Goal: Information Seeking & Learning: Learn about a topic

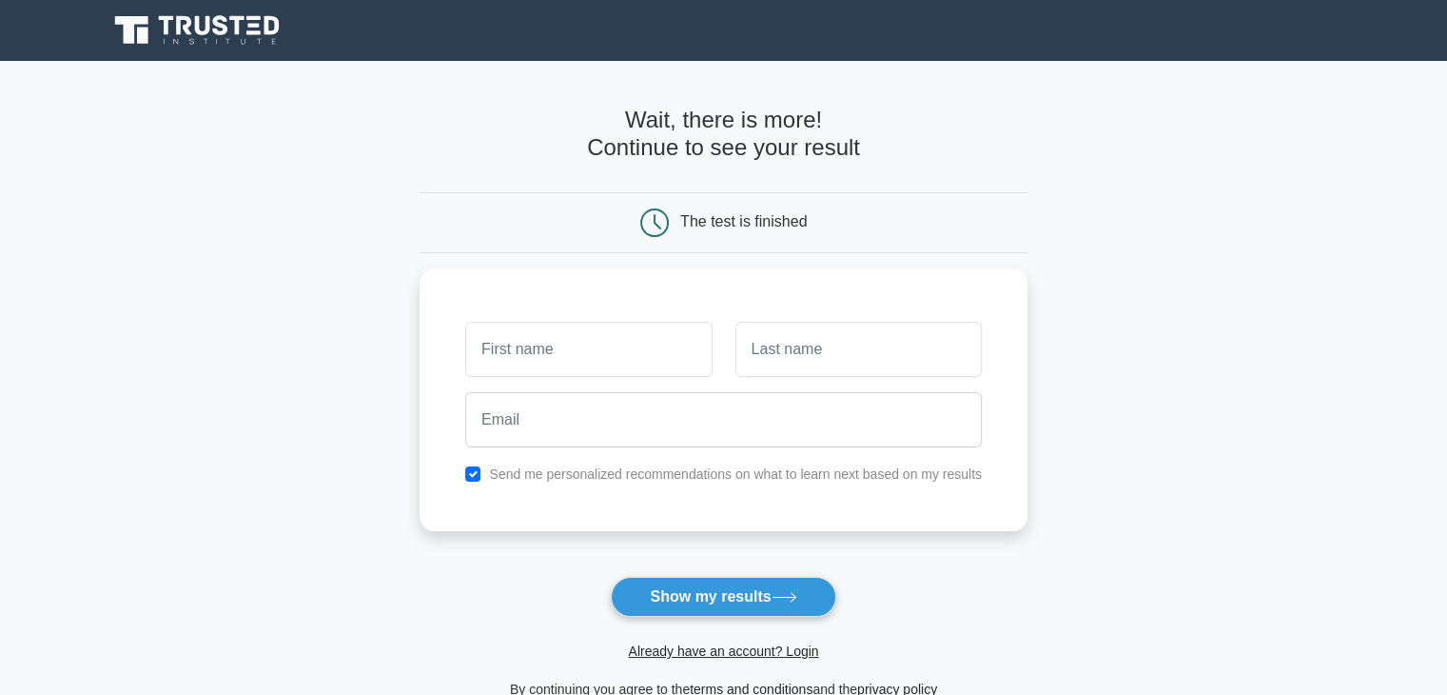
scroll to position [95, 0]
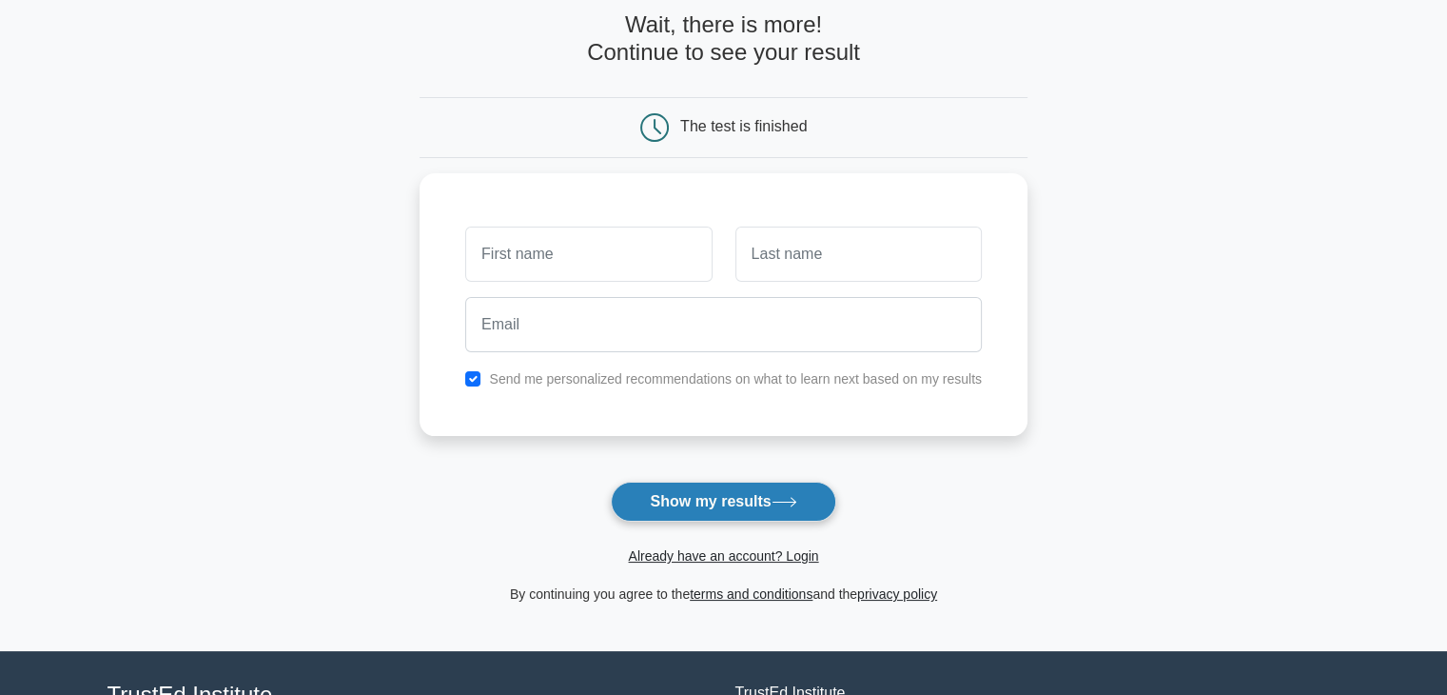
click at [697, 498] on button "Show my results" at bounding box center [723, 501] width 225 height 40
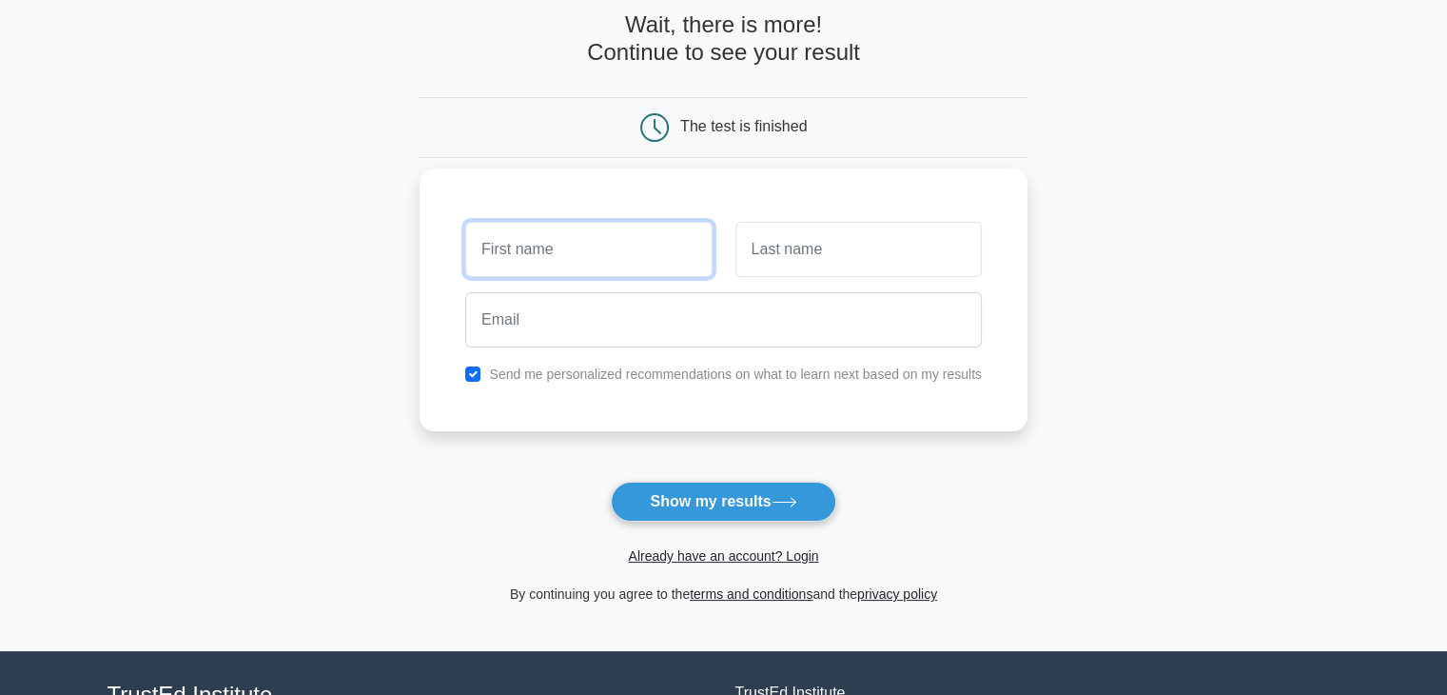
click at [536, 246] on input "text" at bounding box center [588, 249] width 246 height 55
type input "A"
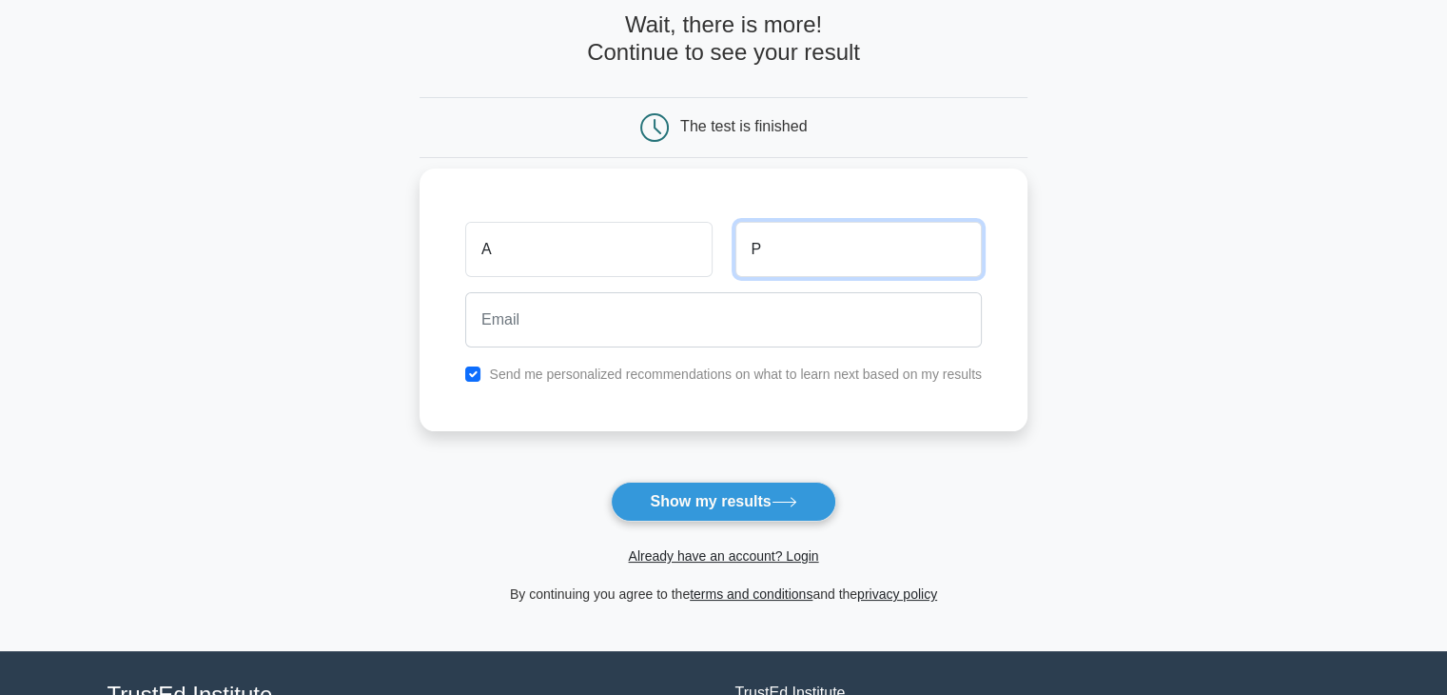
type input "P"
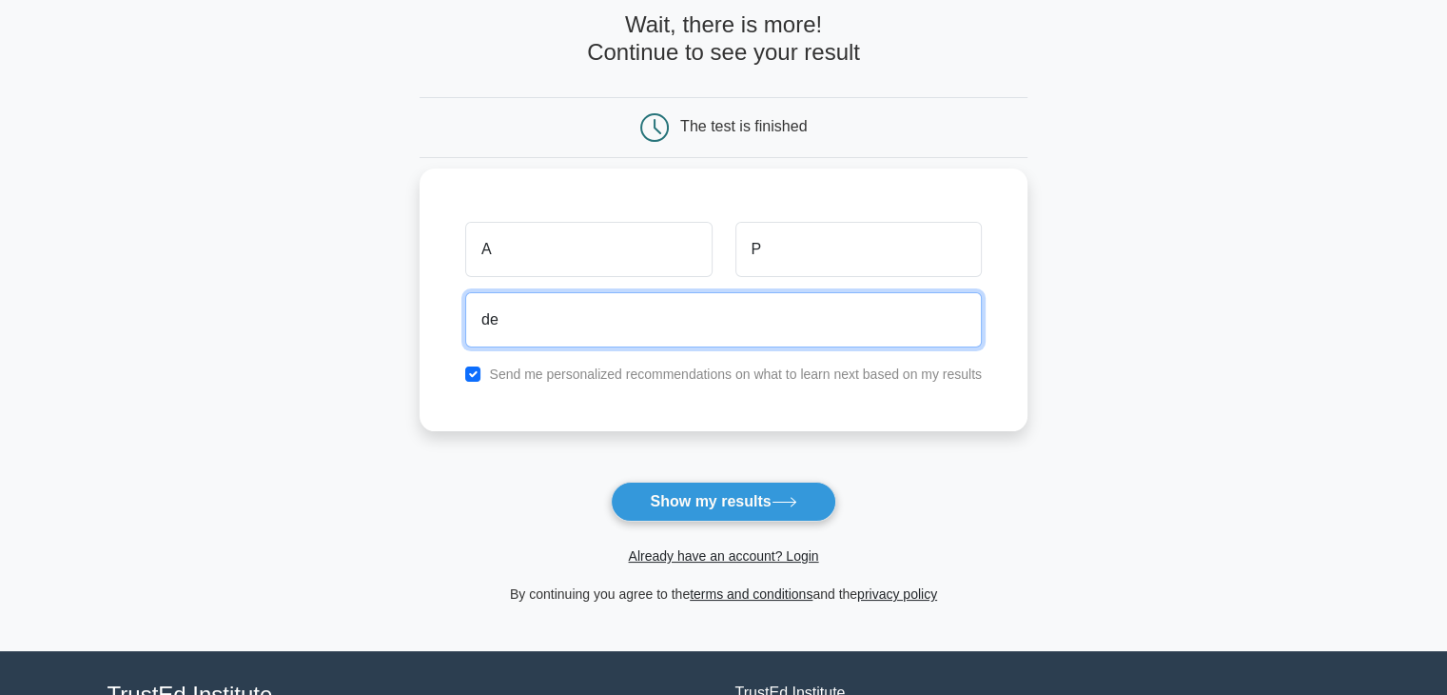
type input "d"
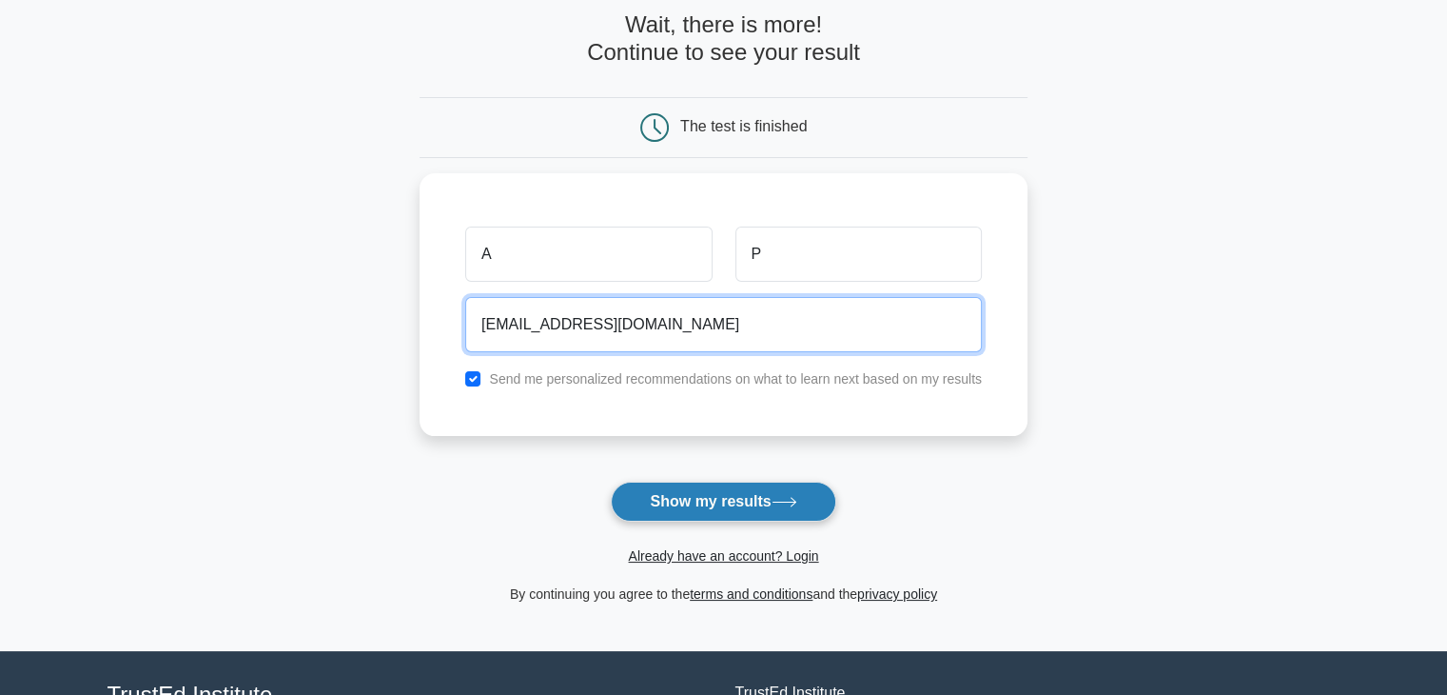
type input "amiparikh21@gmail.com"
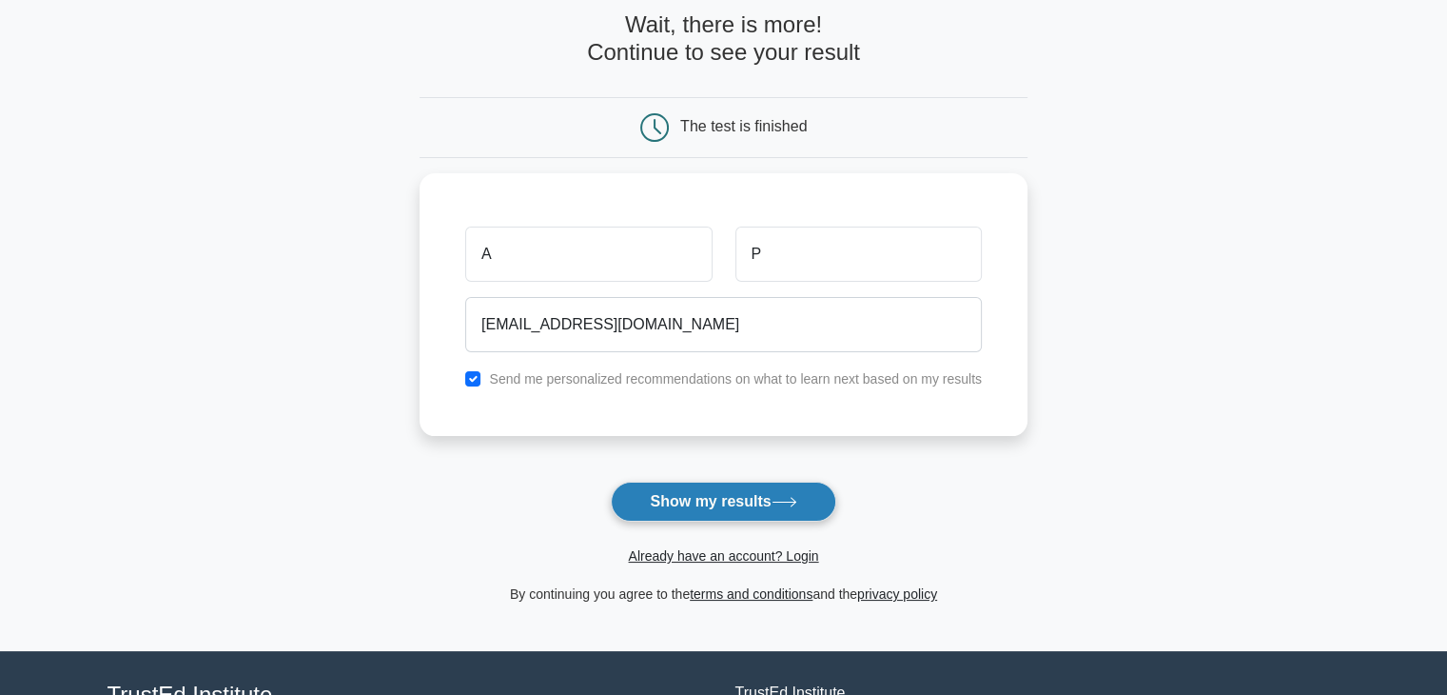
click at [721, 499] on button "Show my results" at bounding box center [723, 501] width 225 height 40
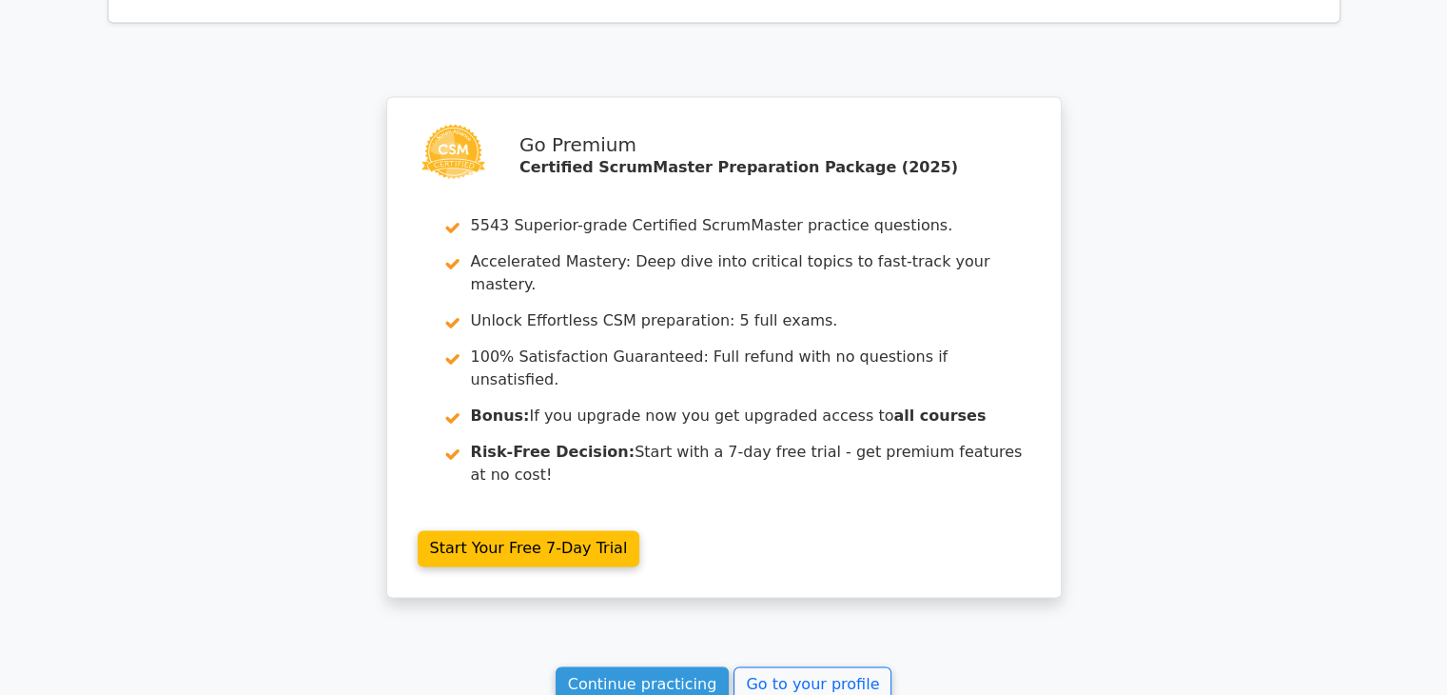
scroll to position [2759, 0]
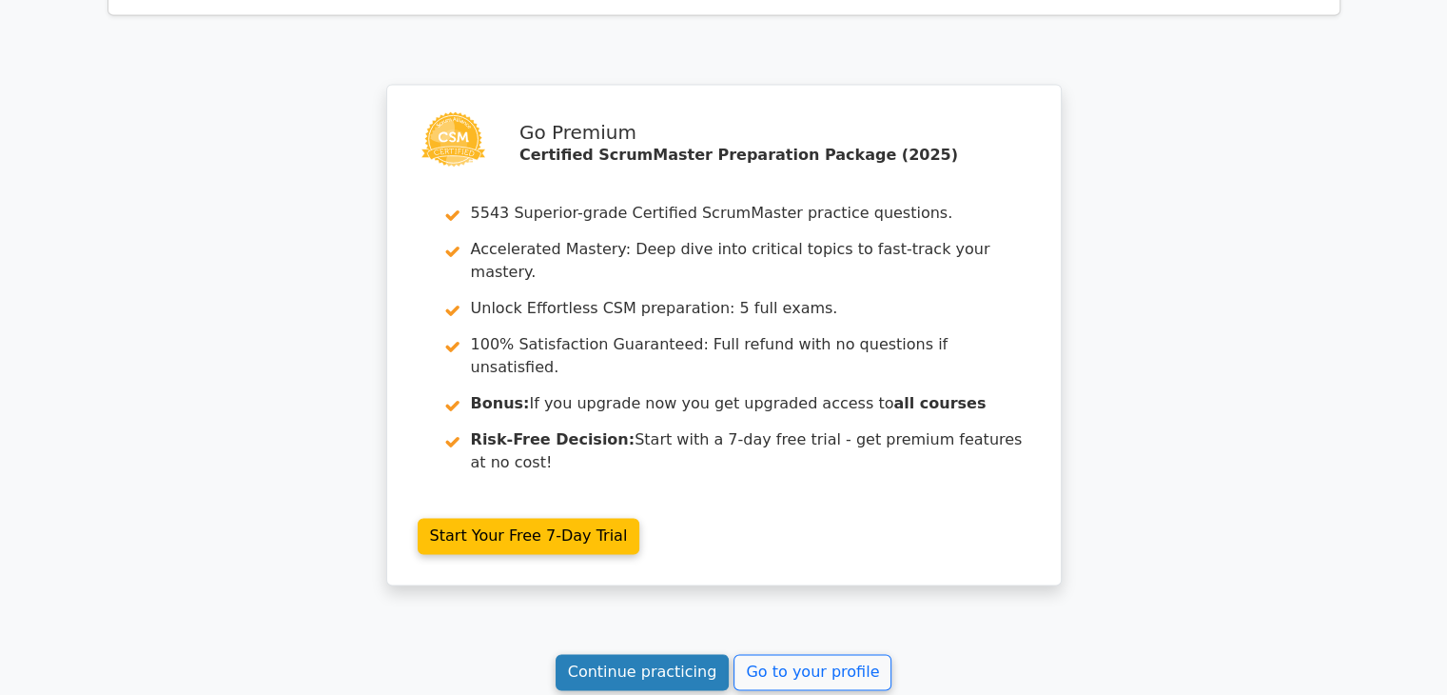
click at [664, 654] on link "Continue practicing" at bounding box center [643, 672] width 174 height 36
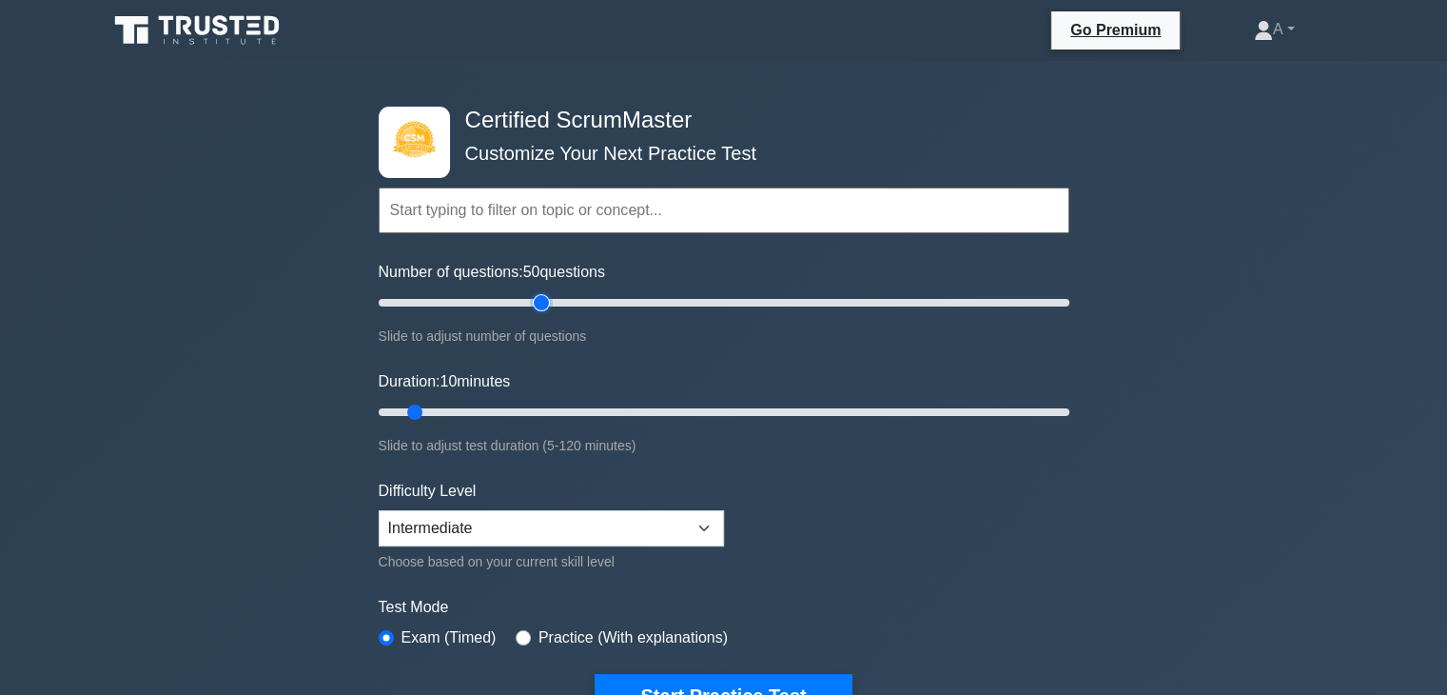
drag, startPoint x: 403, startPoint y: 300, endPoint x: 547, endPoint y: 316, distance: 144.6
type input "50"
click at [547, 314] on input "Number of questions: 50 questions" at bounding box center [724, 302] width 691 height 23
drag, startPoint x: 419, startPoint y: 408, endPoint x: 644, endPoint y: 406, distance: 225.5
type input "50"
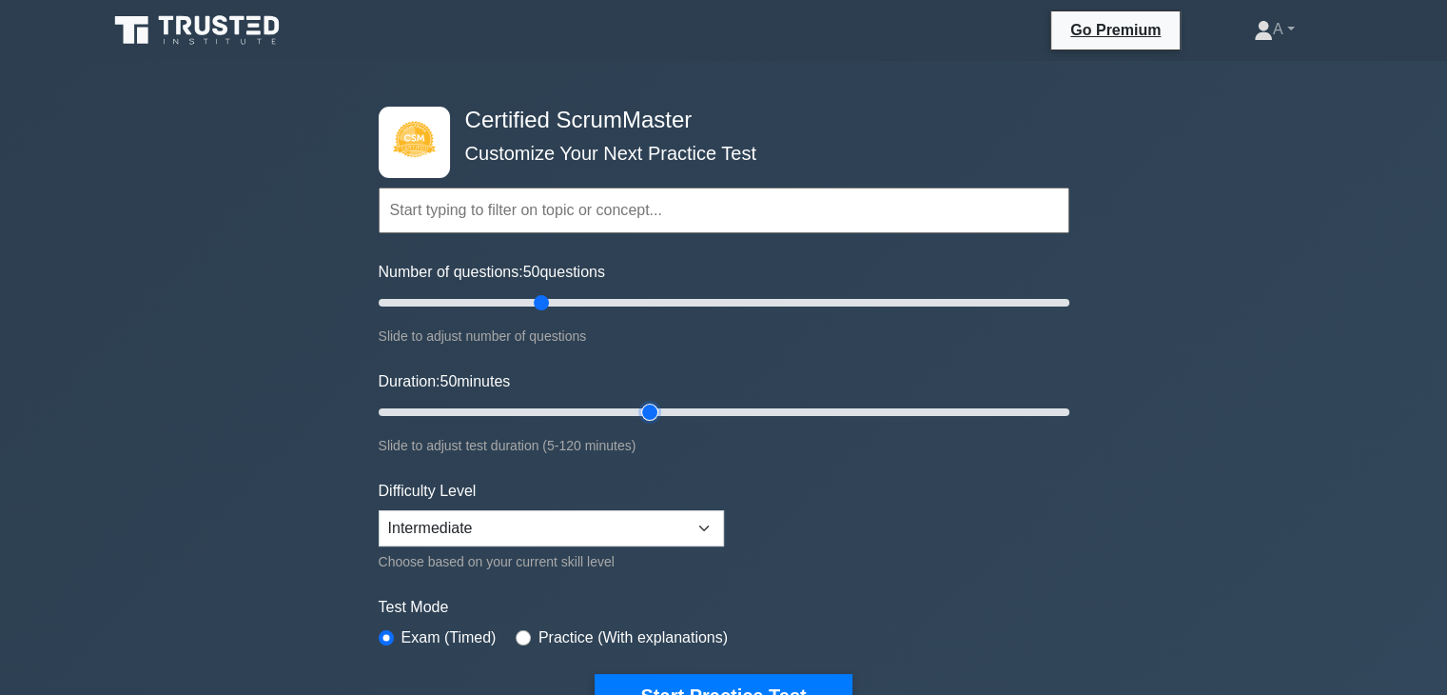
click at [644, 406] on input "Duration: 50 minutes" at bounding box center [724, 412] width 691 height 23
drag, startPoint x: 539, startPoint y: 302, endPoint x: 514, endPoint y: 302, distance: 24.7
type input "40"
click at [514, 302] on input "Number of questions: 40 questions" at bounding box center [724, 302] width 691 height 23
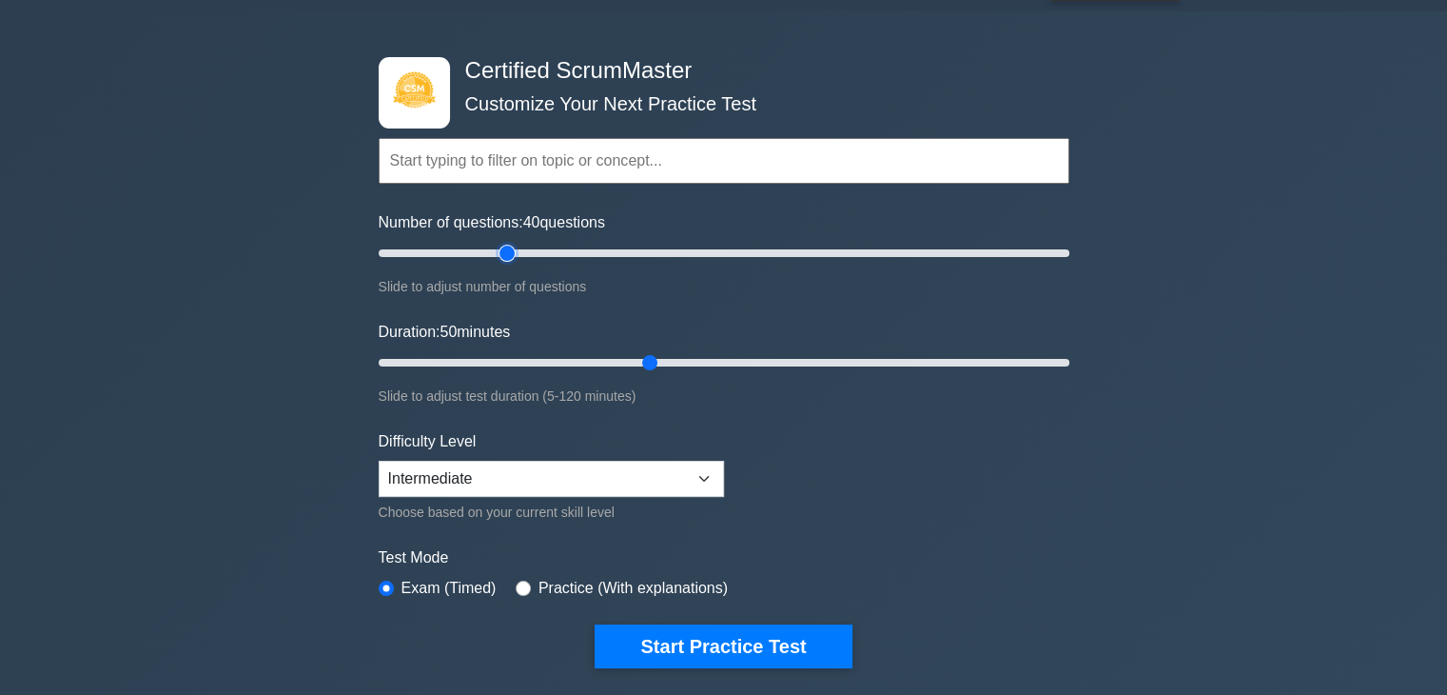
scroll to position [95, 0]
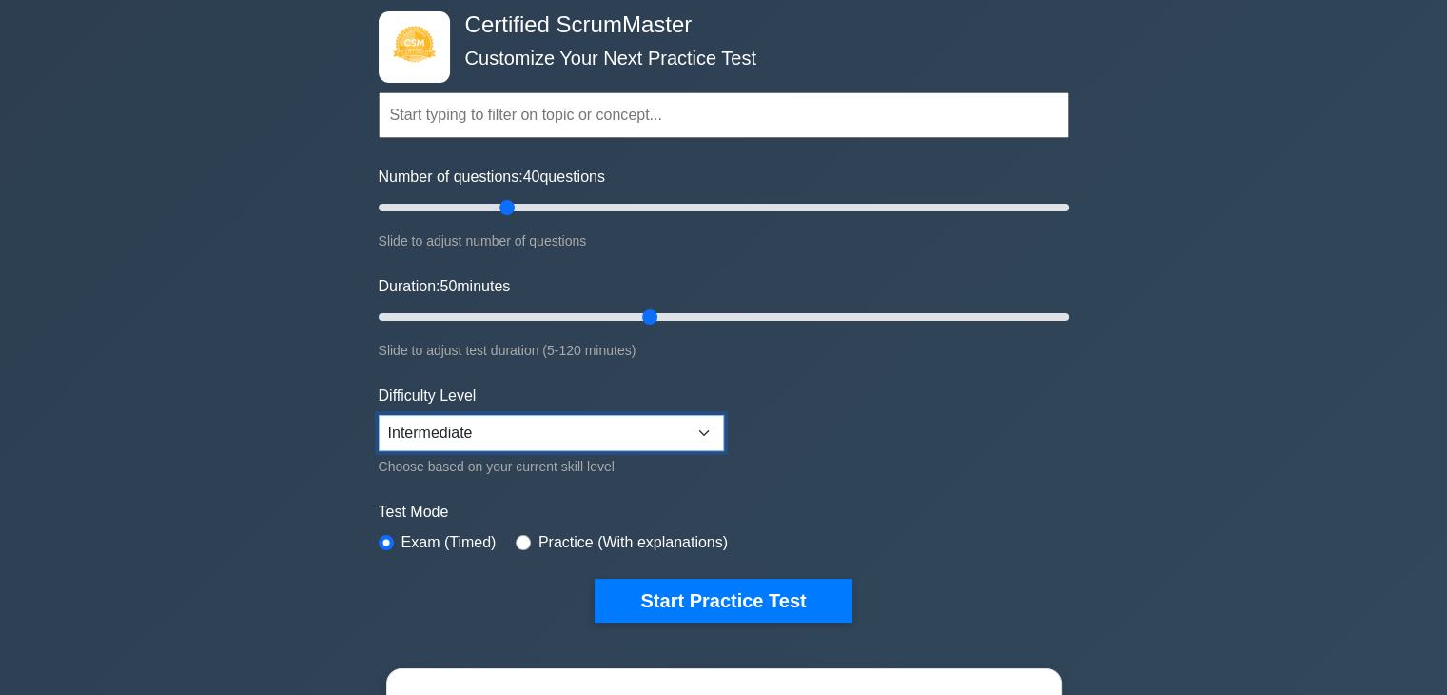
click at [457, 416] on select "Beginner Intermediate Expert" at bounding box center [551, 433] width 345 height 36
click at [461, 426] on select "Beginner Intermediate Expert" at bounding box center [551, 433] width 345 height 36
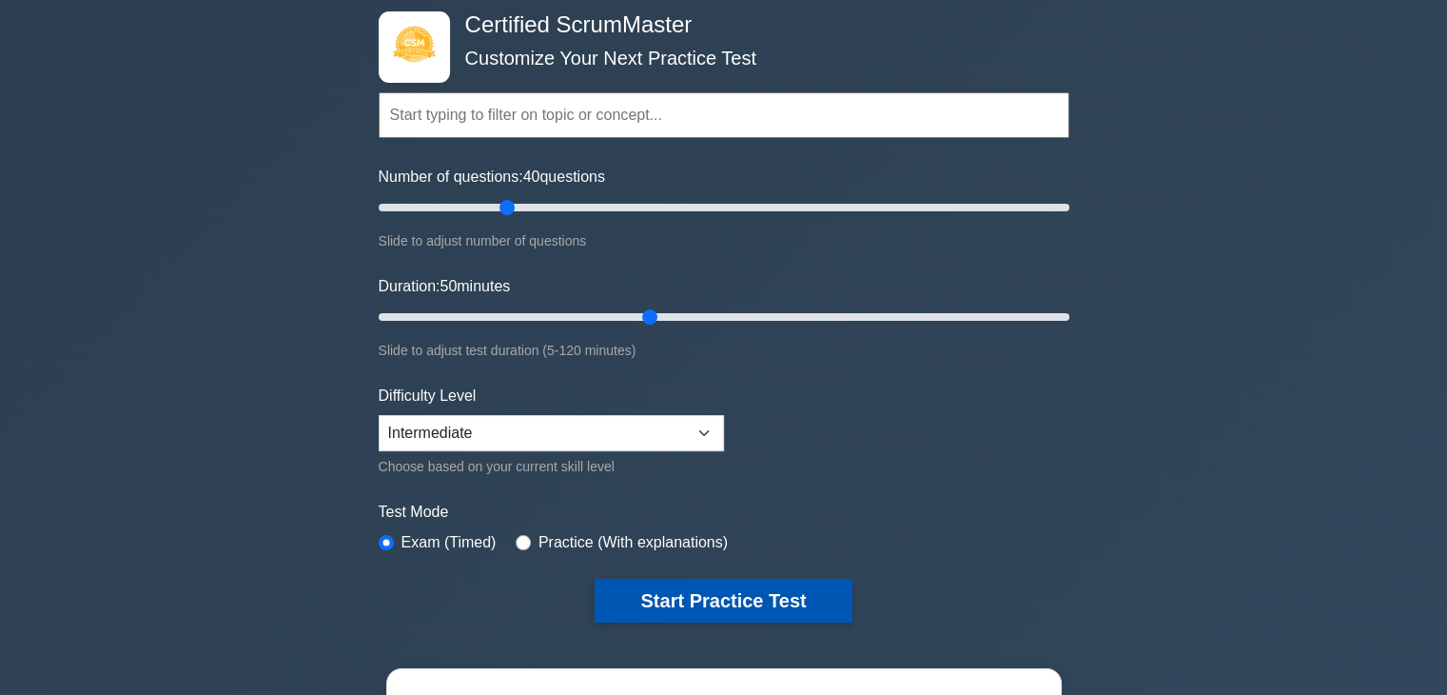
click at [629, 586] on button "Start Practice Test" at bounding box center [723, 600] width 257 height 44
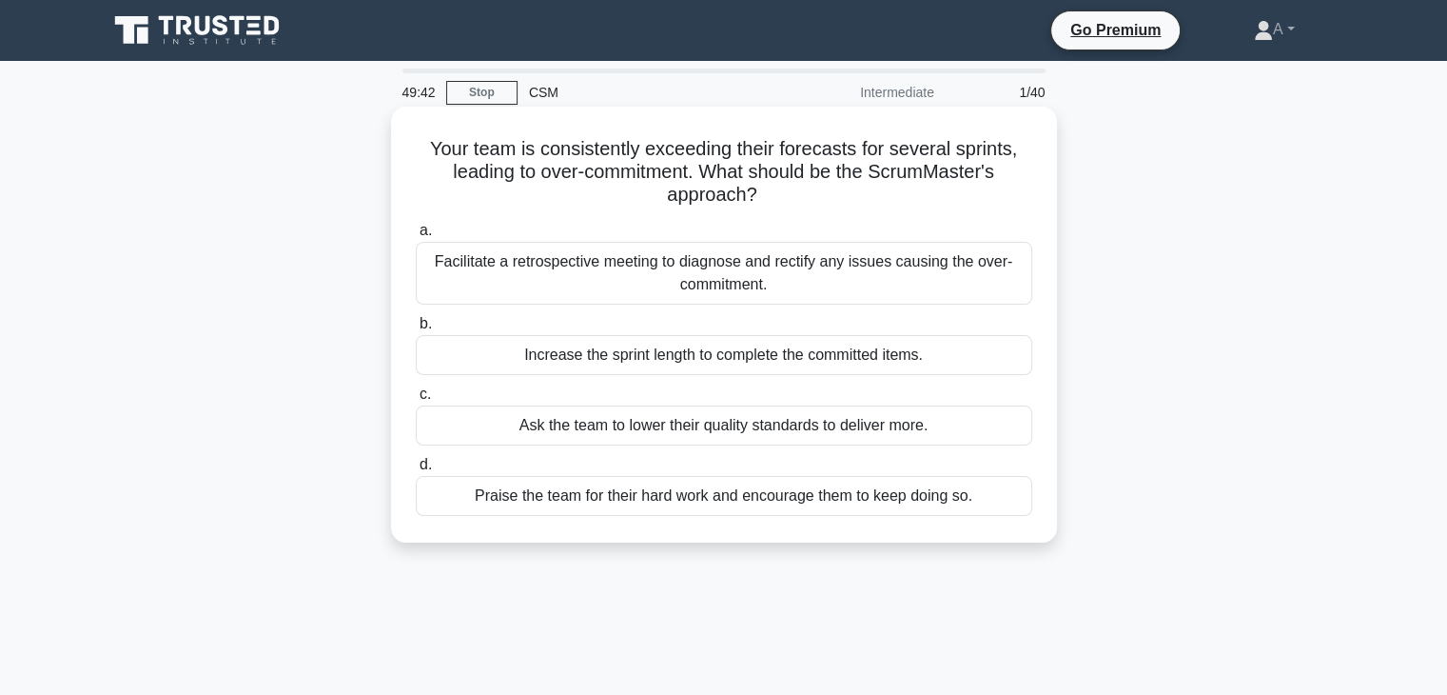
click at [509, 275] on div "Facilitate a retrospective meeting to diagnose and rectify any issues causing t…" at bounding box center [724, 273] width 617 height 63
click at [416, 237] on input "a. Facilitate a retrospective meeting to diagnose and rectify any issues causin…" at bounding box center [416, 231] width 0 height 12
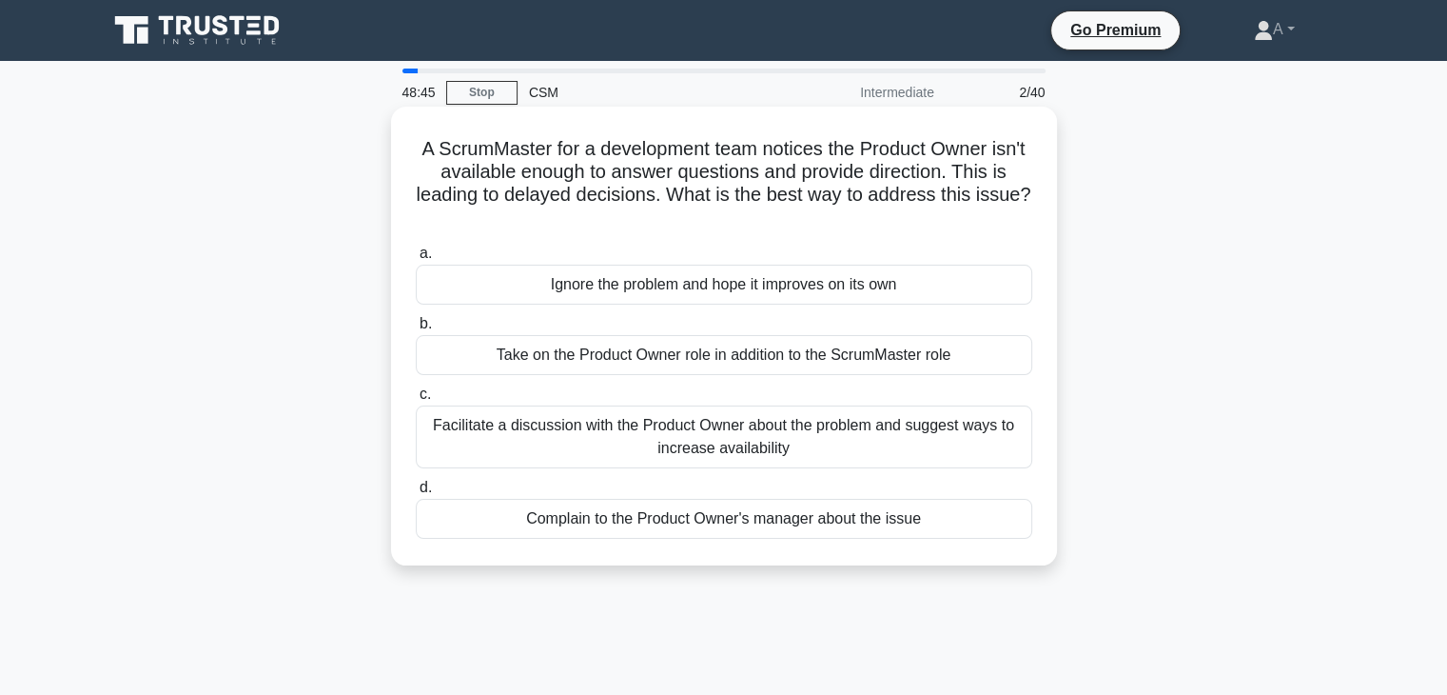
click at [731, 441] on div "Facilitate a discussion with the Product Owner about the problem and suggest wa…" at bounding box center [724, 436] width 617 height 63
click at [416, 401] on input "c. Facilitate a discussion with the Product Owner about the problem and suggest…" at bounding box center [416, 394] width 0 height 12
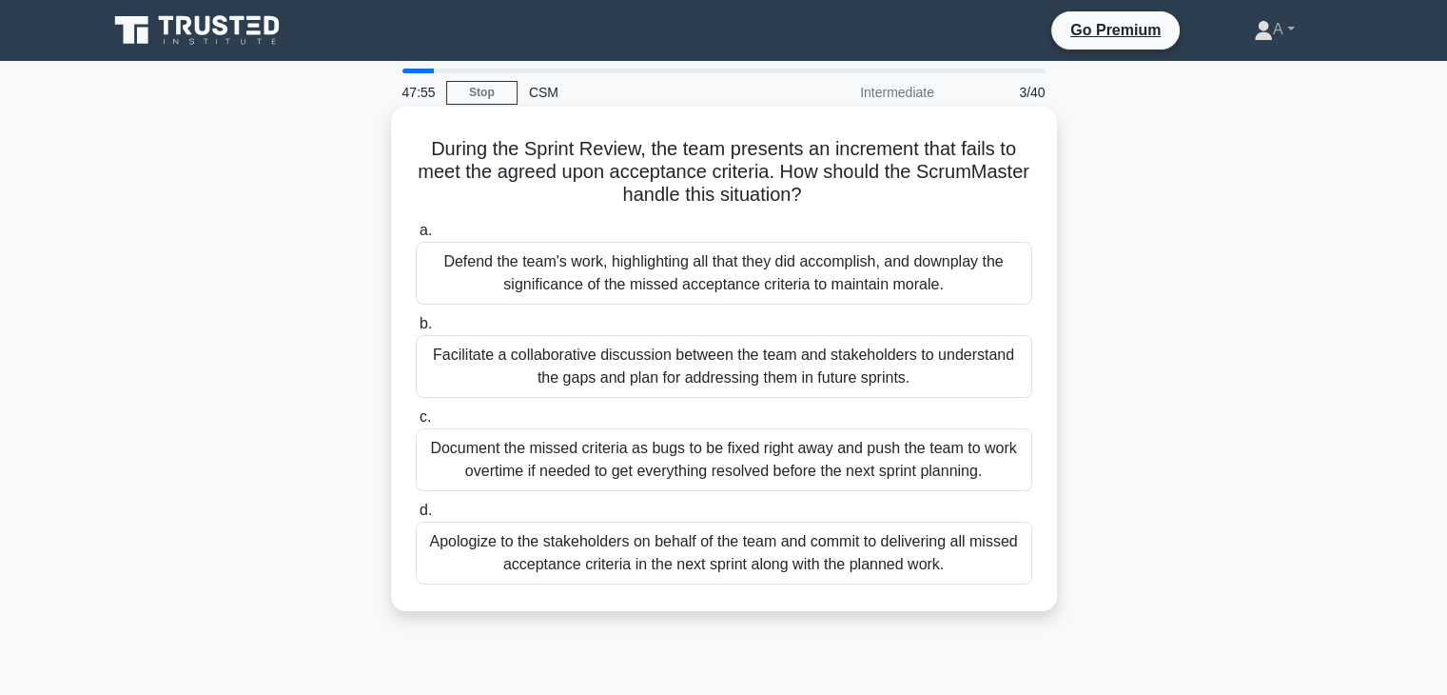
click at [606, 356] on div "Facilitate a collaborative discussion between the team and stakeholders to unde…" at bounding box center [724, 366] width 617 height 63
click at [416, 330] on input "b. Facilitate a collaborative discussion between the team and stakeholders to u…" at bounding box center [416, 324] width 0 height 12
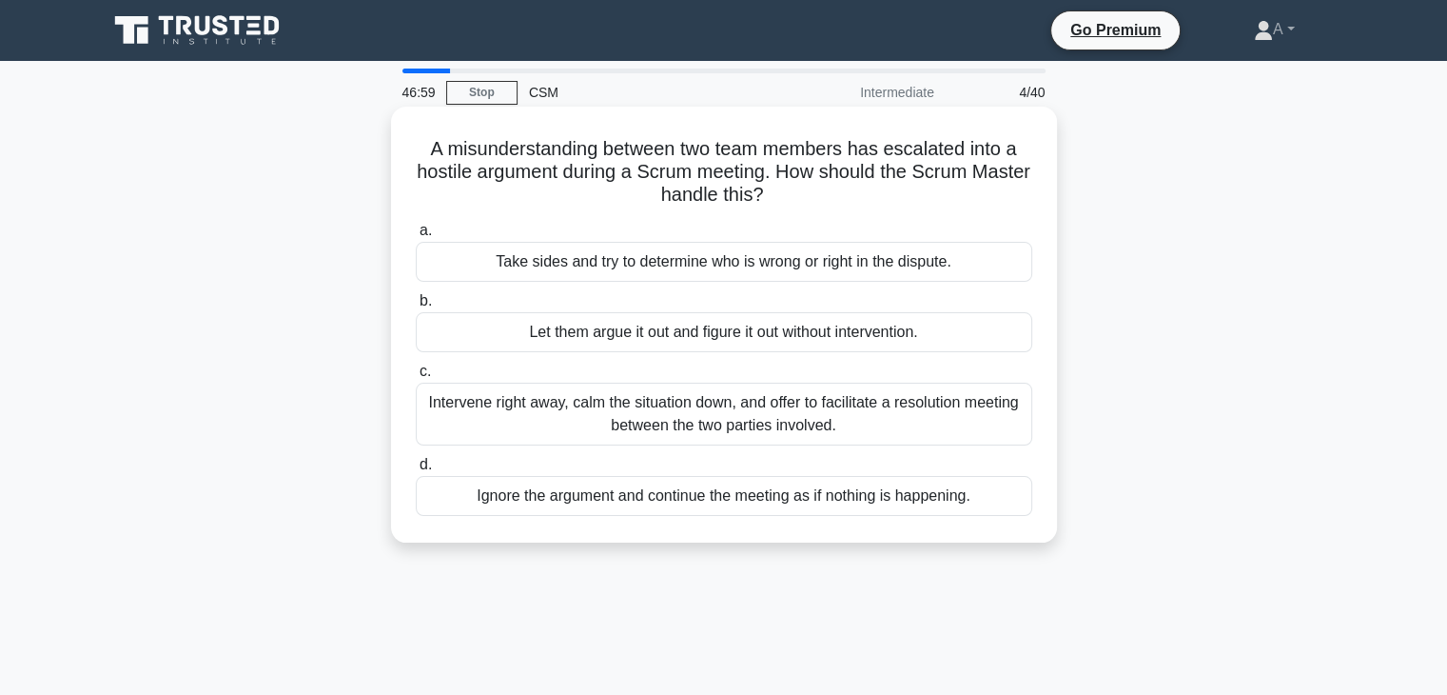
click at [765, 420] on div "Intervene right away, calm the situation down, and offer to facilitate a resolu…" at bounding box center [724, 413] width 617 height 63
click at [416, 378] on input "c. Intervene right away, calm the situation down, and offer to facilitate a res…" at bounding box center [416, 371] width 0 height 12
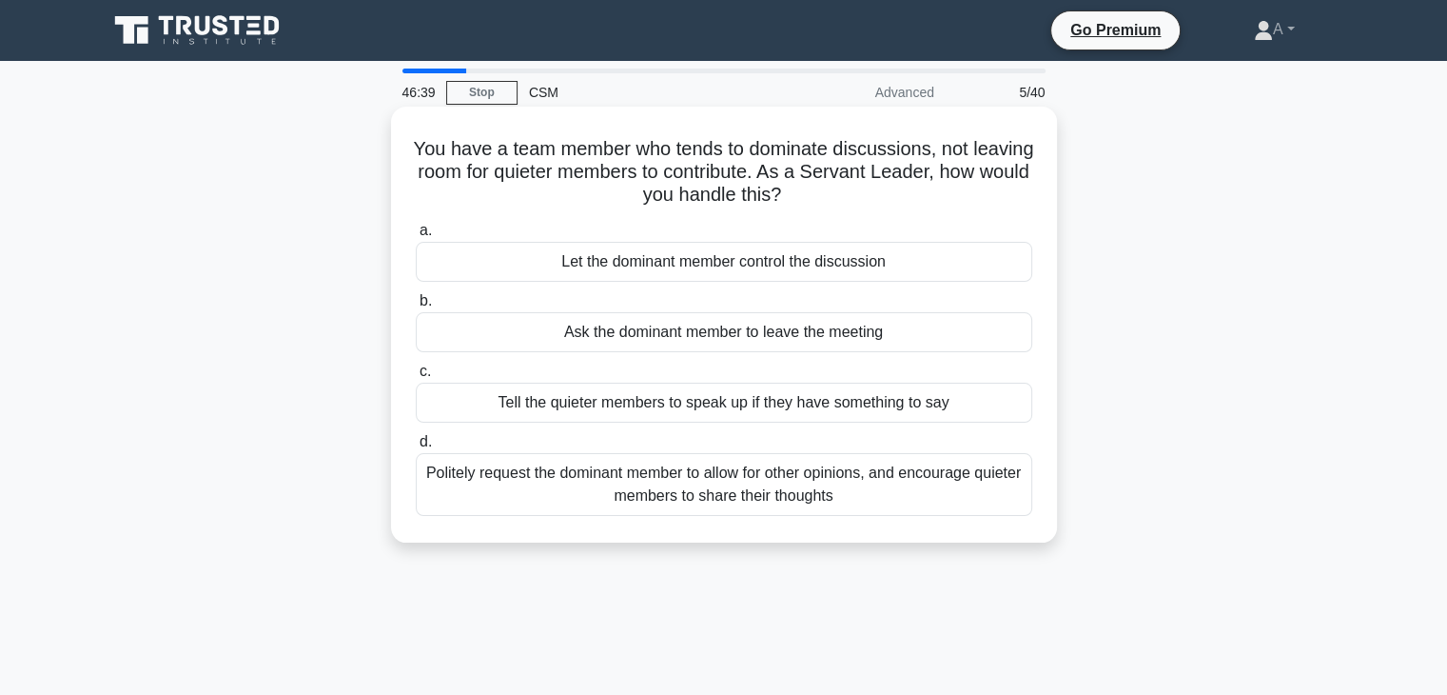
click at [761, 489] on div "Politely request the dominant member to allow for other opinions, and encourage…" at bounding box center [724, 484] width 617 height 63
click at [416, 448] on input "d. Politely request the dominant member to allow for other opinions, and encour…" at bounding box center [416, 442] width 0 height 12
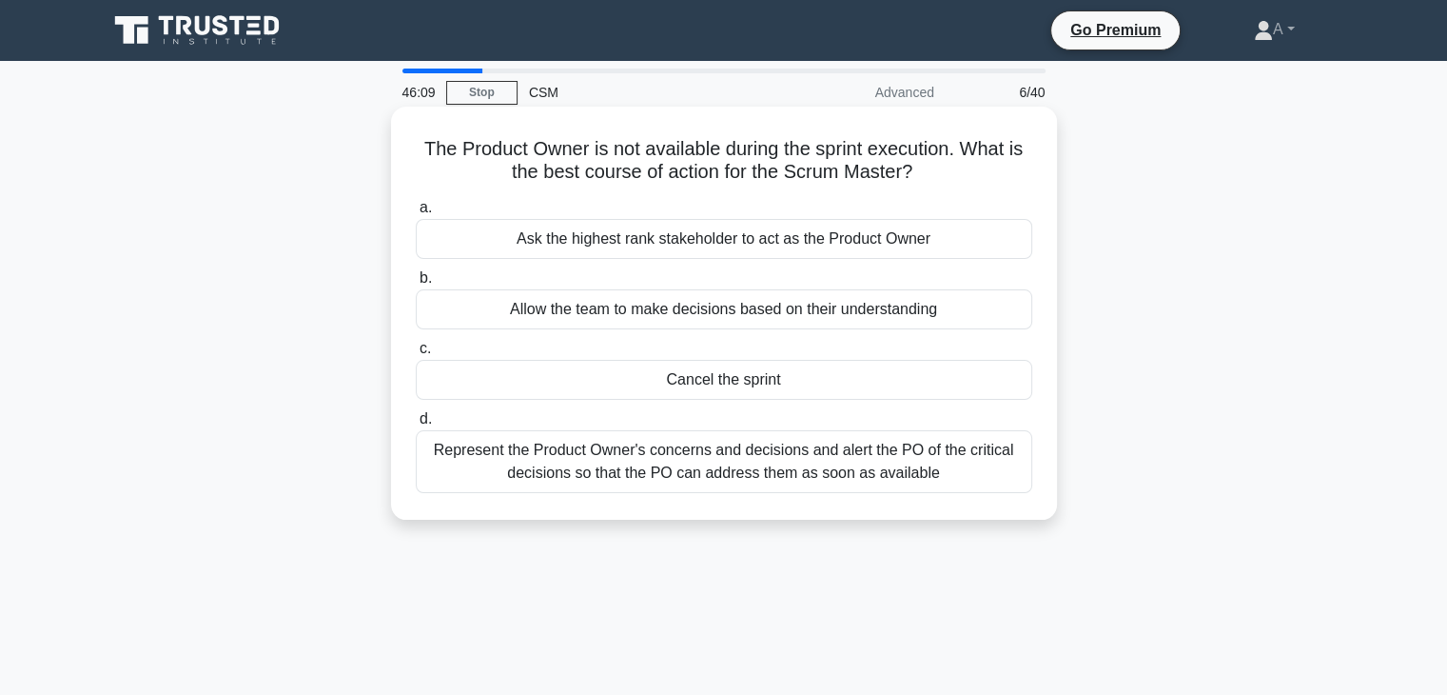
click at [563, 243] on div "Ask the highest rank stakeholder to act as the Product Owner" at bounding box center [724, 239] width 617 height 40
click at [416, 214] on input "a. Ask the highest rank stakeholder to act as the Product Owner" at bounding box center [416, 208] width 0 height 12
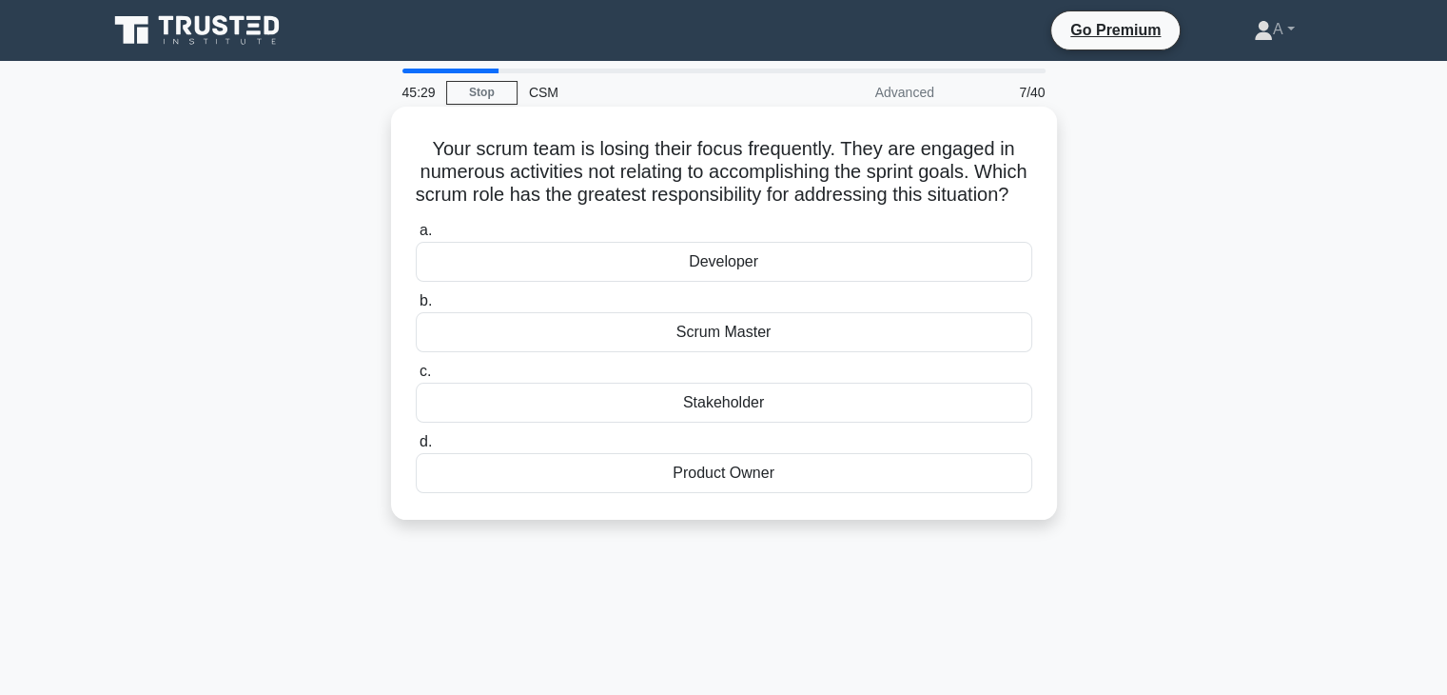
click at [622, 352] on div "Scrum Master" at bounding box center [724, 332] width 617 height 40
click at [416, 307] on input "b. Scrum Master" at bounding box center [416, 301] width 0 height 12
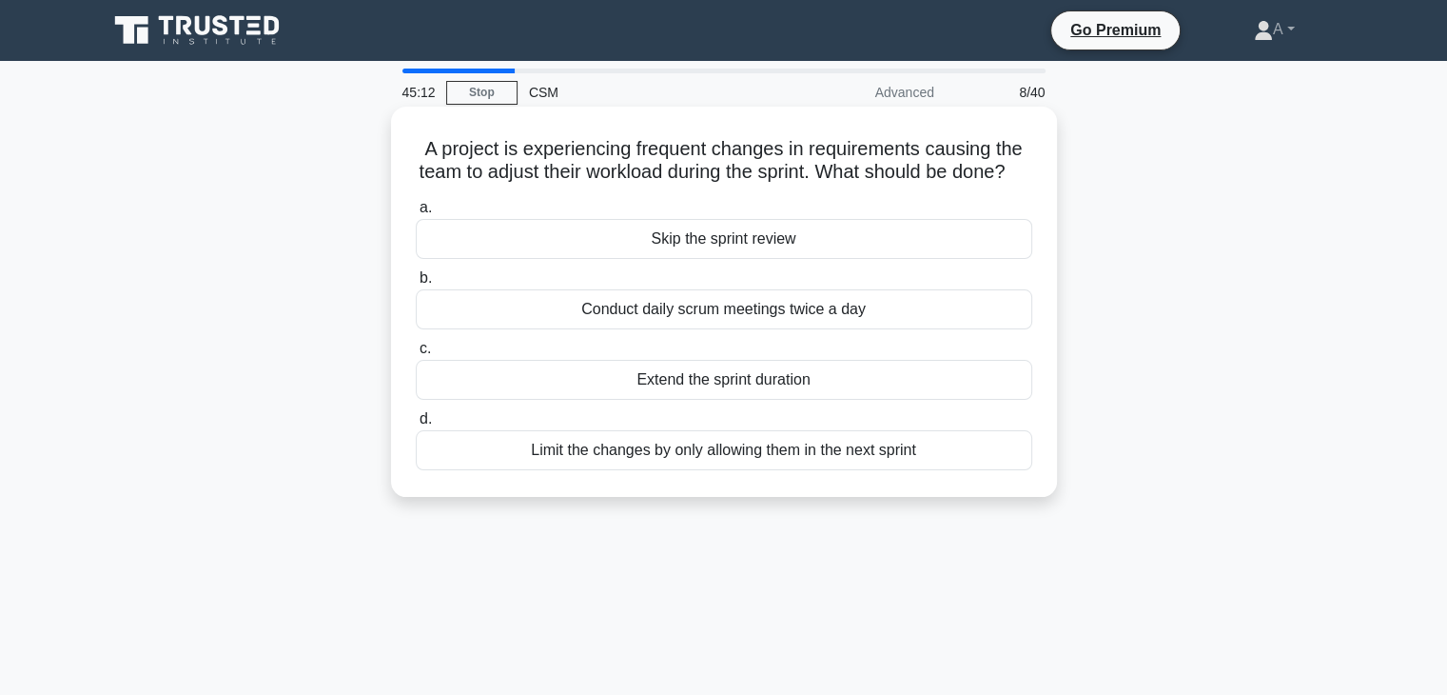
click at [635, 470] on div "Limit the changes by only allowing them in the next sprint" at bounding box center [724, 450] width 617 height 40
click at [416, 425] on input "d. Limit the changes by only allowing them in the next sprint" at bounding box center [416, 419] width 0 height 12
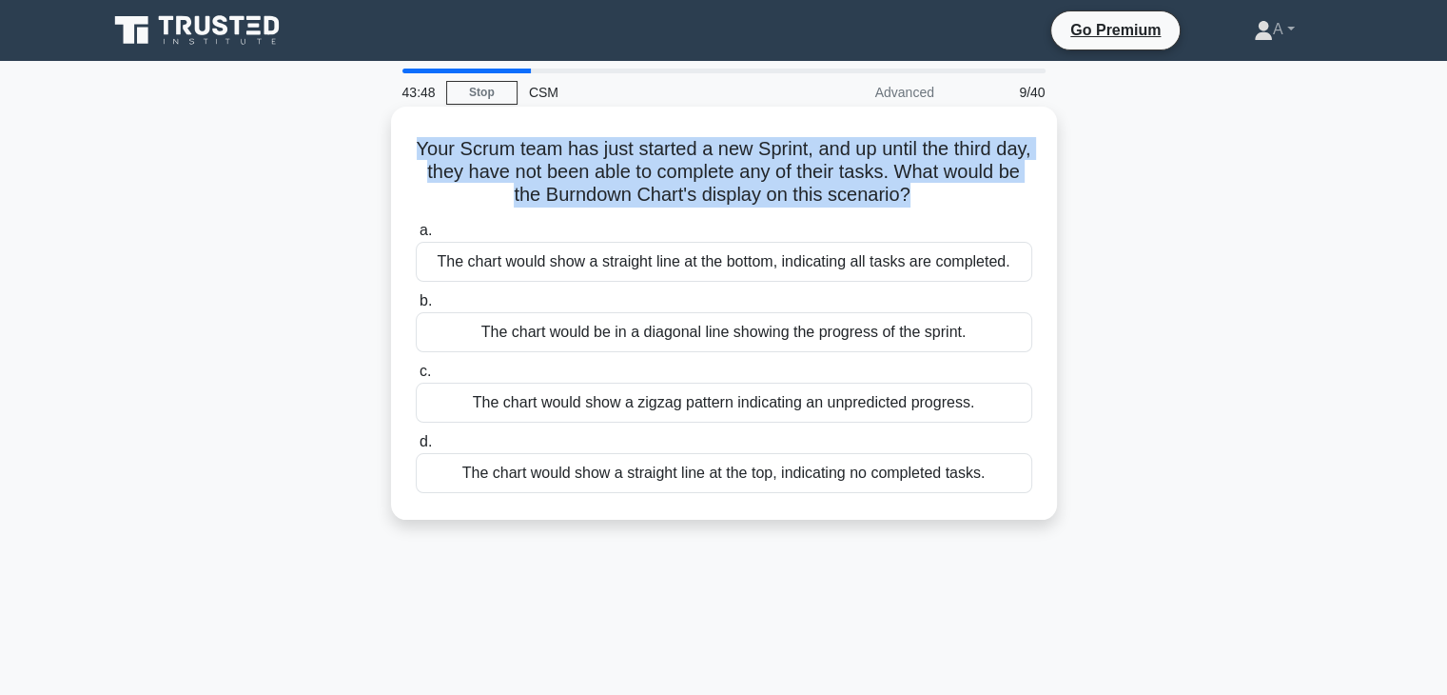
drag, startPoint x: 428, startPoint y: 146, endPoint x: 952, endPoint y: 195, distance: 526.6
click at [952, 195] on h5 "Your Scrum team has just started a new Sprint, and up until the third day, they…" at bounding box center [724, 172] width 620 height 70
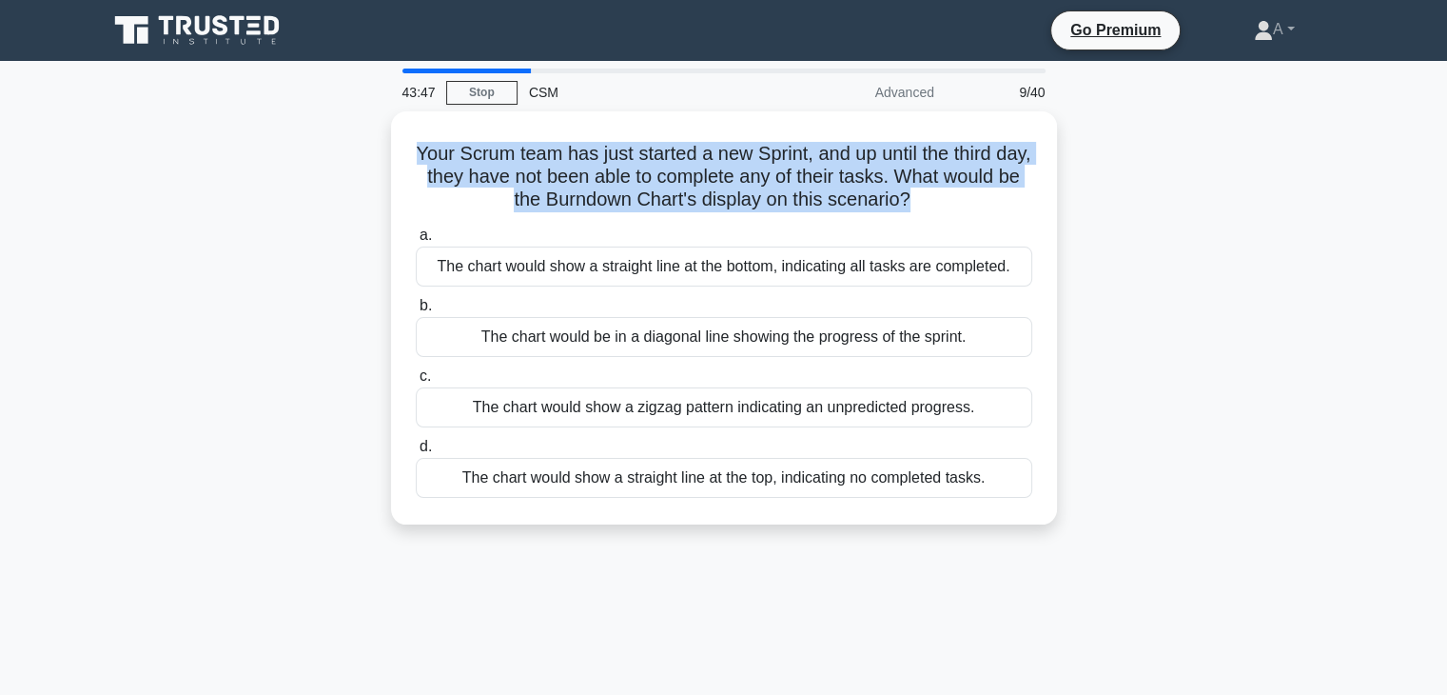
copy h5 "Your Scrum team has just started a new Sprint, and up until the third day, they…"
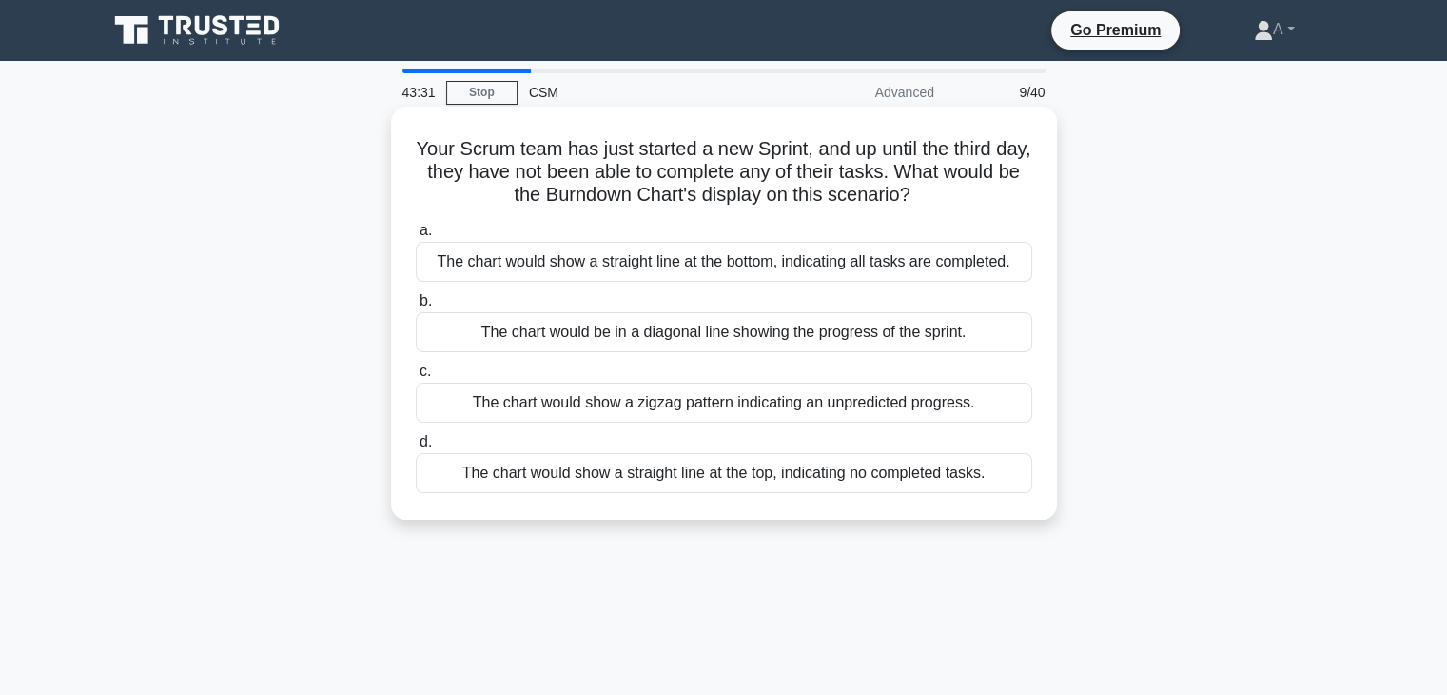
click at [538, 471] on div "The chart would show a straight line at the top, indicating no completed tasks." at bounding box center [724, 473] width 617 height 40
click at [416, 448] on input "d. The chart would show a straight line at the top, indicating no completed tas…" at bounding box center [416, 442] width 0 height 12
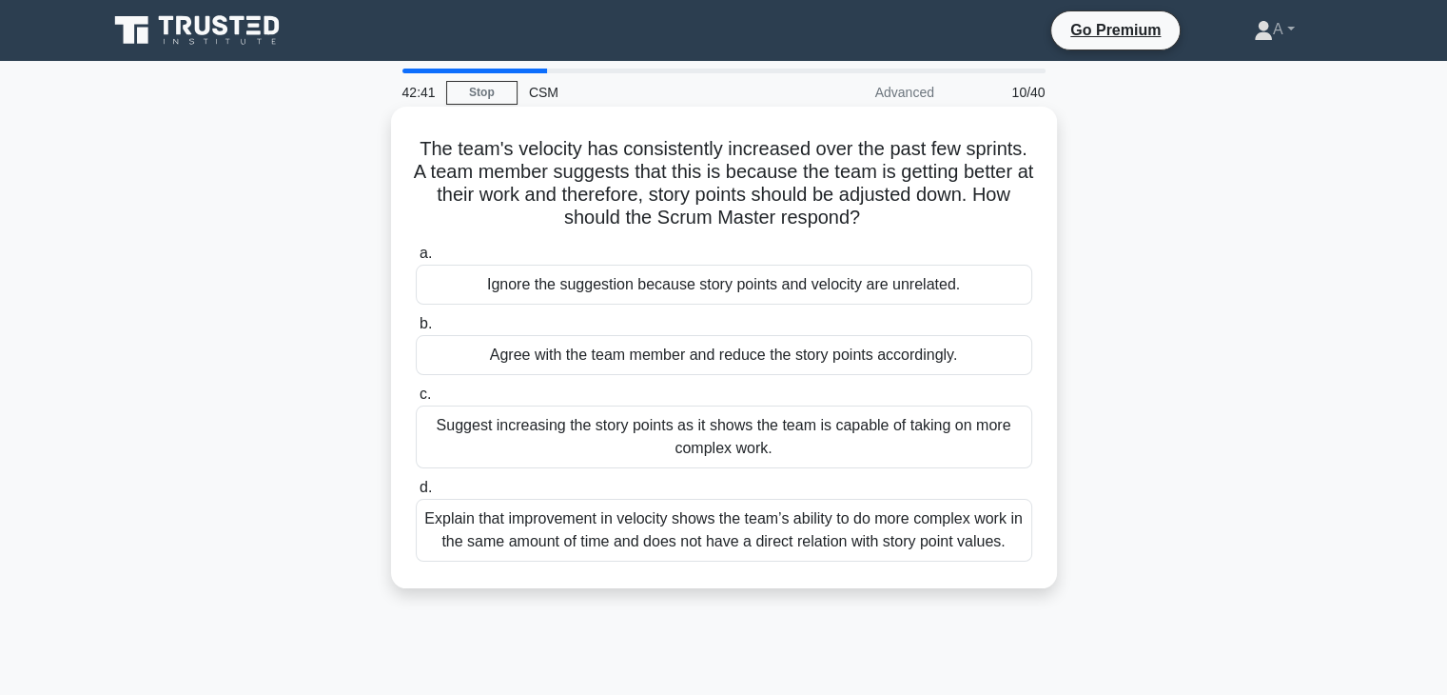
click at [889, 537] on div "Explain that improvement in velocity shows the team’s ability to do more comple…" at bounding box center [724, 530] width 617 height 63
click at [416, 494] on input "d. Explain that improvement in velocity shows the team’s ability to do more com…" at bounding box center [416, 487] width 0 height 12
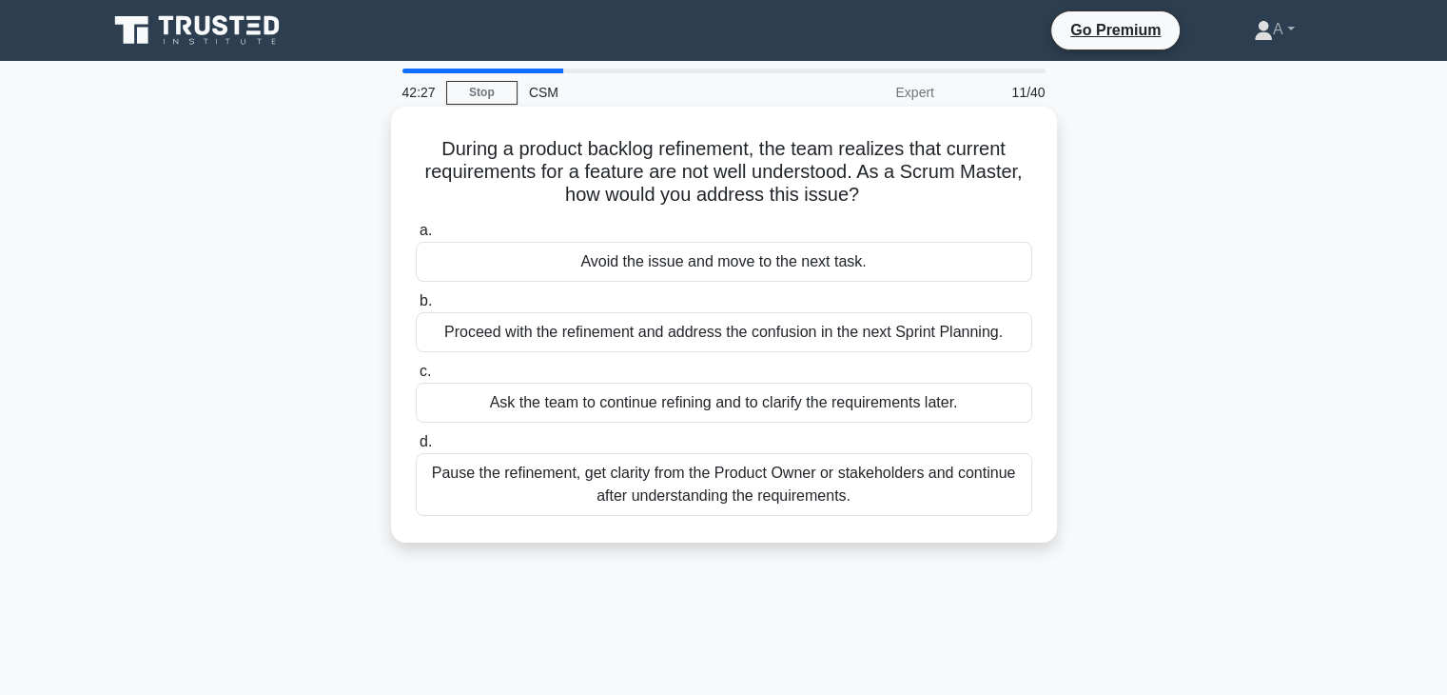
drag, startPoint x: 428, startPoint y: 149, endPoint x: 874, endPoint y: 189, distance: 448.0
click at [874, 189] on h5 "During a product backlog refinement, the team realizes that current requirement…" at bounding box center [724, 172] width 620 height 70
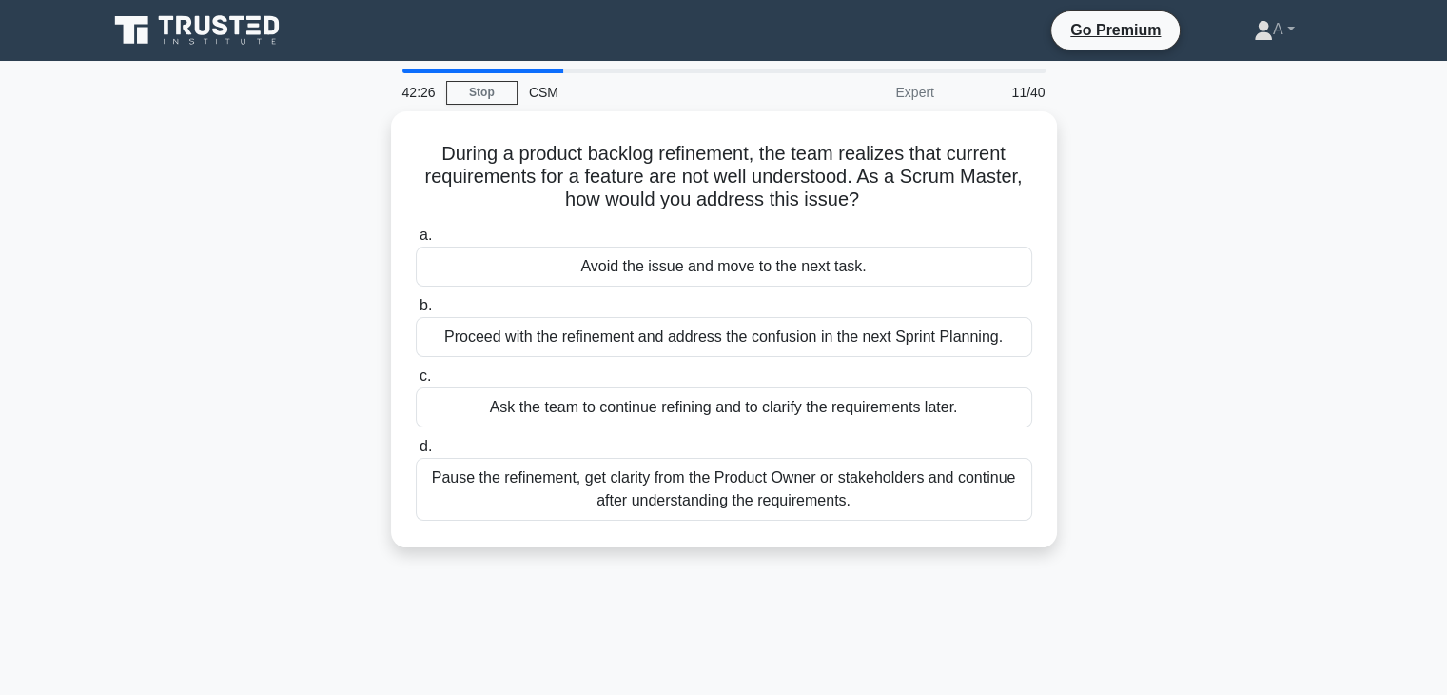
copy h5 "During a product backlog refinement, the team realizes that current requirement…"
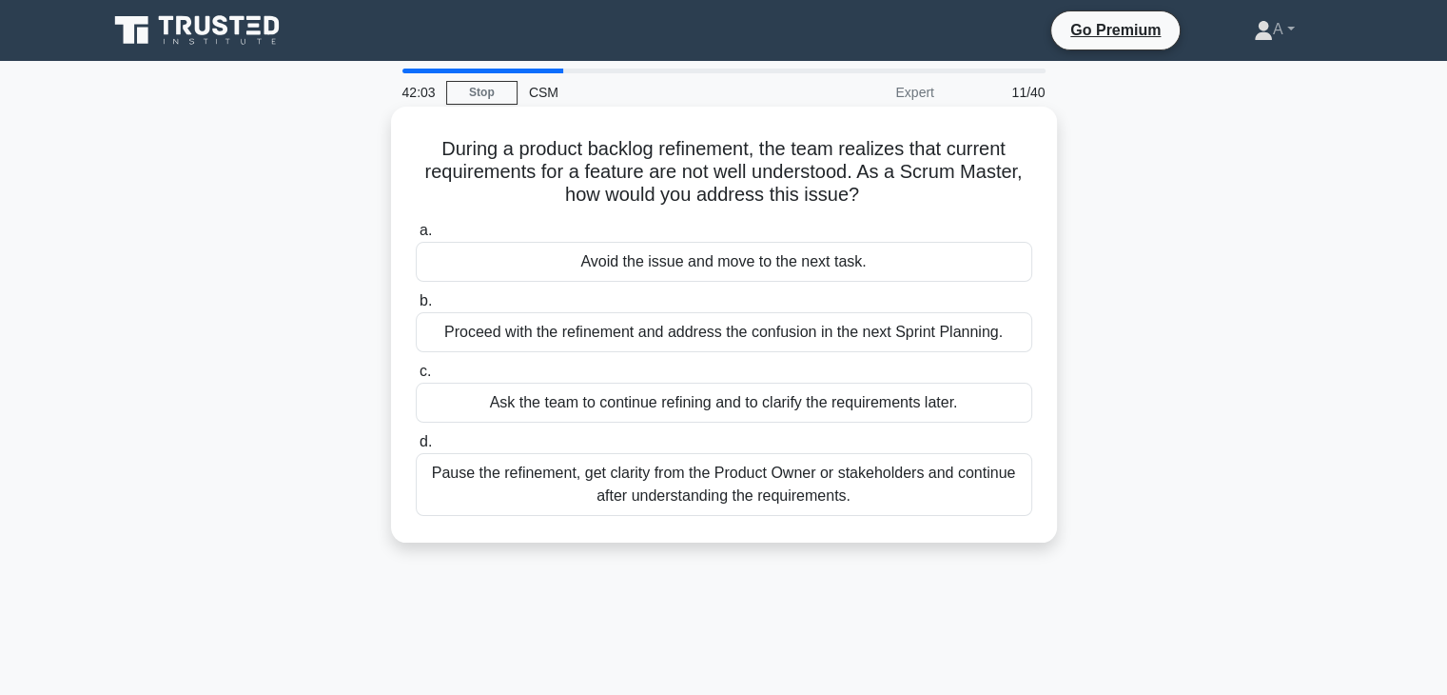
click at [619, 485] on div "Pause the refinement, get clarity from the Product Owner or stakeholders and co…" at bounding box center [724, 484] width 617 height 63
click at [416, 448] on input "d. Pause the refinement, get clarity from the Product Owner or stakeholders and…" at bounding box center [416, 442] width 0 height 12
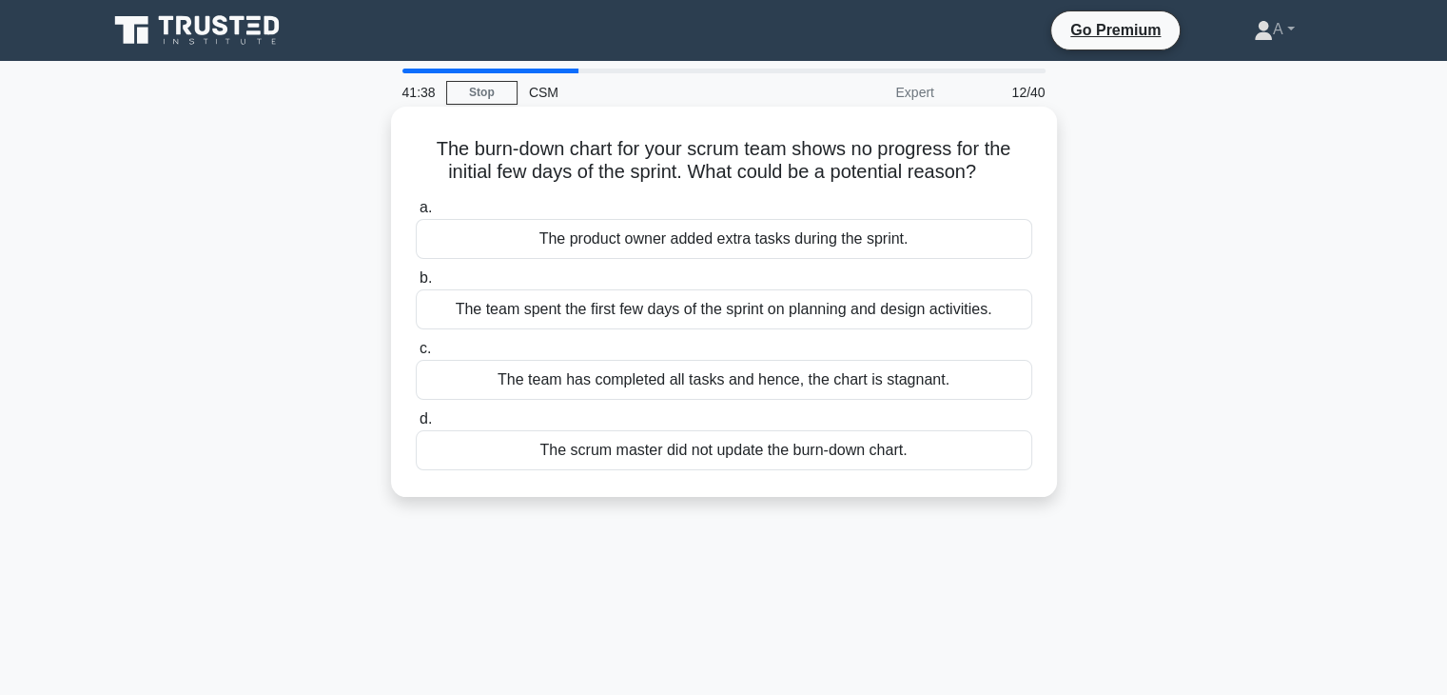
click at [647, 151] on h5 "The burn-down chart for your scrum team shows no progress for the initial few d…" at bounding box center [724, 161] width 620 height 48
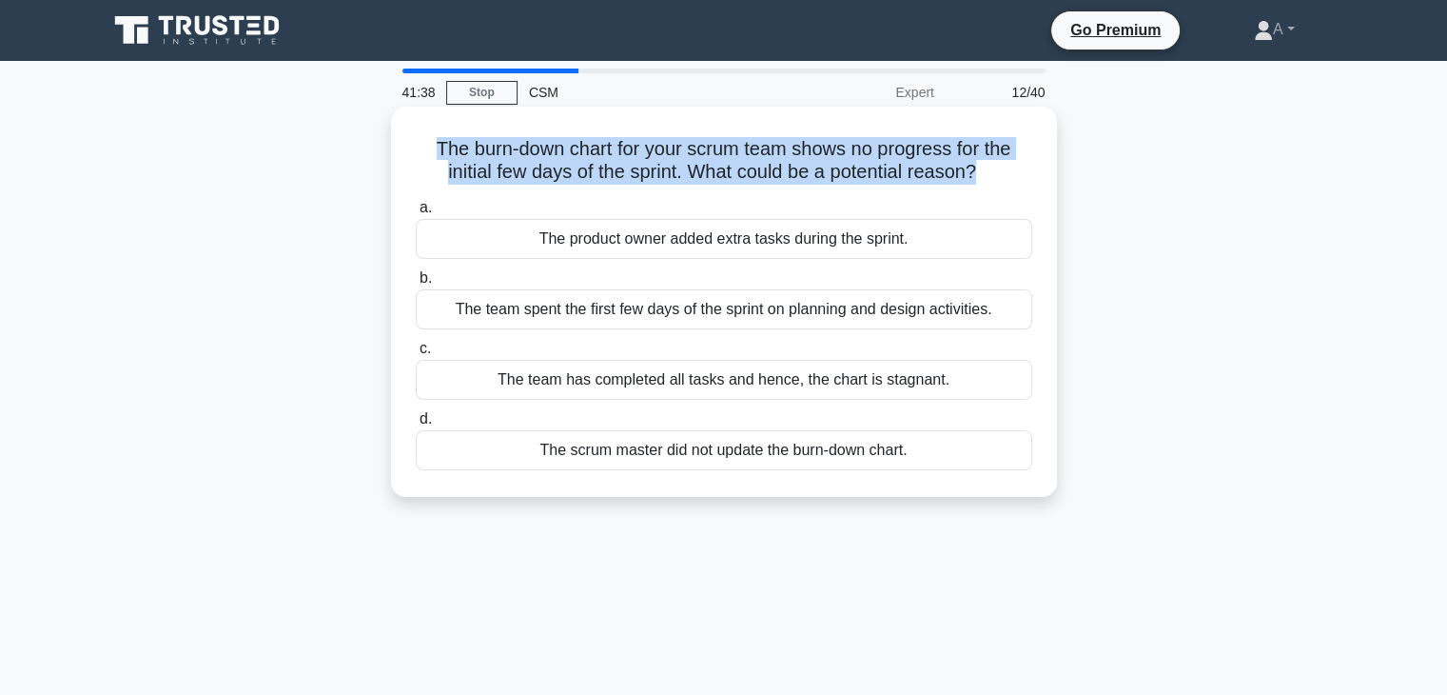
click at [647, 151] on h5 "The burn-down chart for your scrum team shows no progress for the initial few d…" at bounding box center [724, 161] width 620 height 48
copy div "The burn-down chart for your scrum team shows no progress for the initial few d…"
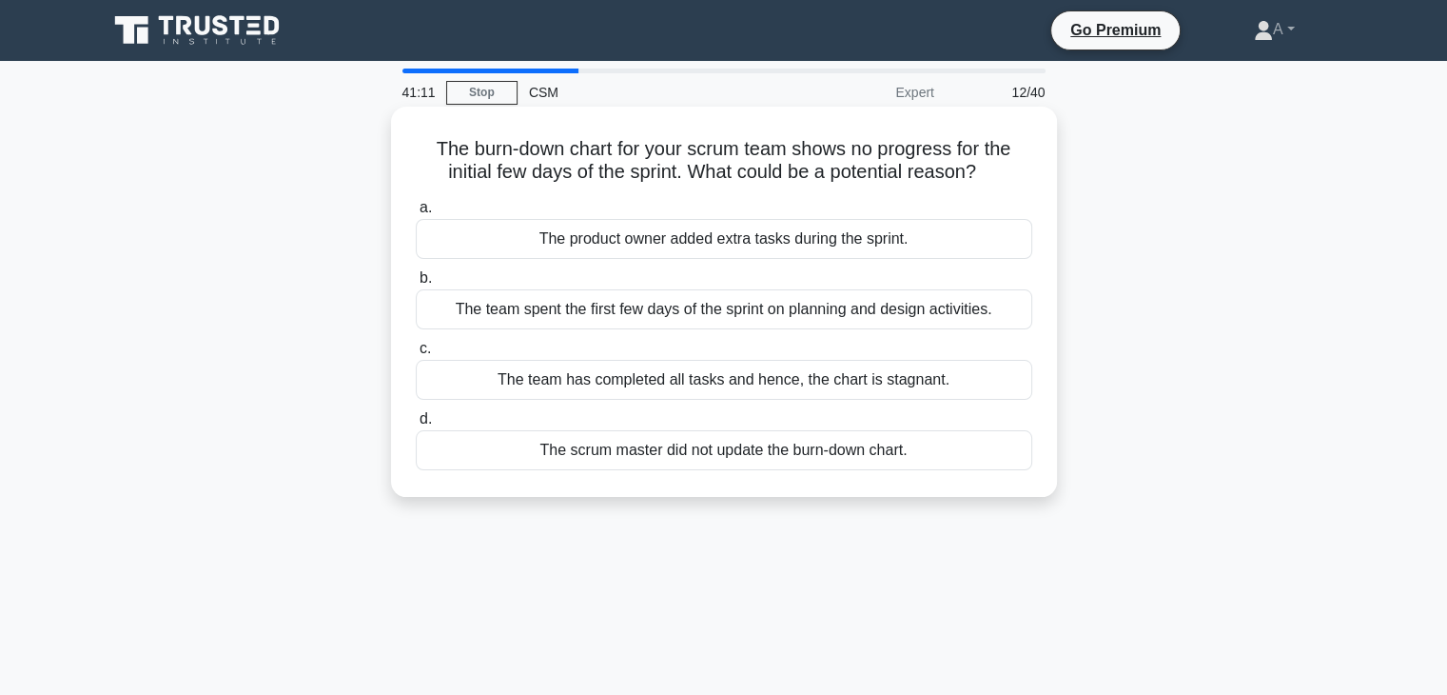
click at [605, 240] on div "The product owner added extra tasks during the sprint." at bounding box center [724, 239] width 617 height 40
click at [416, 214] on input "a. The product owner added extra tasks during the sprint." at bounding box center [416, 208] width 0 height 12
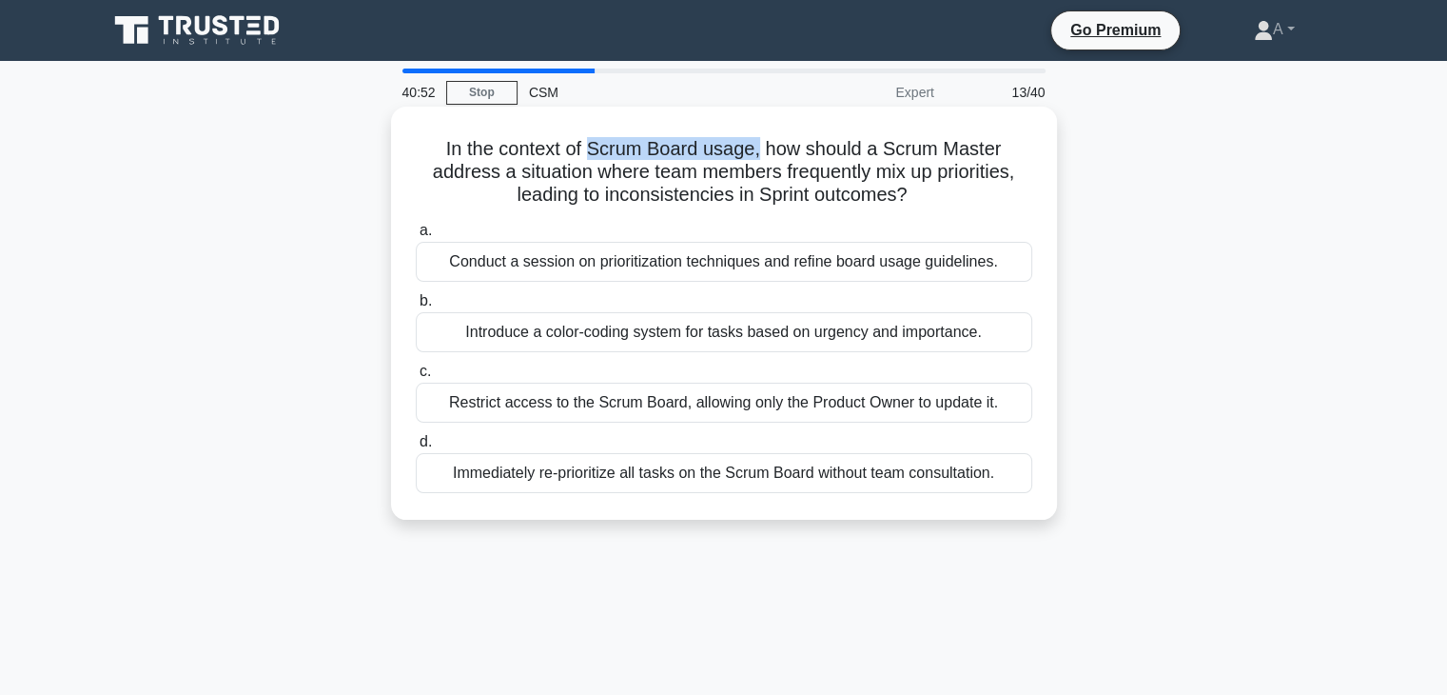
drag, startPoint x: 594, startPoint y: 149, endPoint x: 760, endPoint y: 157, distance: 166.7
click at [760, 157] on h5 "In the context of Scrum Board usage, how should a Scrum Master address a situat…" at bounding box center [724, 172] width 620 height 70
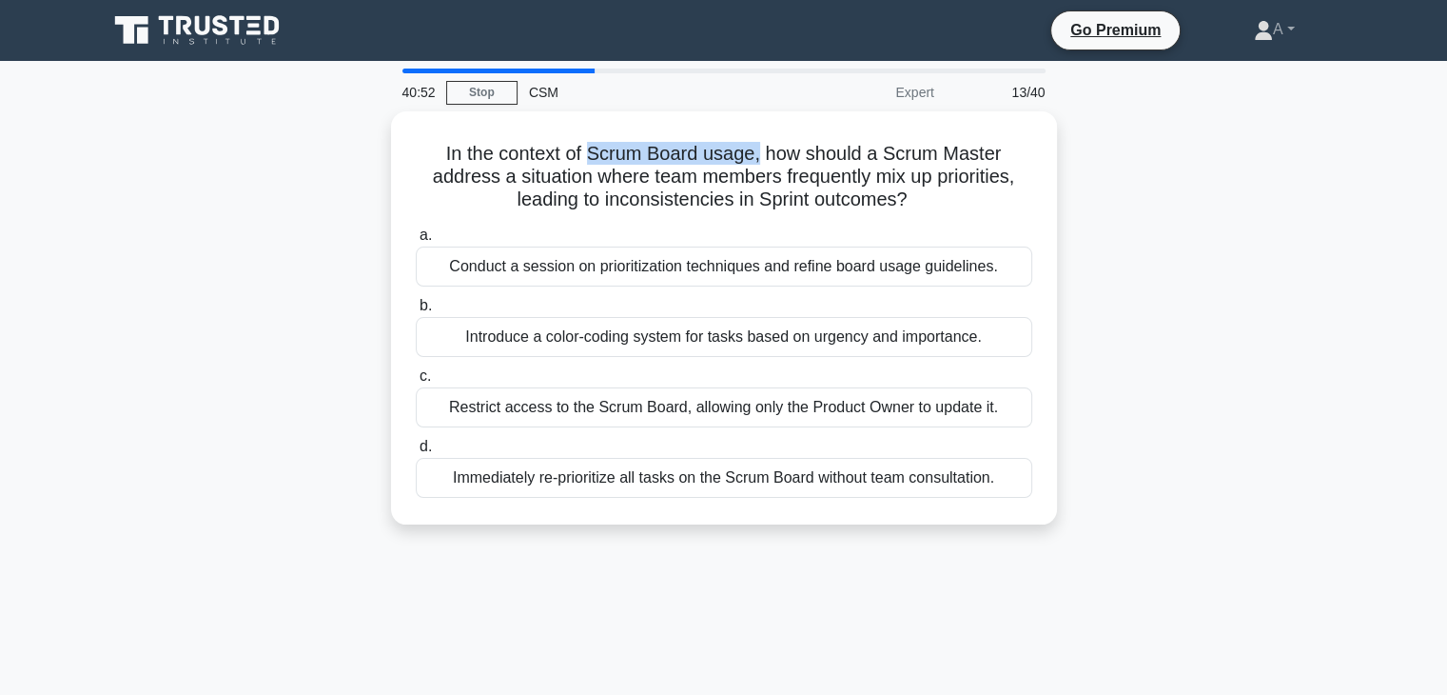
copy h5 "Scrum Board usage,"
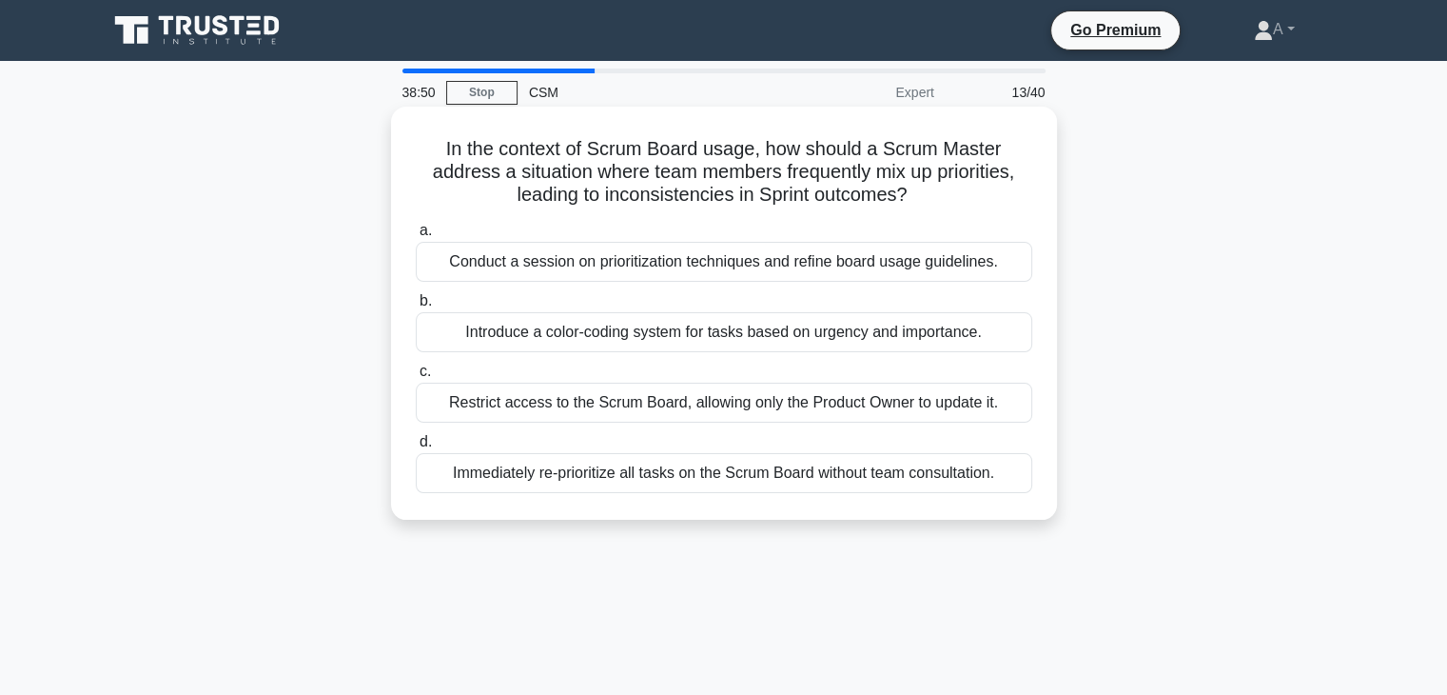
click at [536, 161] on h5 "In the context of Scrum Board usage, how should a Scrum Master address a situat…" at bounding box center [724, 172] width 620 height 70
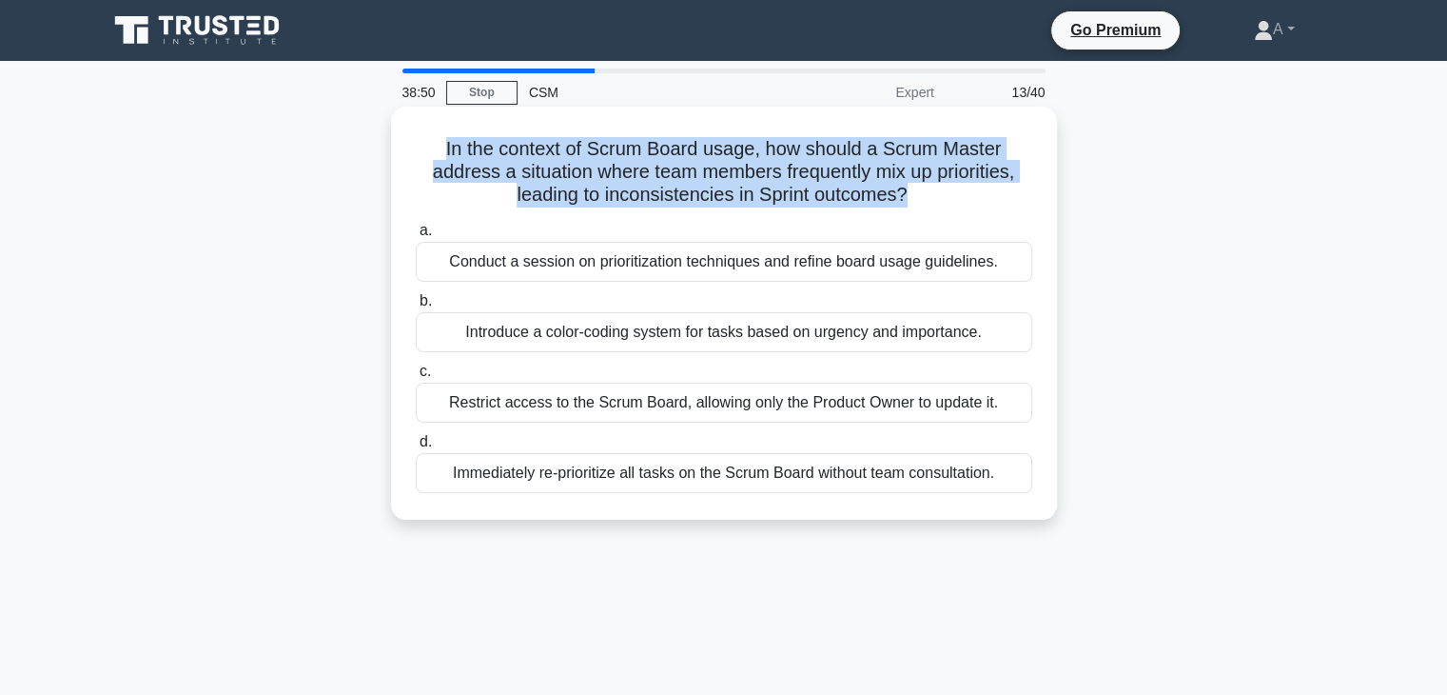
click at [536, 161] on h5 "In the context of Scrum Board usage, how should a Scrum Master address a situat…" at bounding box center [724, 172] width 620 height 70
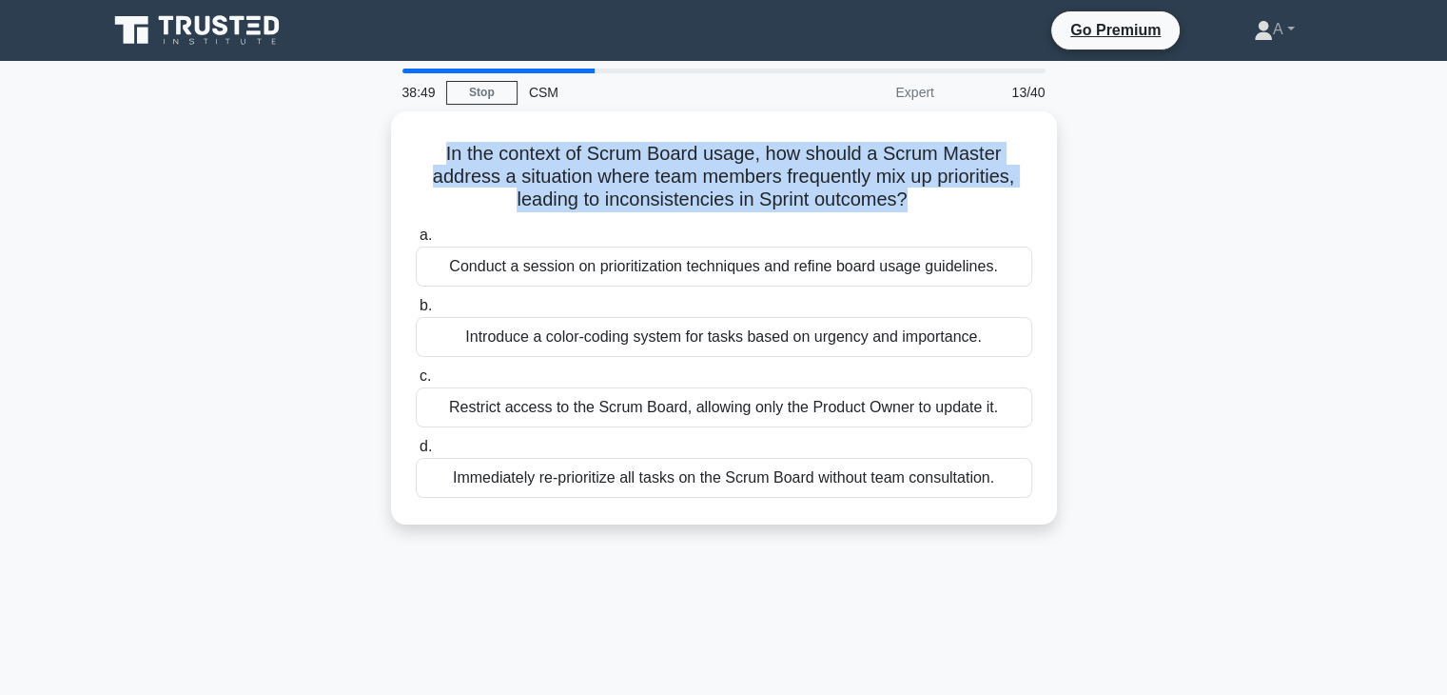
copy div "In the context of Scrum Board usage, how should a Scrum Master address a situat…"
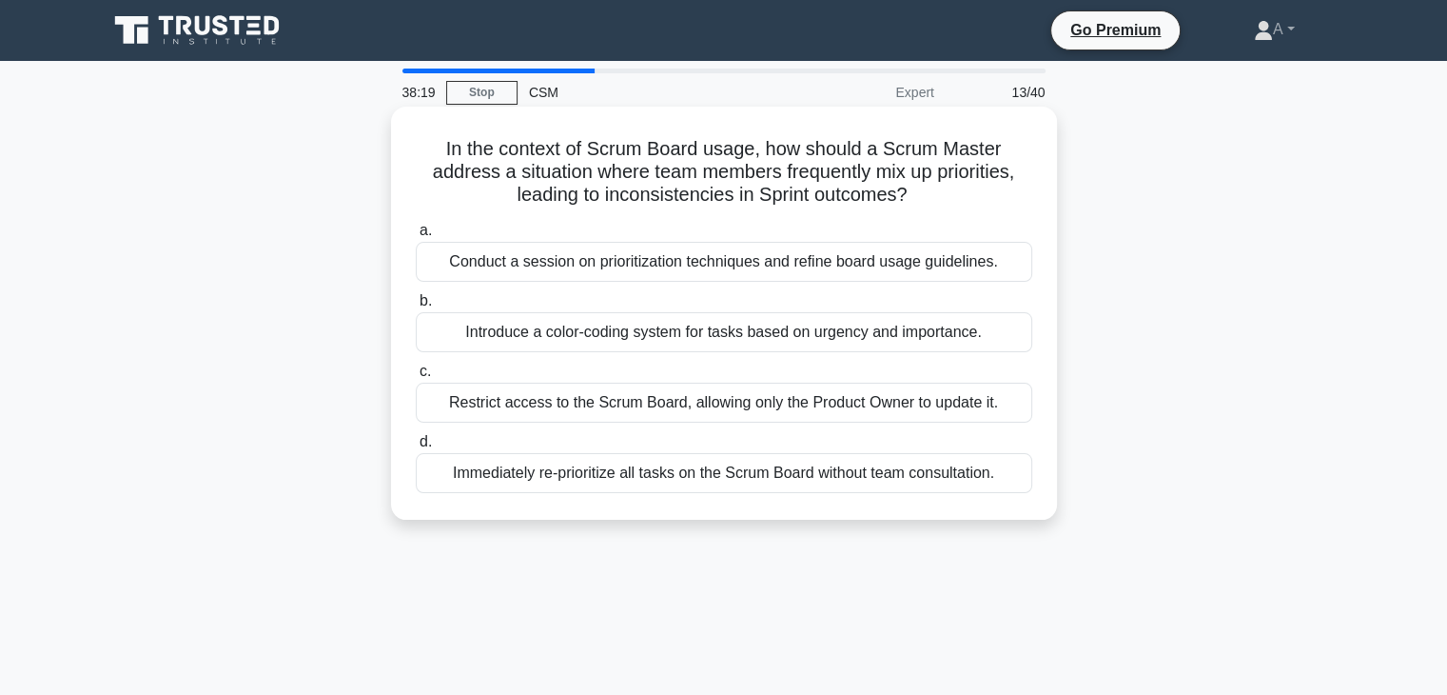
click at [667, 332] on div "Introduce a color-coding system for tasks based on urgency and importance." at bounding box center [724, 332] width 617 height 40
click at [416, 307] on input "b. Introduce a color-coding system for tasks based on urgency and importance." at bounding box center [416, 301] width 0 height 12
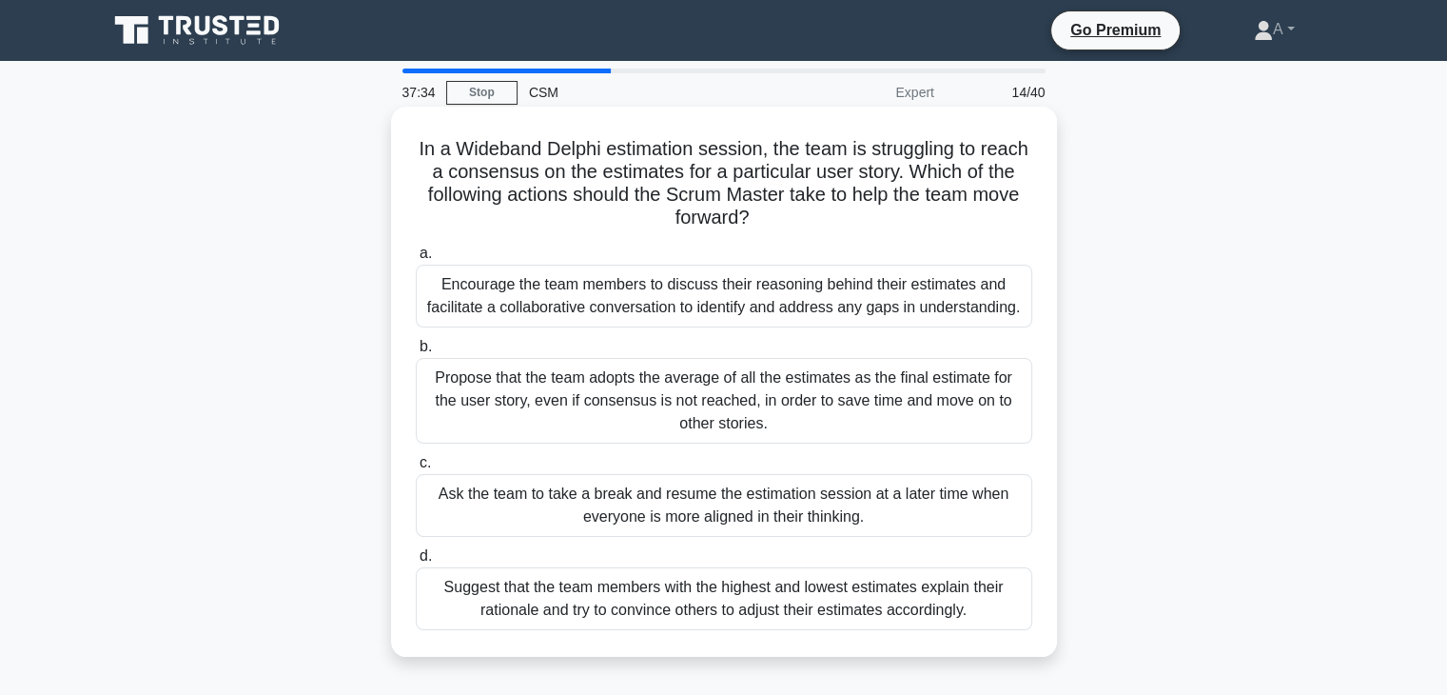
click at [556, 298] on div "Encourage the team members to discuss their reasoning behind their estimates an…" at bounding box center [724, 296] width 617 height 63
click at [416, 260] on input "a. Encourage the team members to discuss their reasoning behind their estimates…" at bounding box center [416, 253] width 0 height 12
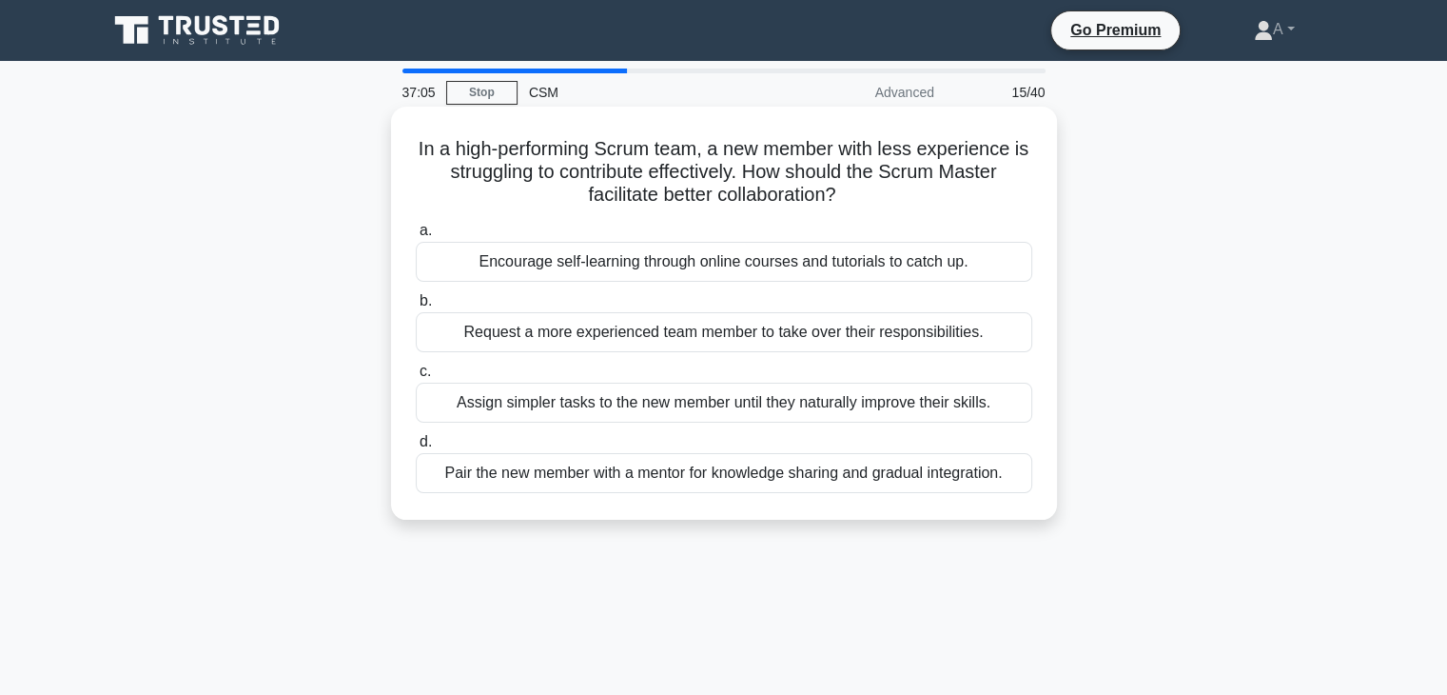
click at [590, 475] on div "Pair the new member with a mentor for knowledge sharing and gradual integration." at bounding box center [724, 473] width 617 height 40
click at [416, 448] on input "d. Pair the new member with a mentor for knowledge sharing and gradual integrat…" at bounding box center [416, 442] width 0 height 12
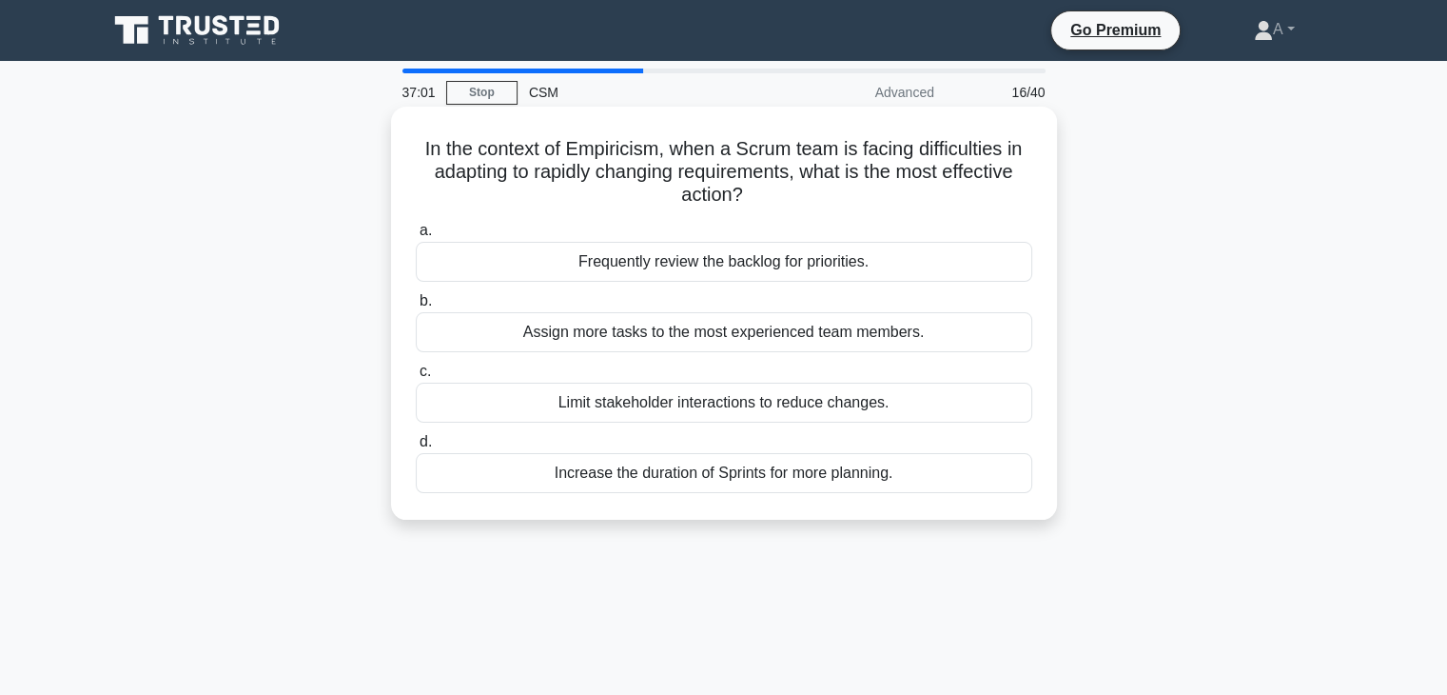
click at [592, 144] on h5 "In the context of Empiricism, when a Scrum team is facing difficulties in adapt…" at bounding box center [724, 172] width 620 height 70
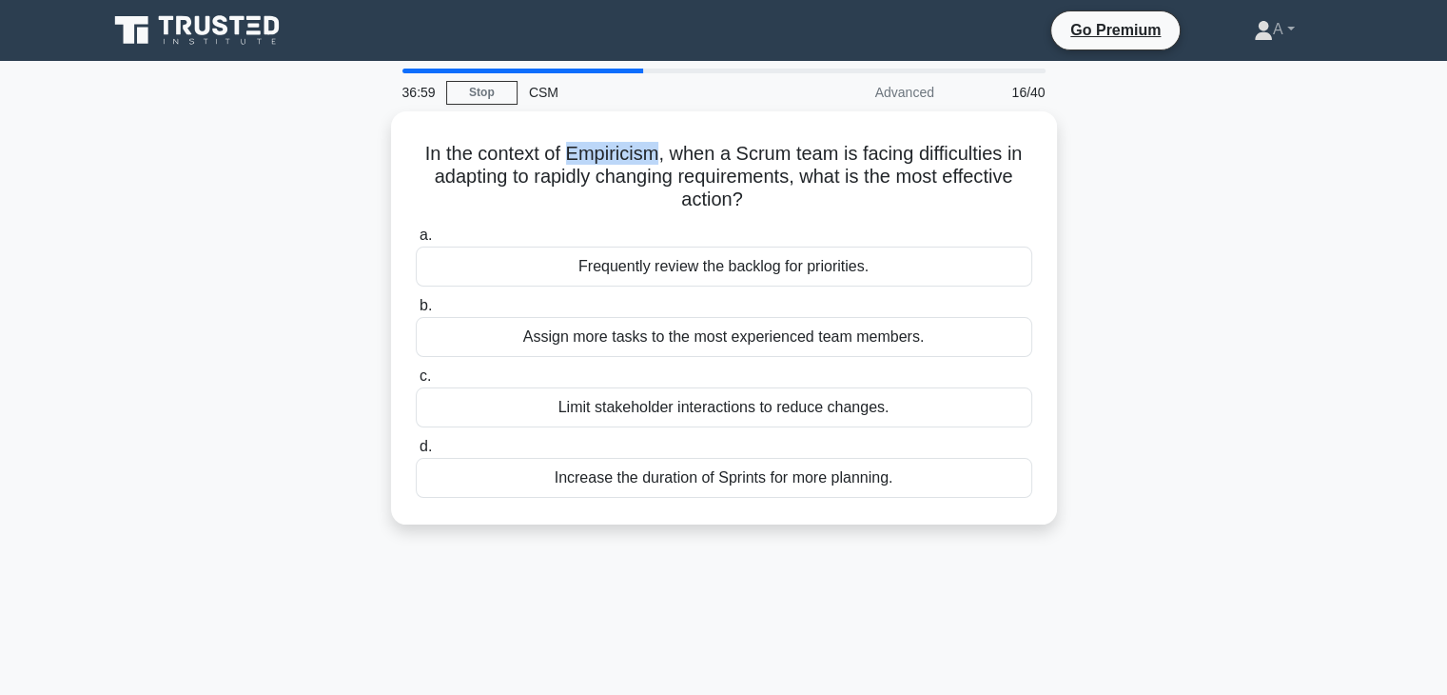
copy h5 "Empiricism"
drag, startPoint x: 744, startPoint y: 195, endPoint x: 384, endPoint y: 140, distance: 363.9
click at [384, 140] on div "In the context of Empiricism, when a Scrum team is facing difficulties in adapt…" at bounding box center [724, 329] width 1256 height 436
copy h5 "In the context of Empiricism, when a Scrum team is facing difficulties in adapt…"
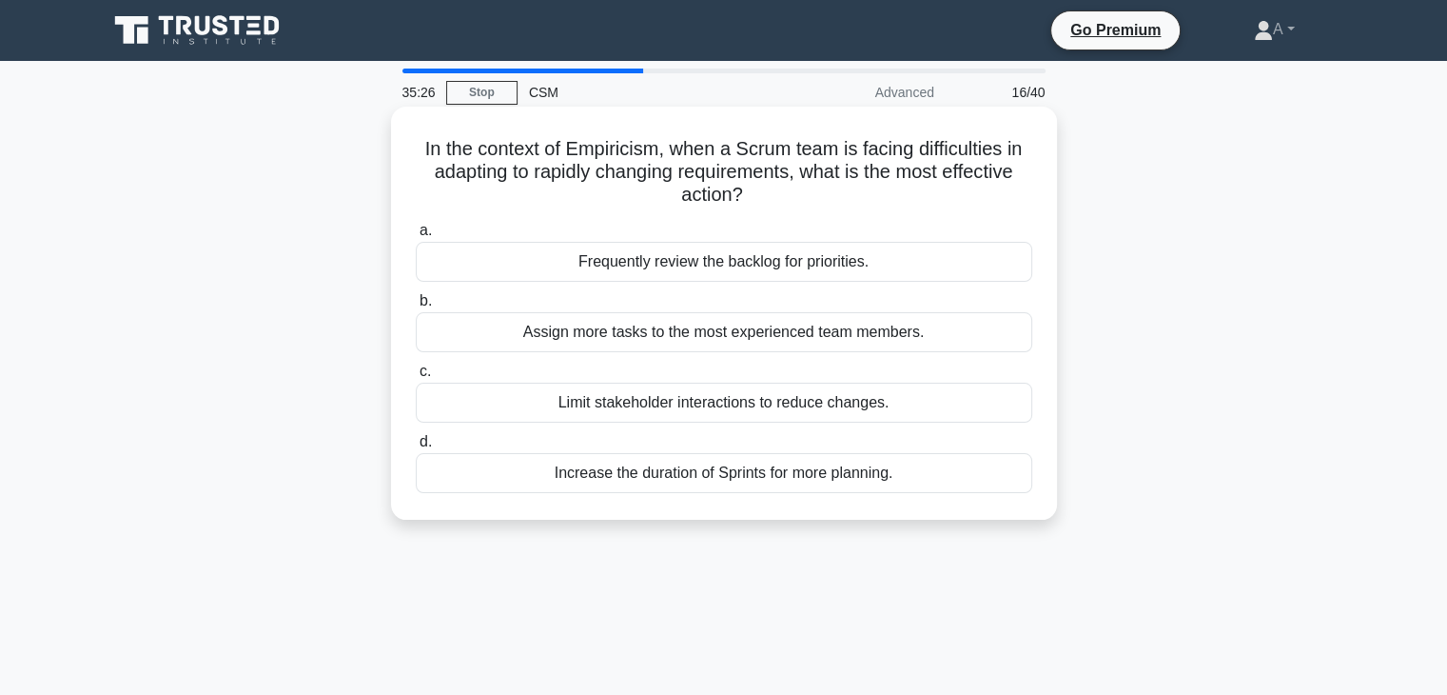
click at [746, 262] on div "Frequently review the backlog for priorities." at bounding box center [724, 262] width 617 height 40
click at [416, 237] on input "a. Frequently review the backlog for priorities." at bounding box center [416, 231] width 0 height 12
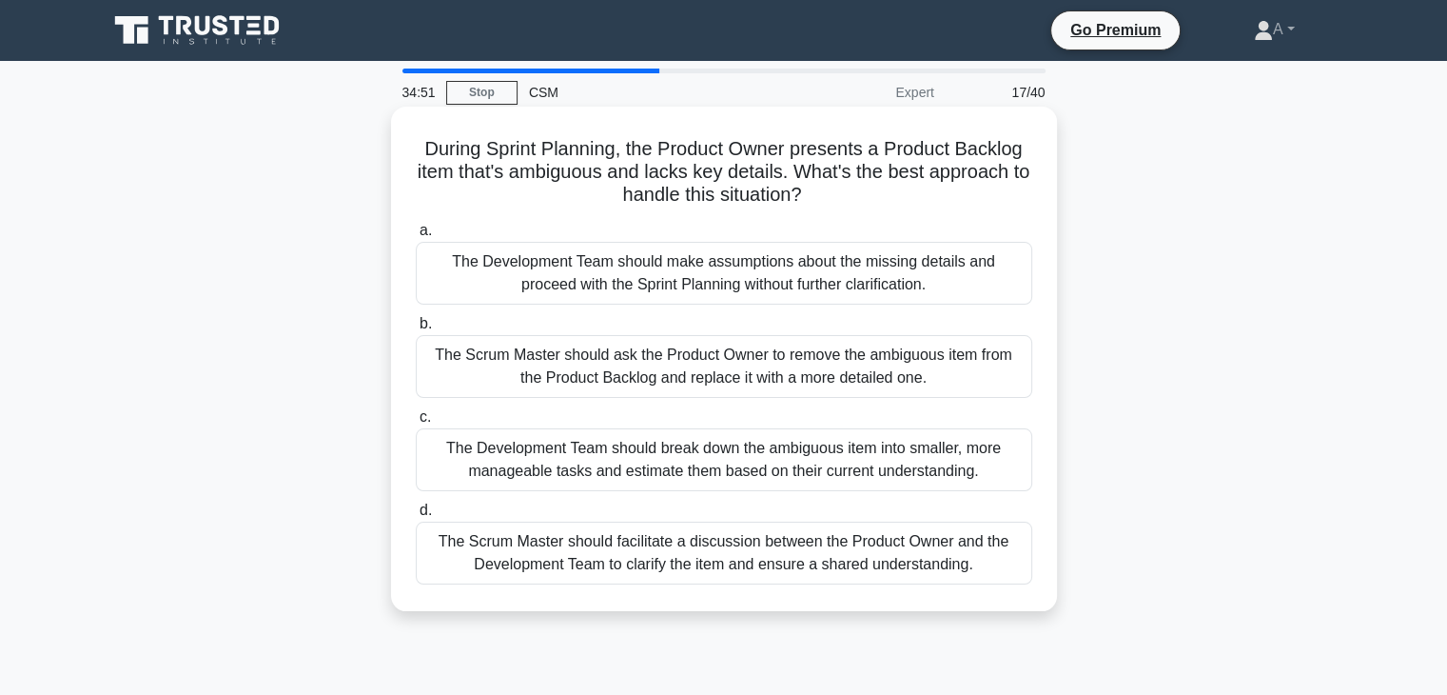
click at [679, 552] on div "The Scrum Master should facilitate a discussion between the Product Owner and t…" at bounding box center [724, 552] width 617 height 63
click at [416, 517] on input "d. The Scrum Master should facilitate a discussion between the Product Owner an…" at bounding box center [416, 510] width 0 height 12
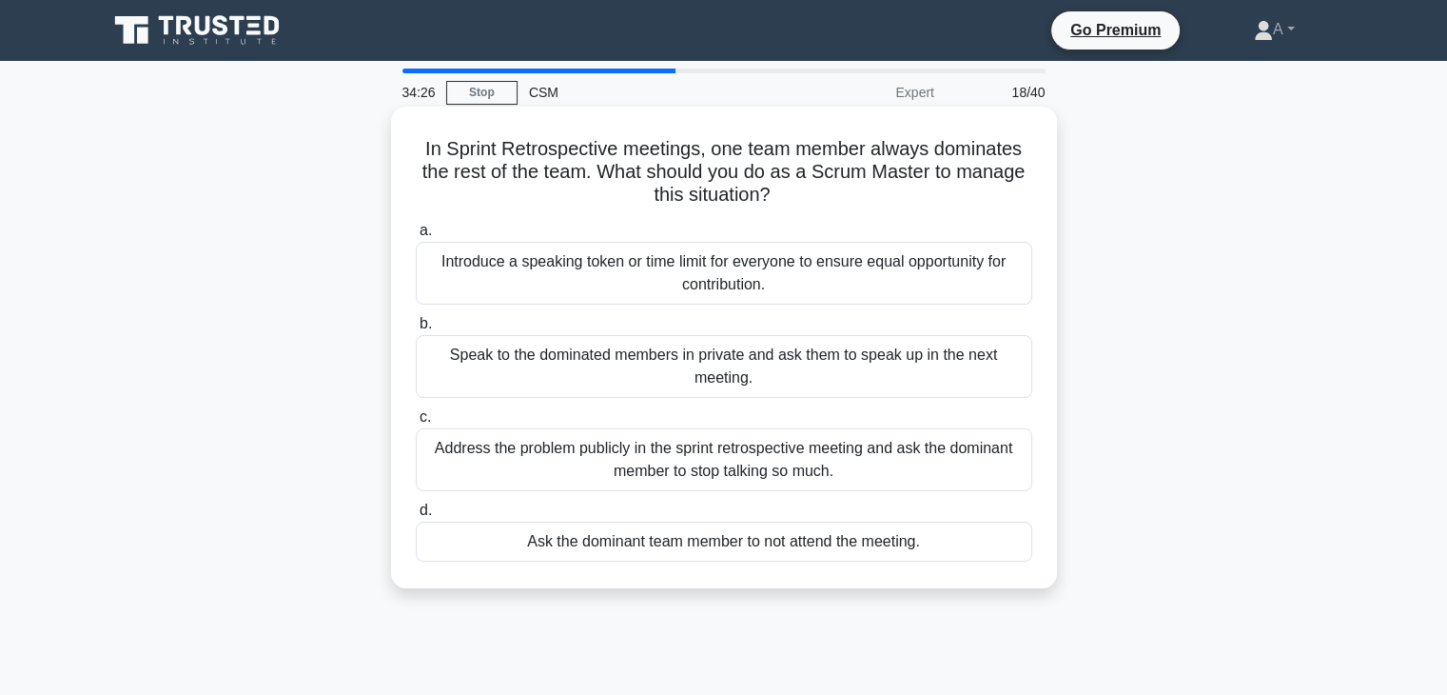
click at [655, 274] on div "Introduce a speaking token or time limit for everyone to ensure equal opportuni…" at bounding box center [724, 273] width 617 height 63
click at [416, 237] on input "a. Introduce a speaking token or time limit for everyone to ensure equal opport…" at bounding box center [416, 231] width 0 height 12
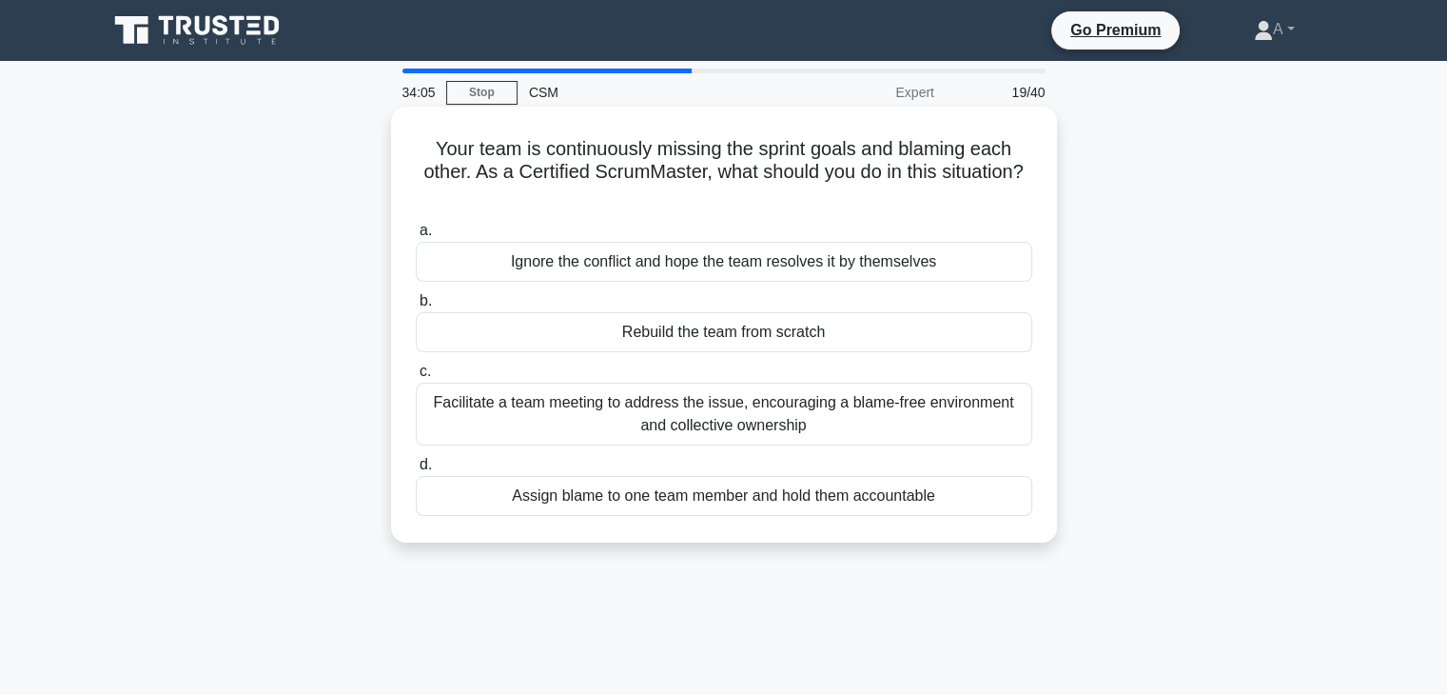
click at [702, 420] on div "Facilitate a team meeting to address the issue, encouraging a blame-free enviro…" at bounding box center [724, 413] width 617 height 63
click at [416, 378] on input "c. Facilitate a team meeting to address the issue, encouraging a blame-free env…" at bounding box center [416, 371] width 0 height 12
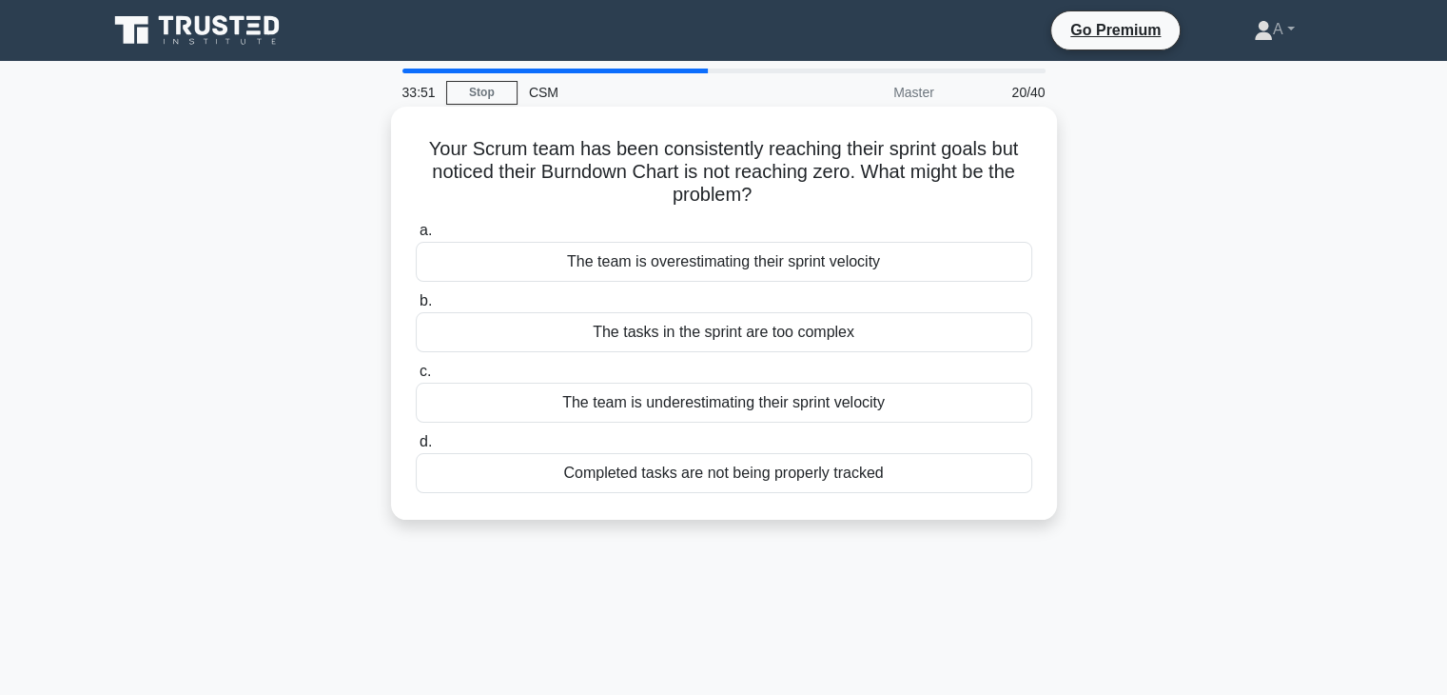
click at [653, 161] on h5 "Your Scrum team has been consistently reaching their sprint goals but noticed t…" at bounding box center [724, 172] width 620 height 70
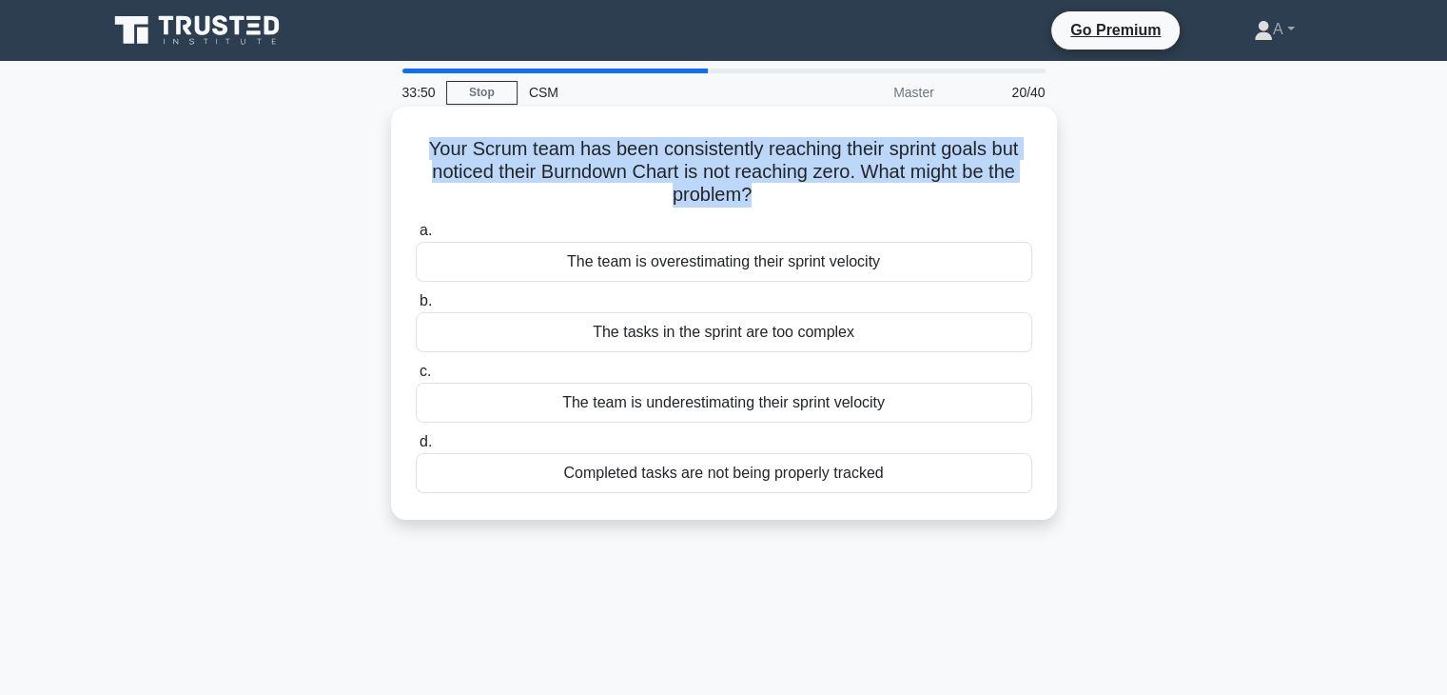
click at [653, 161] on h5 "Your Scrum team has been consistently reaching their sprint goals but noticed t…" at bounding box center [724, 172] width 620 height 70
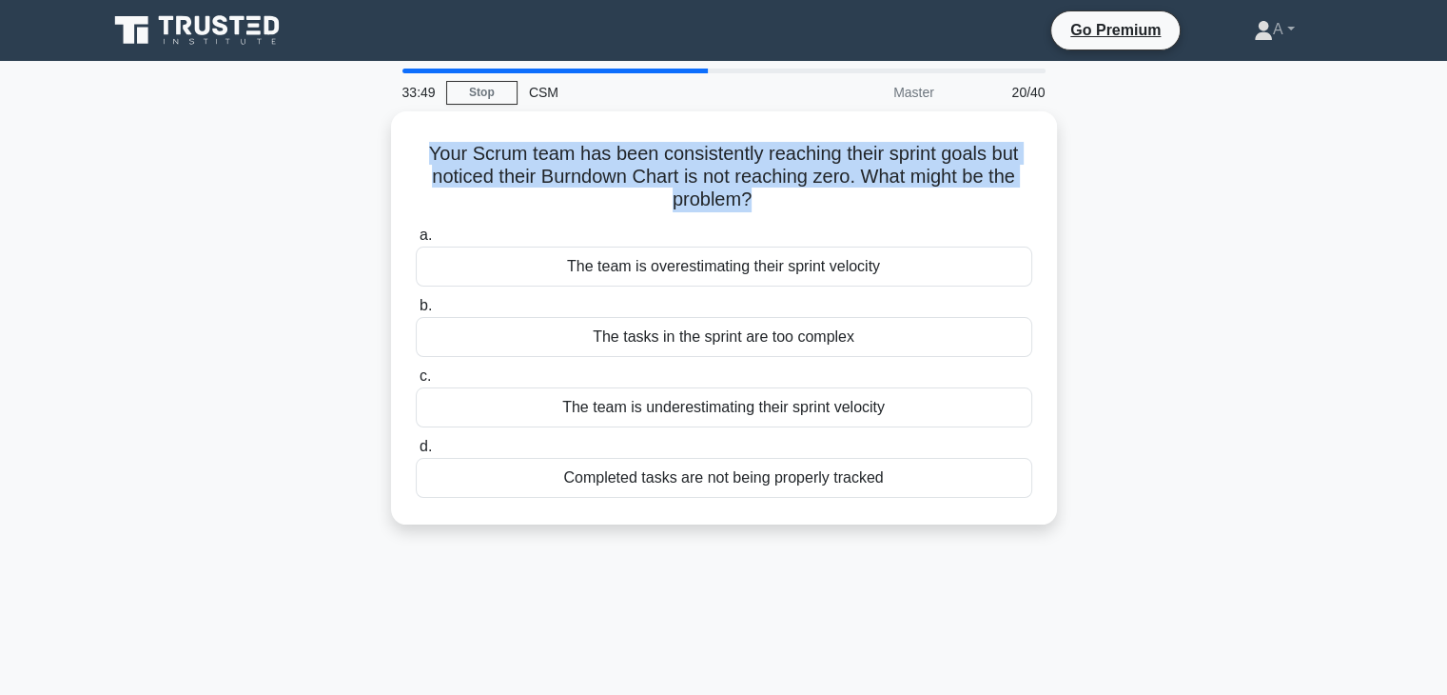
copy div "Your Scrum team has been consistently reaching their sprint goals but noticed t…"
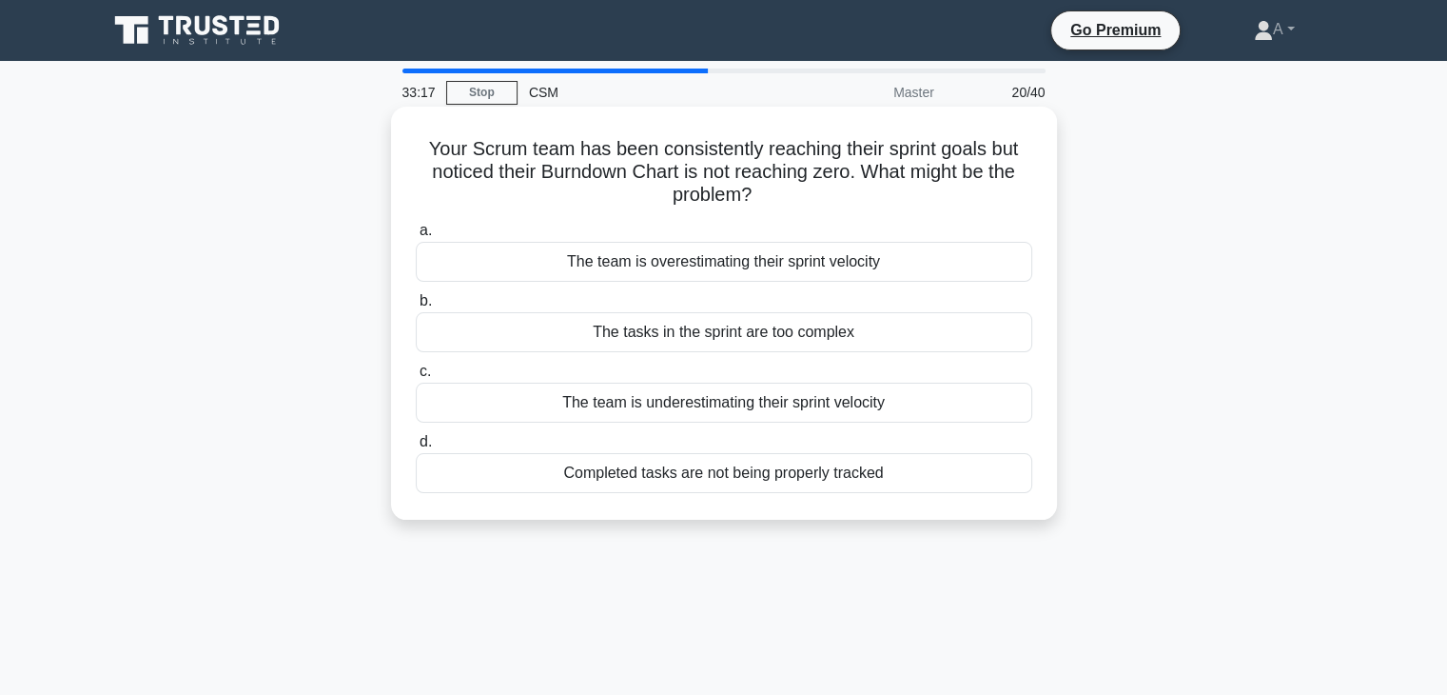
click at [579, 468] on div "Completed tasks are not being properly tracked" at bounding box center [724, 473] width 617 height 40
click at [416, 448] on input "d. Completed tasks are not being properly tracked" at bounding box center [416, 442] width 0 height 12
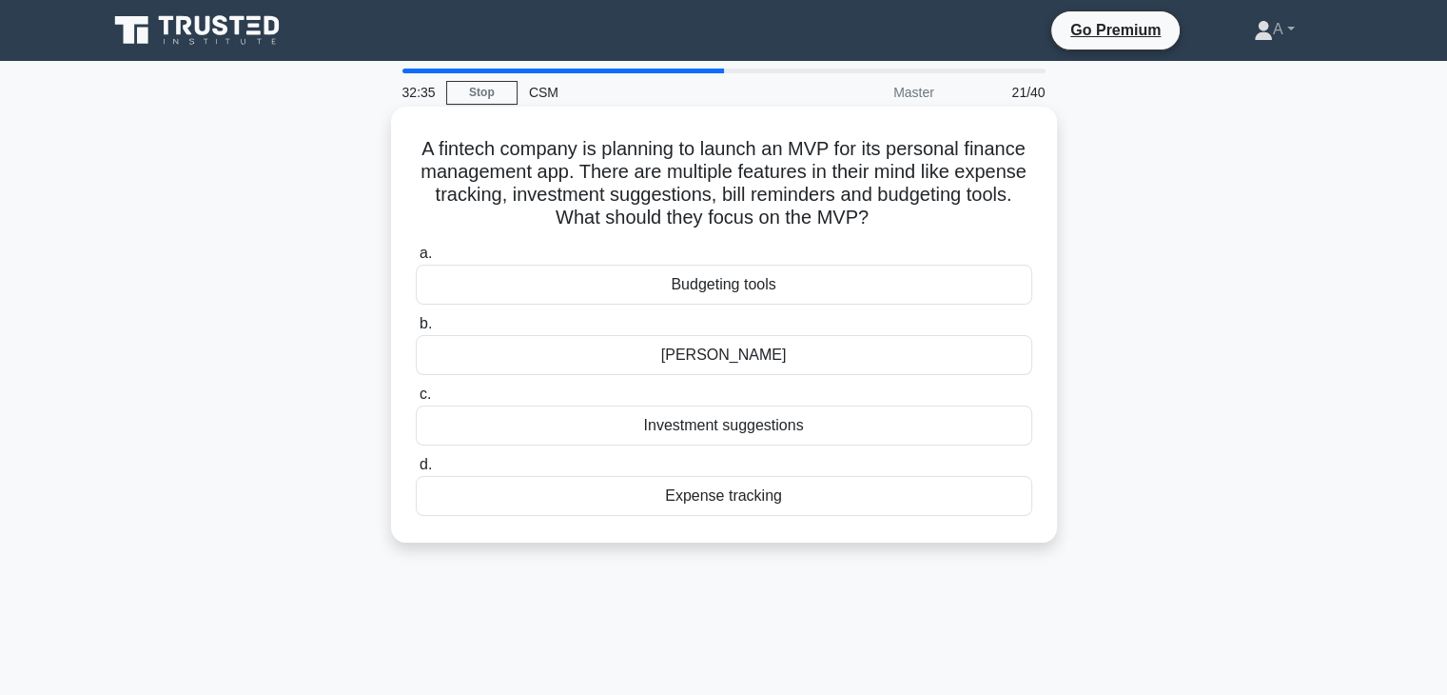
click at [698, 290] on div "Budgeting tools" at bounding box center [724, 285] width 617 height 40
click at [416, 260] on input "a. Budgeting tools" at bounding box center [416, 253] width 0 height 12
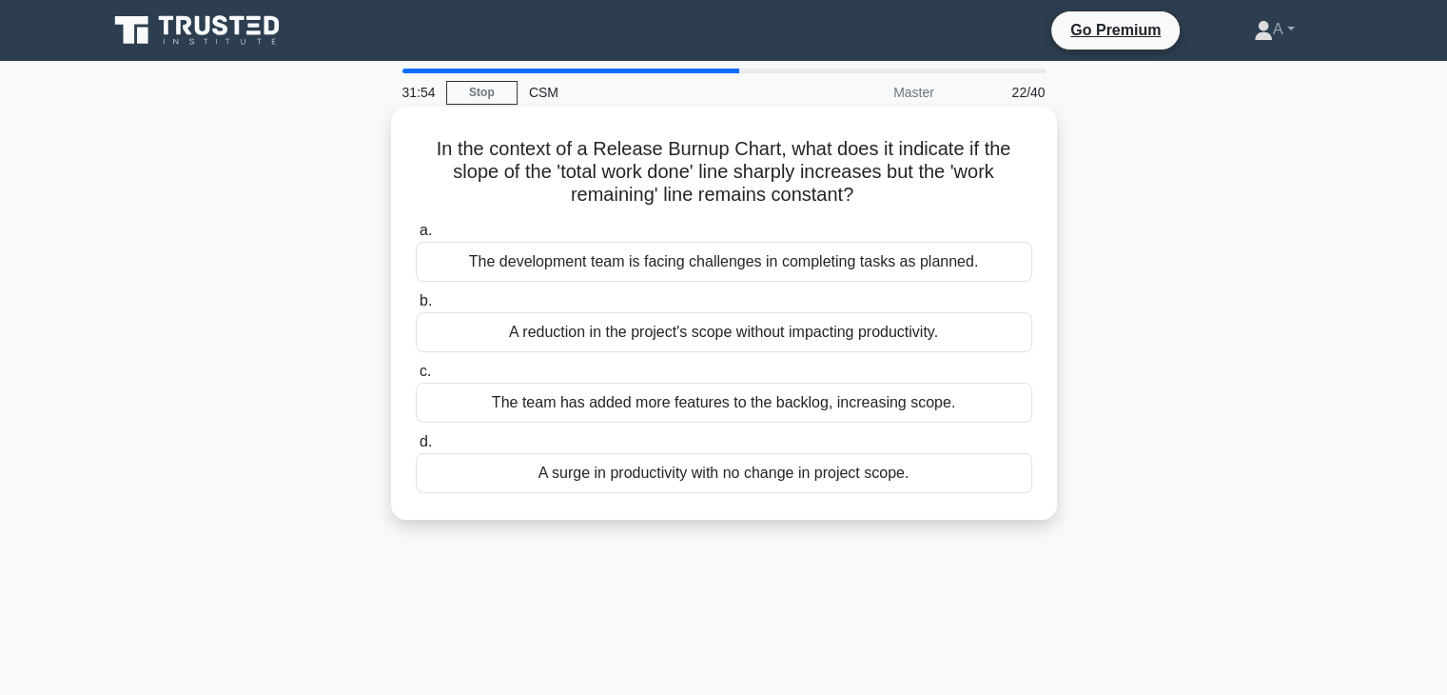
click at [651, 192] on h5 "In the context of a Release Burnup Chart, what does it indicate if the slope of…" at bounding box center [724, 172] width 620 height 70
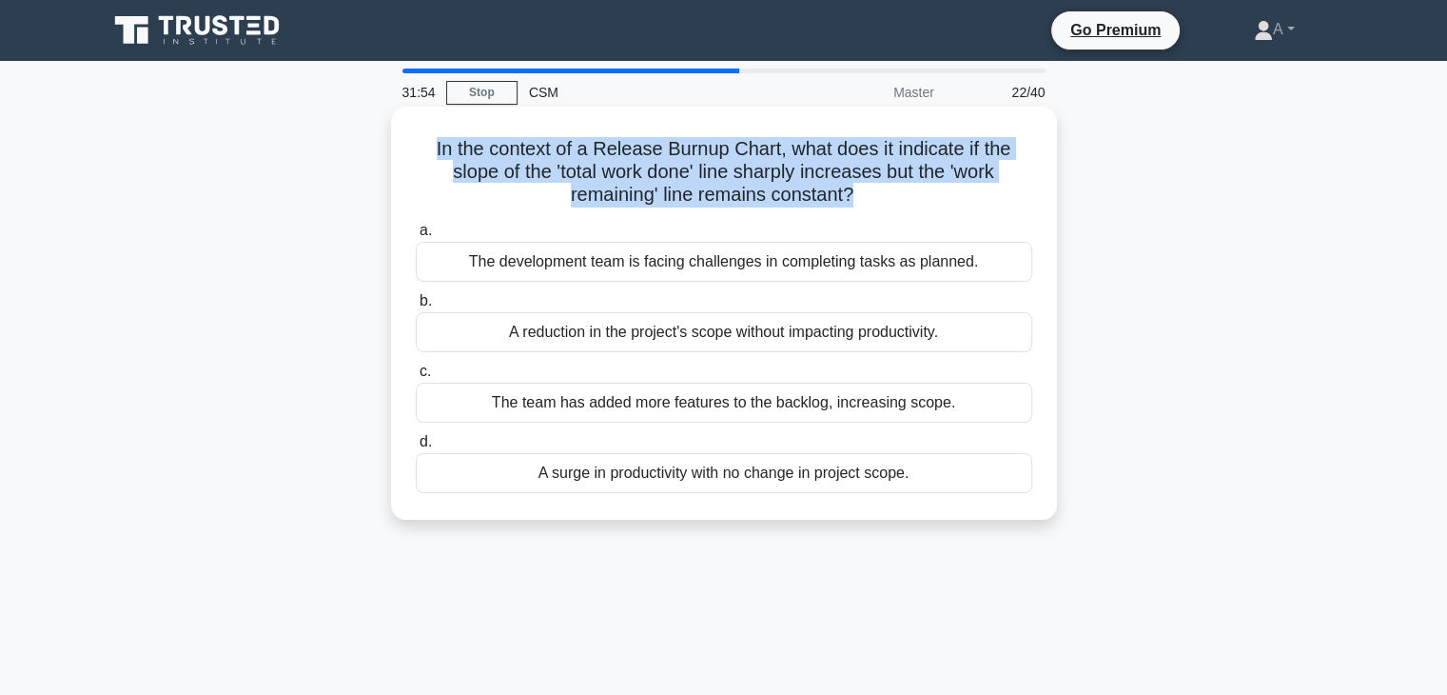
click at [651, 192] on h5 "In the context of a Release Burnup Chart, what does it indicate if the slope of…" at bounding box center [724, 172] width 620 height 70
click at [518, 203] on h5 "In the context of a Release Burnup Chart, what does it indicate if the slope of…" at bounding box center [724, 172] width 620 height 70
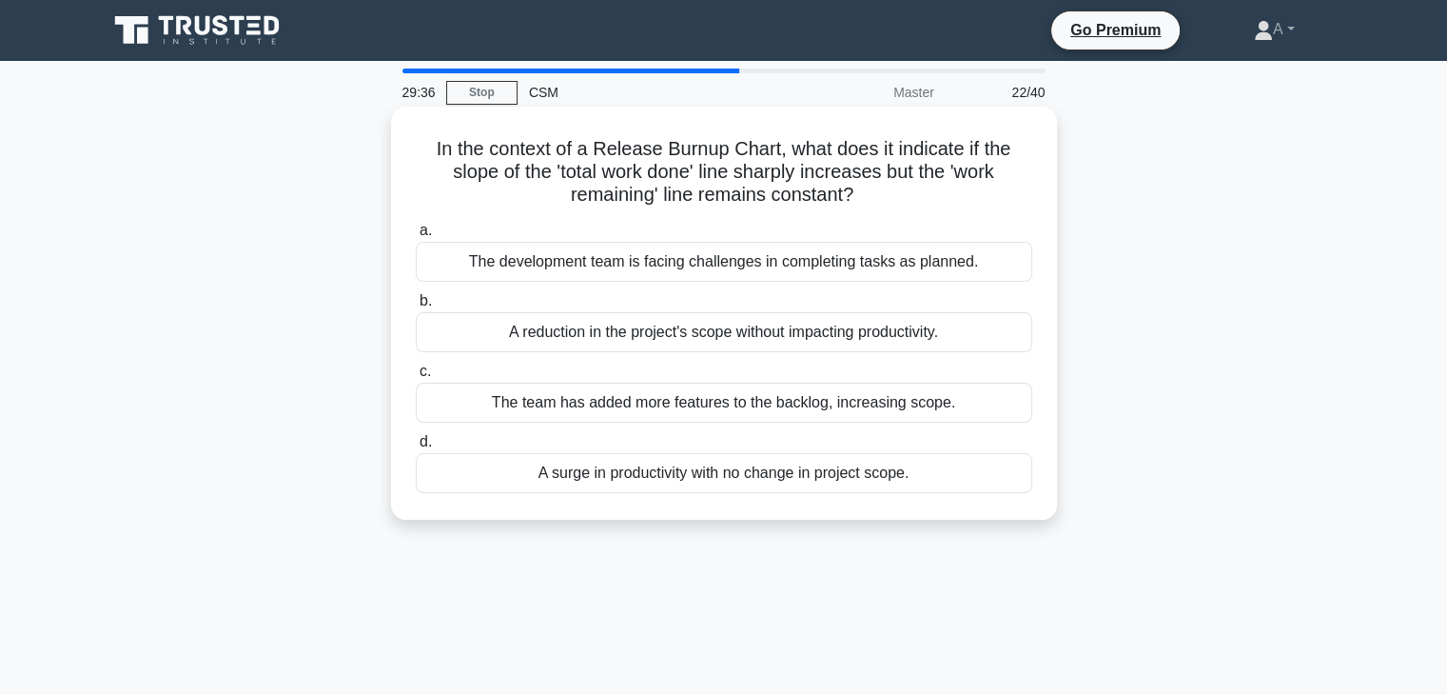
click at [693, 480] on div "A surge in productivity with no change in project scope." at bounding box center [724, 473] width 617 height 40
click at [416, 448] on input "d. A surge in productivity with no change in project scope." at bounding box center [416, 442] width 0 height 12
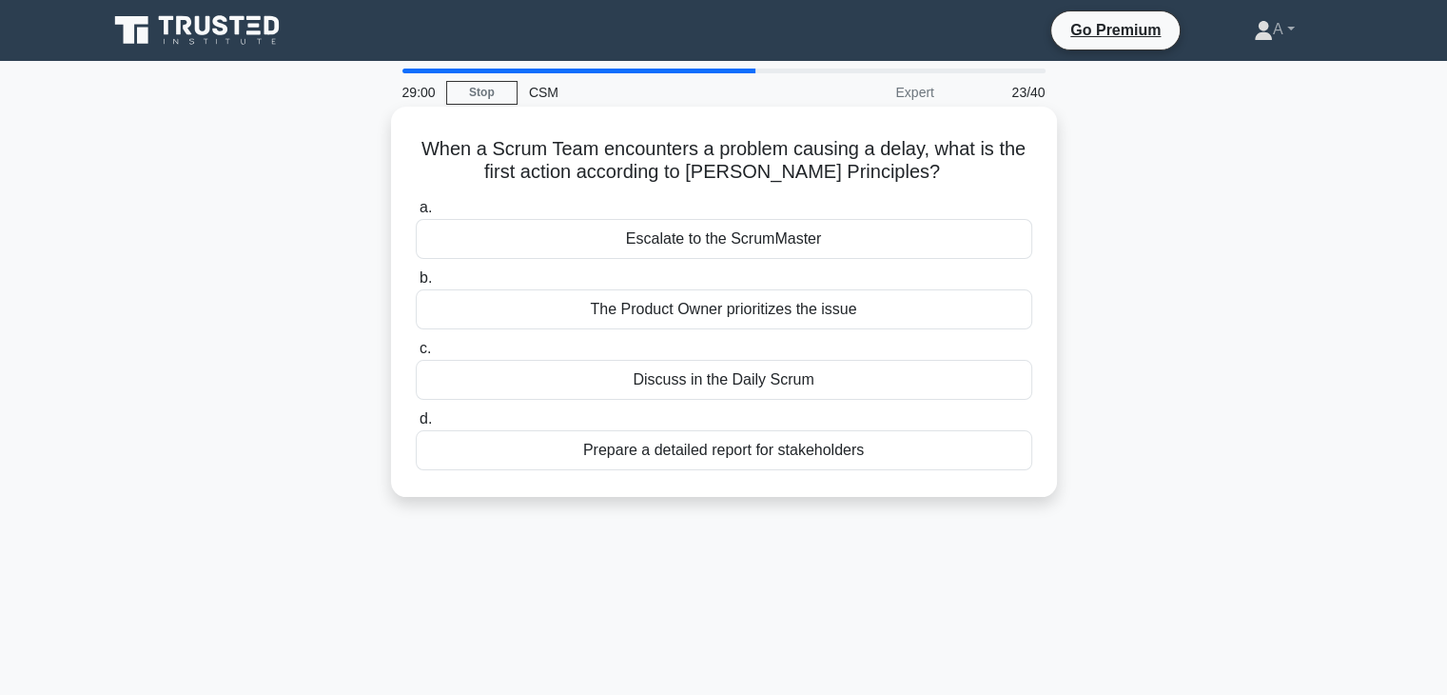
click at [672, 374] on div "Discuss in the Daily Scrum" at bounding box center [724, 380] width 617 height 40
click at [416, 355] on input "c. Discuss in the Daily Scrum" at bounding box center [416, 349] width 0 height 12
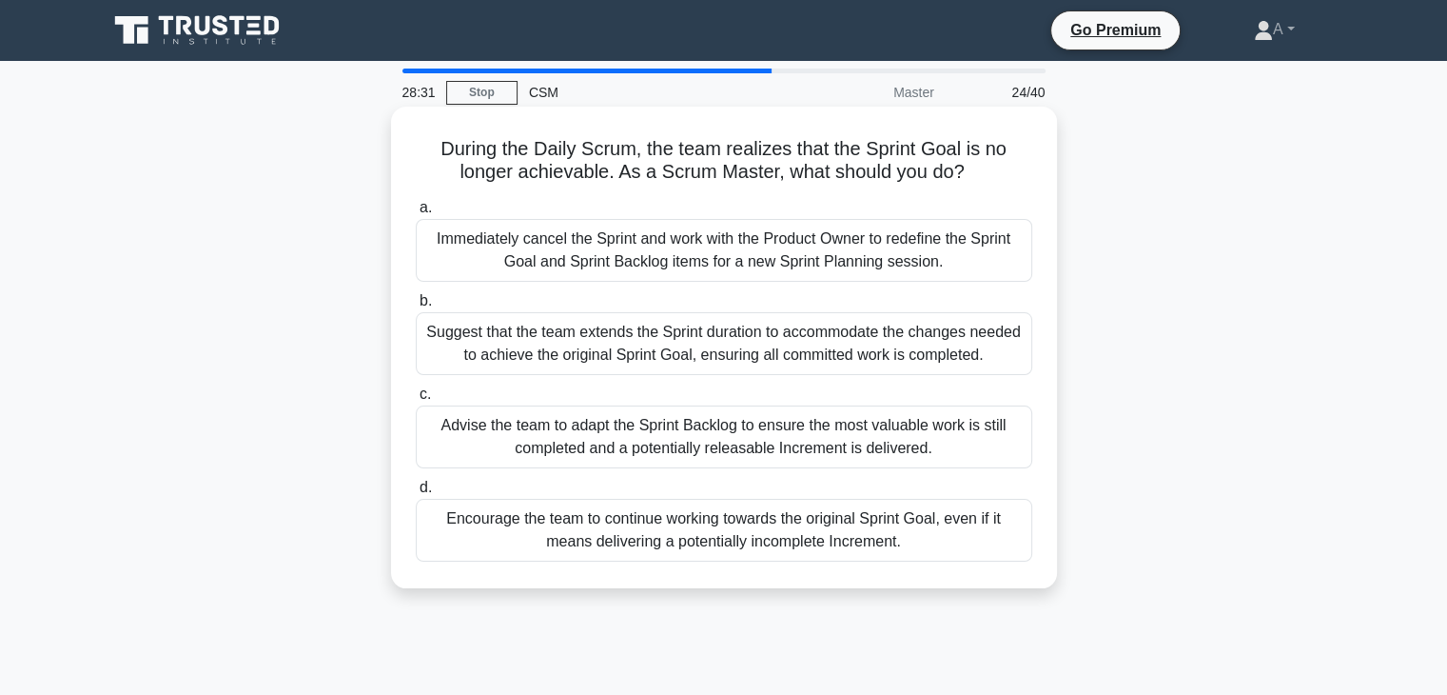
click at [631, 244] on div "Immediately cancel the Sprint and work with the Product Owner to redefine the S…" at bounding box center [724, 250] width 617 height 63
click at [416, 214] on input "a. Immediately cancel the Sprint and work with the Product Owner to redefine th…" at bounding box center [416, 208] width 0 height 12
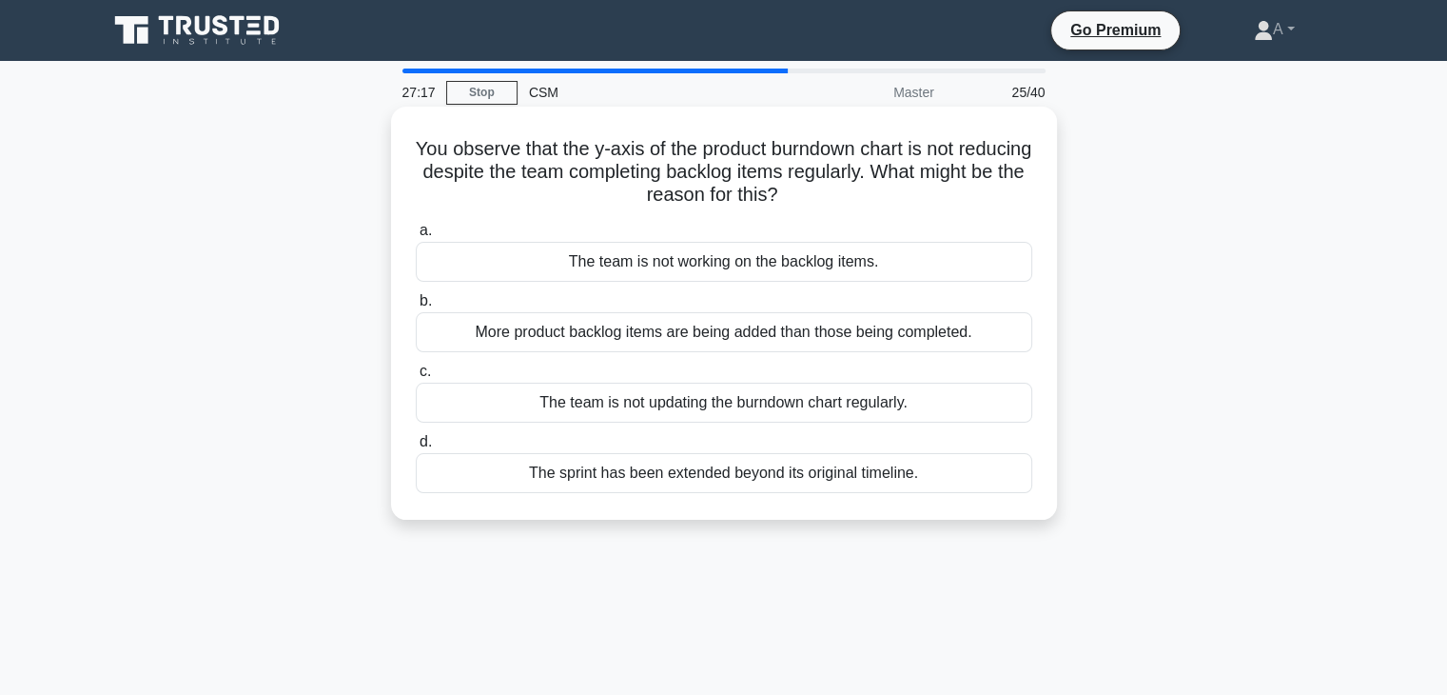
click at [656, 335] on div "More product backlog items are being added than those being completed." at bounding box center [724, 332] width 617 height 40
click at [416, 307] on input "b. More product backlog items are being added than those being completed." at bounding box center [416, 301] width 0 height 12
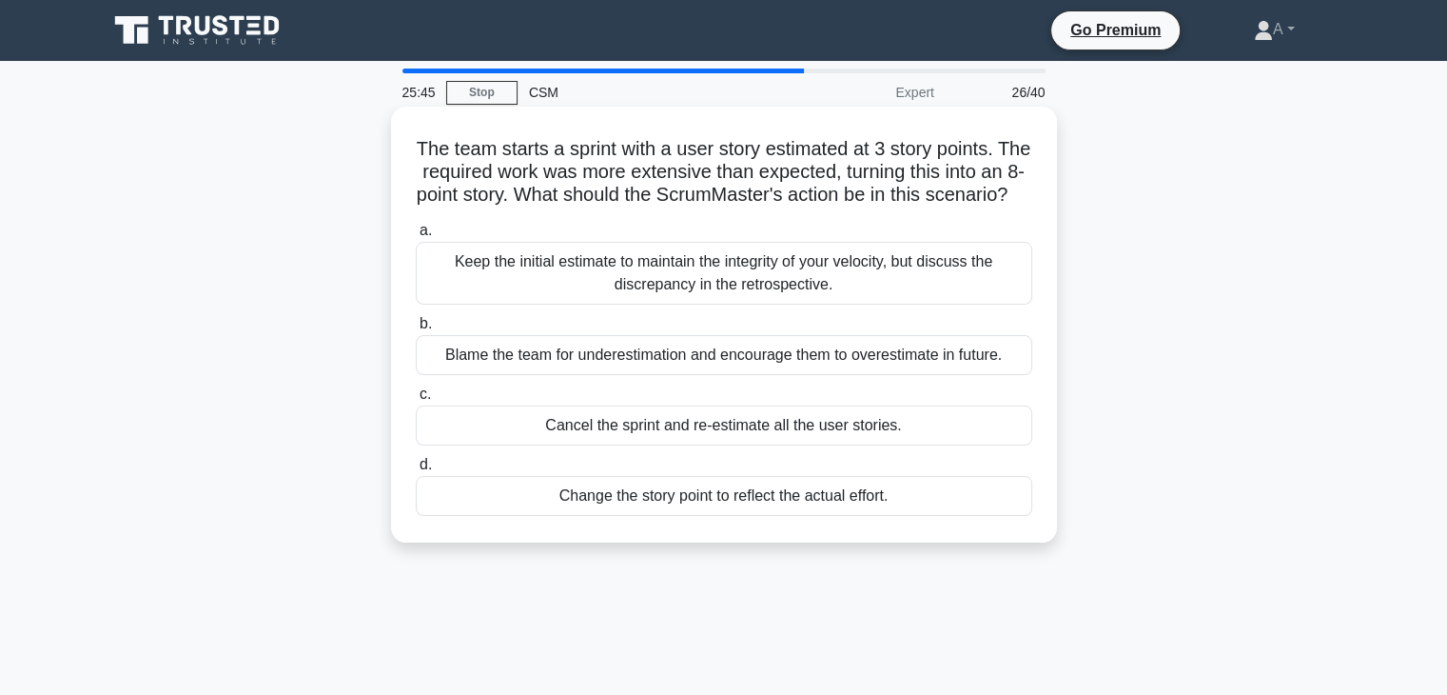
click at [620, 516] on div "Change the story point to reflect the actual effort." at bounding box center [724, 496] width 617 height 40
click at [416, 471] on input "d. Change the story point to reflect the actual effort." at bounding box center [416, 465] width 0 height 12
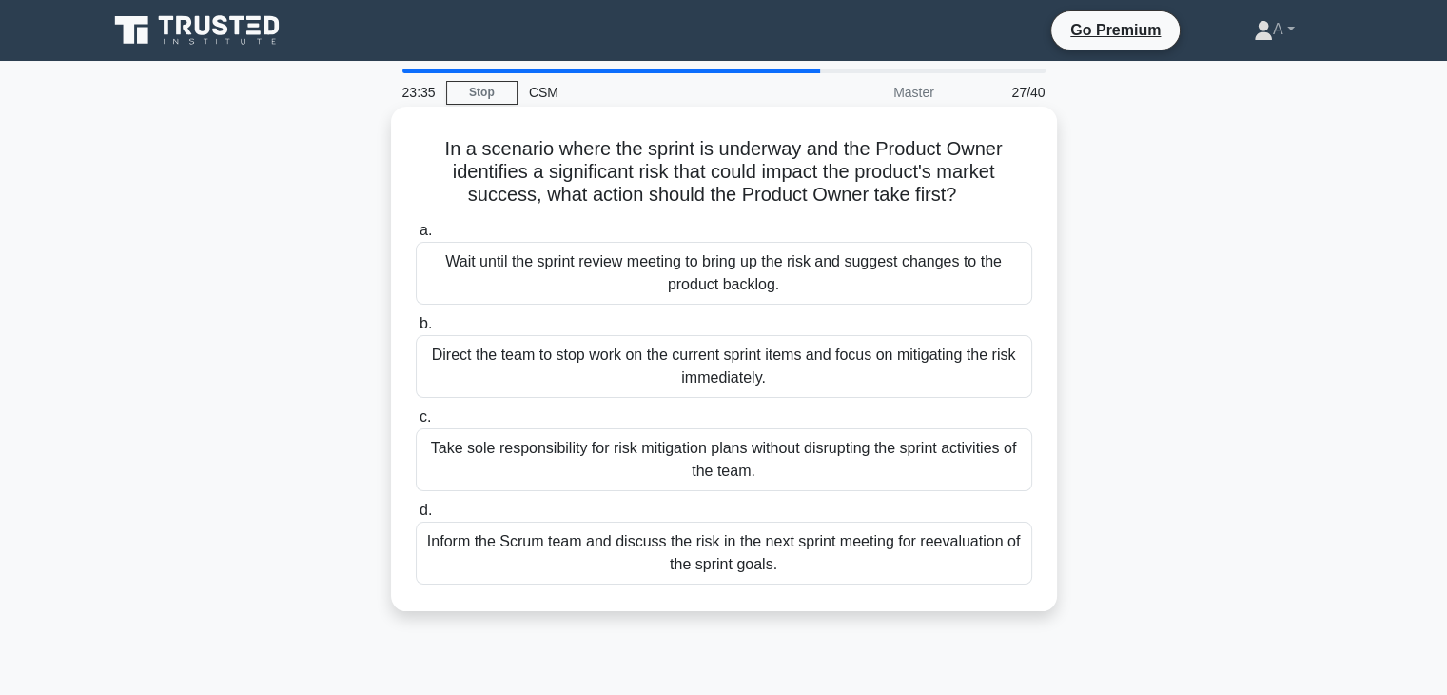
click at [655, 544] on div "Inform the Scrum team and discuss the risk in the next sprint meeting for reeva…" at bounding box center [724, 552] width 617 height 63
click at [416, 517] on input "d. Inform the Scrum team and discuss the risk in the next sprint meeting for re…" at bounding box center [416, 510] width 0 height 12
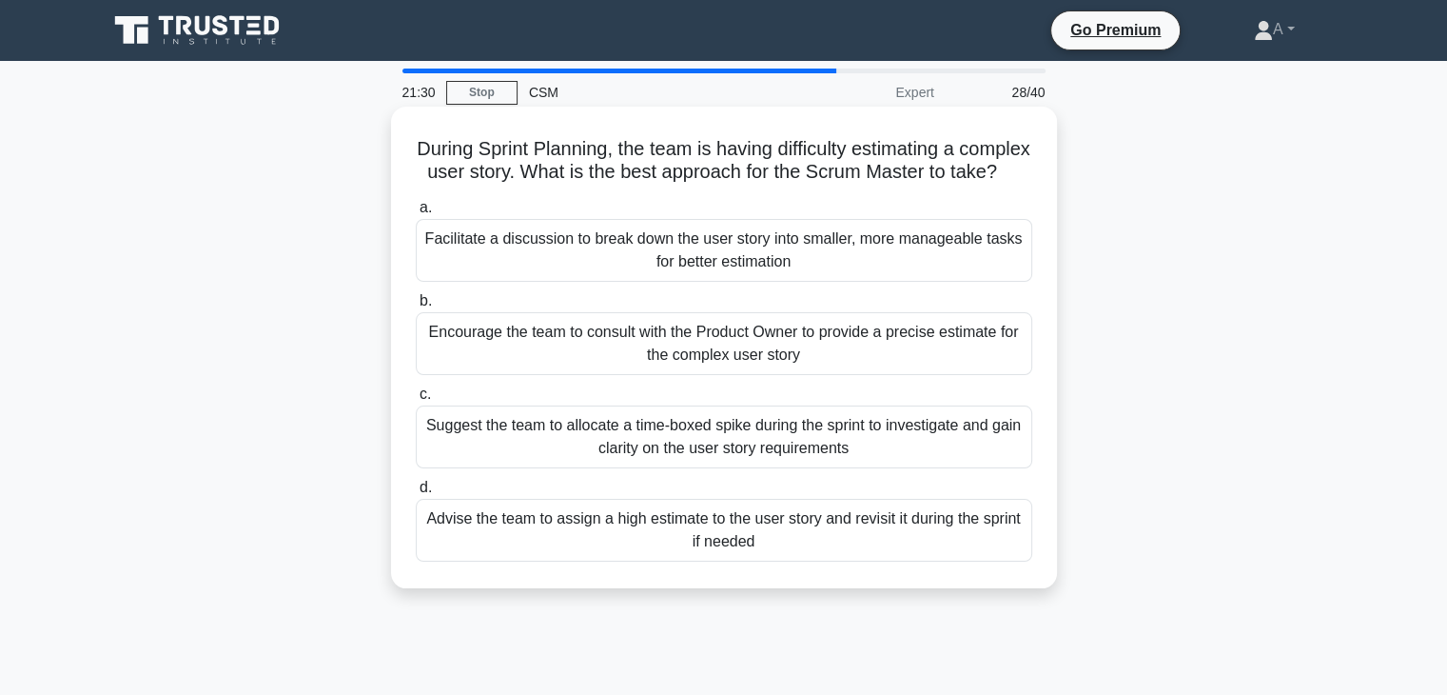
click at [681, 278] on div "Facilitate a discussion to break down the user story into smaller, more managea…" at bounding box center [724, 250] width 617 height 63
click at [416, 214] on input "a. Facilitate a discussion to break down the user story into smaller, more mana…" at bounding box center [416, 208] width 0 height 12
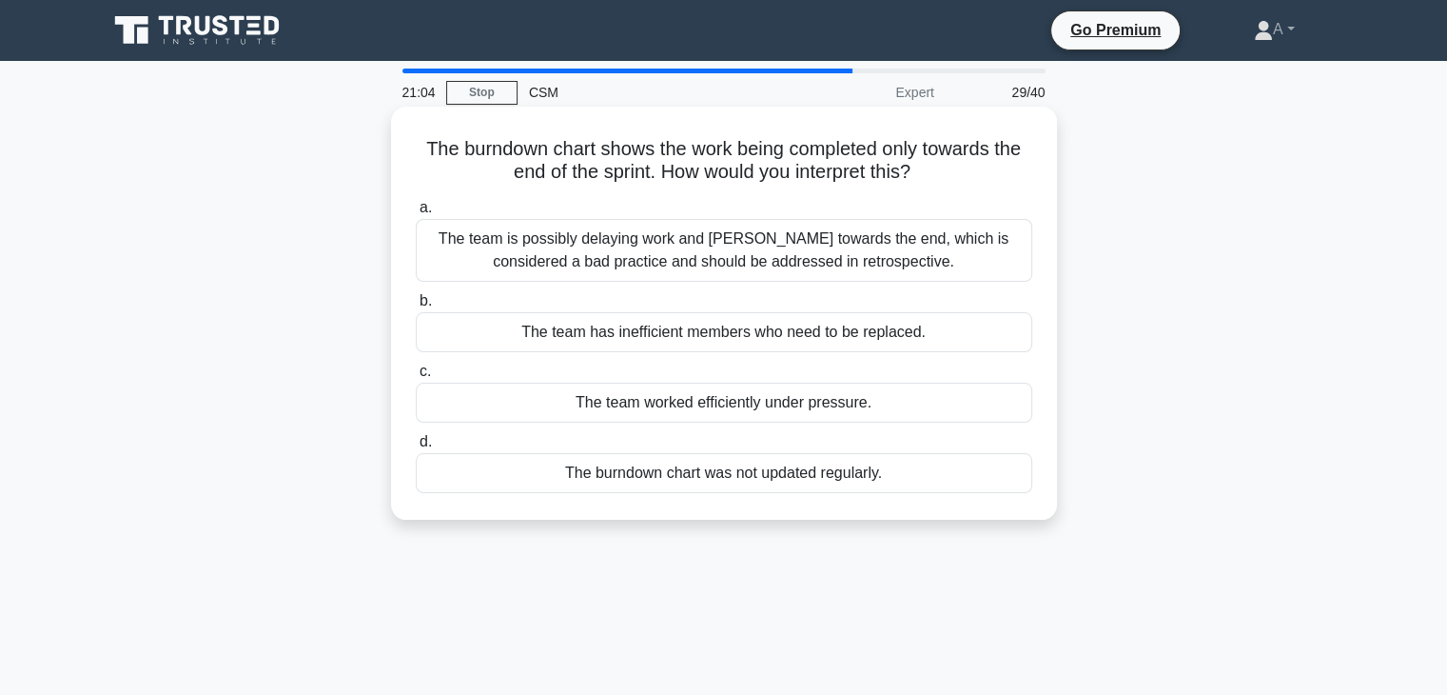
click at [670, 245] on div "The team is possibly delaying work and rushing towards the end, which is consid…" at bounding box center [724, 250] width 617 height 63
click at [416, 214] on input "a. The team is possibly delaying work and rushing towards the end, which is con…" at bounding box center [416, 208] width 0 height 12
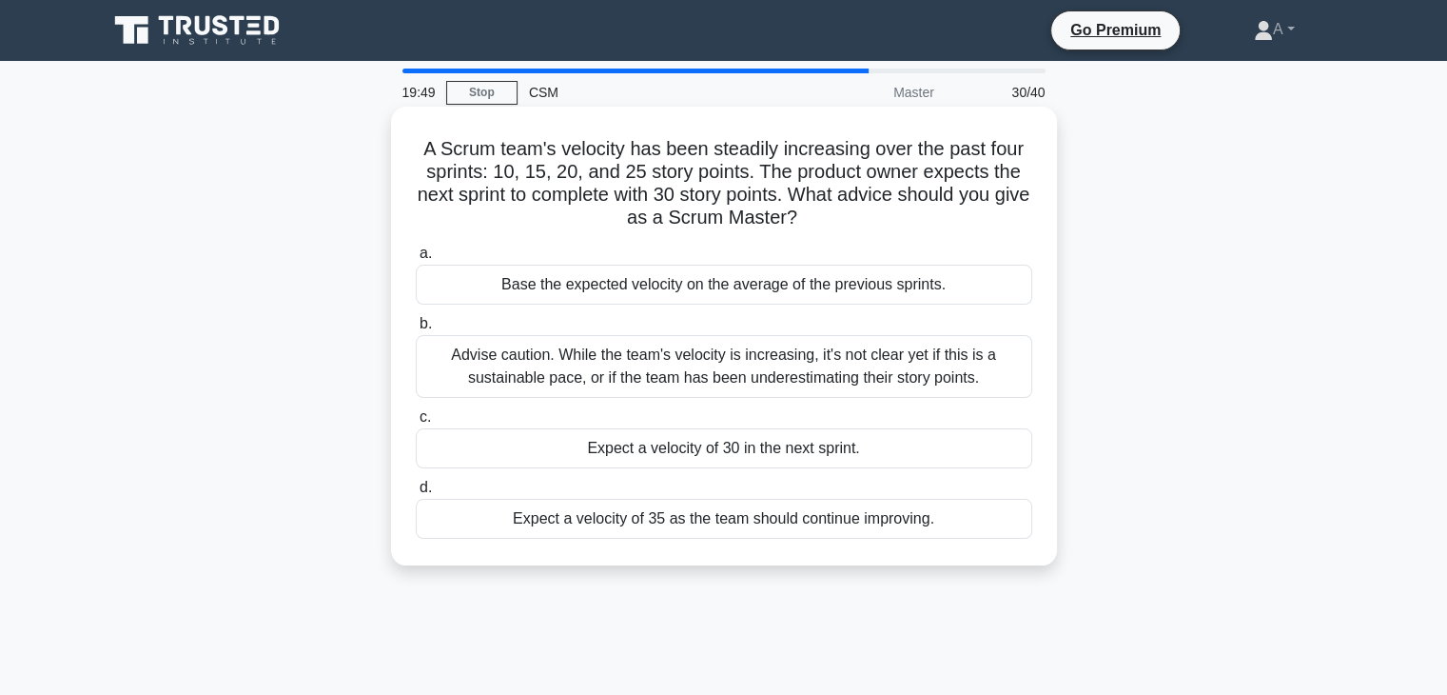
click at [658, 371] on div "Advise caution. While the team's velocity is increasing, it's not clear yet if …" at bounding box center [724, 366] width 617 height 63
click at [416, 330] on input "b. Advise caution. While the team's velocity is increasing, it's not clear yet …" at bounding box center [416, 324] width 0 height 12
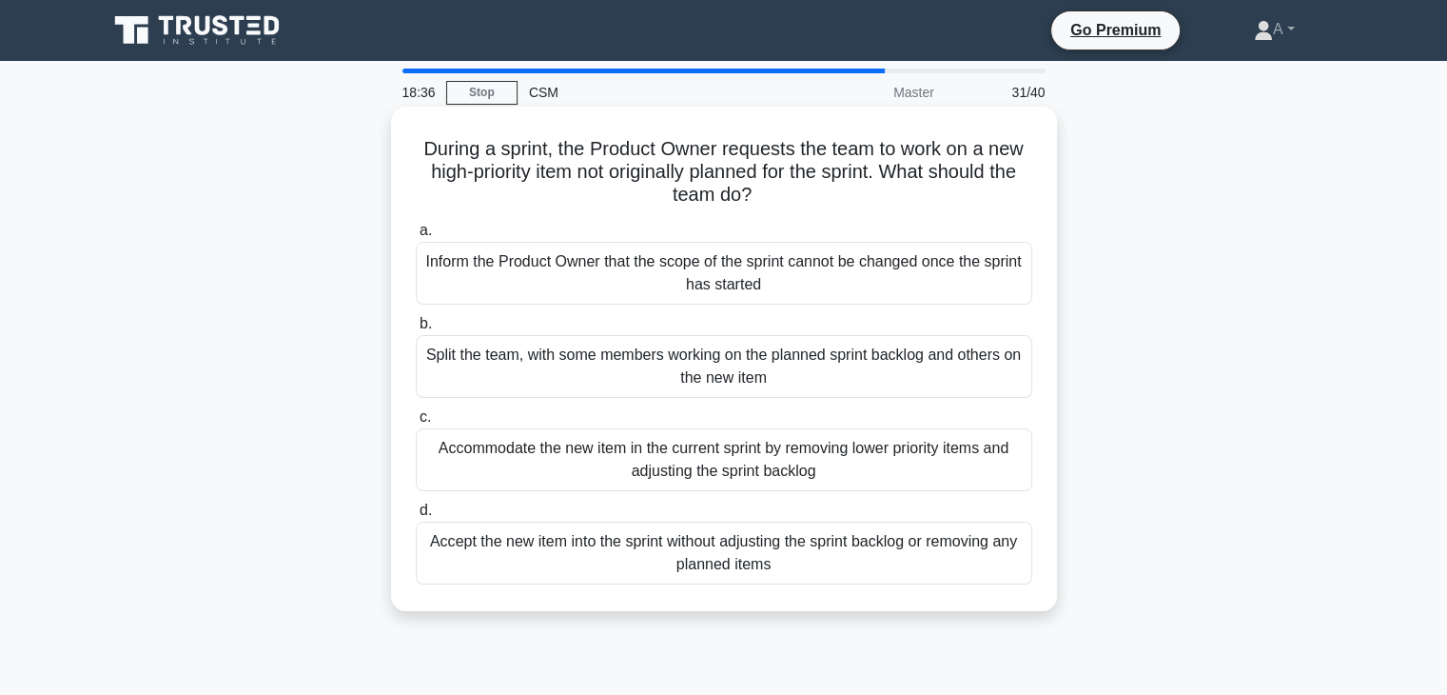
click at [640, 273] on div "Inform the Product Owner that the scope of the sprint cannot be changed once th…" at bounding box center [724, 273] width 617 height 63
click at [416, 237] on input "a. Inform the Product Owner that the scope of the sprint cannot be changed once…" at bounding box center [416, 231] width 0 height 12
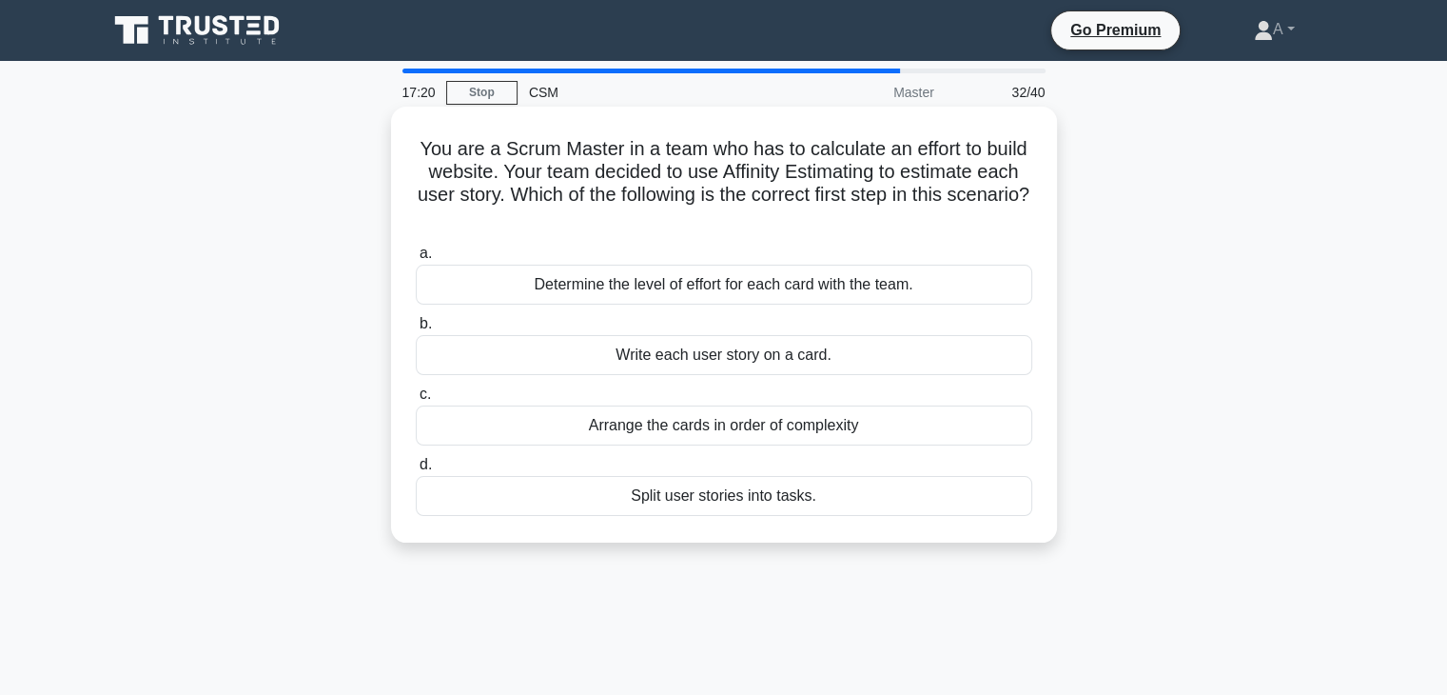
click at [634, 359] on div "Write each user story on a card." at bounding box center [724, 355] width 617 height 40
click at [416, 330] on input "b. Write each user story on a card." at bounding box center [416, 324] width 0 height 12
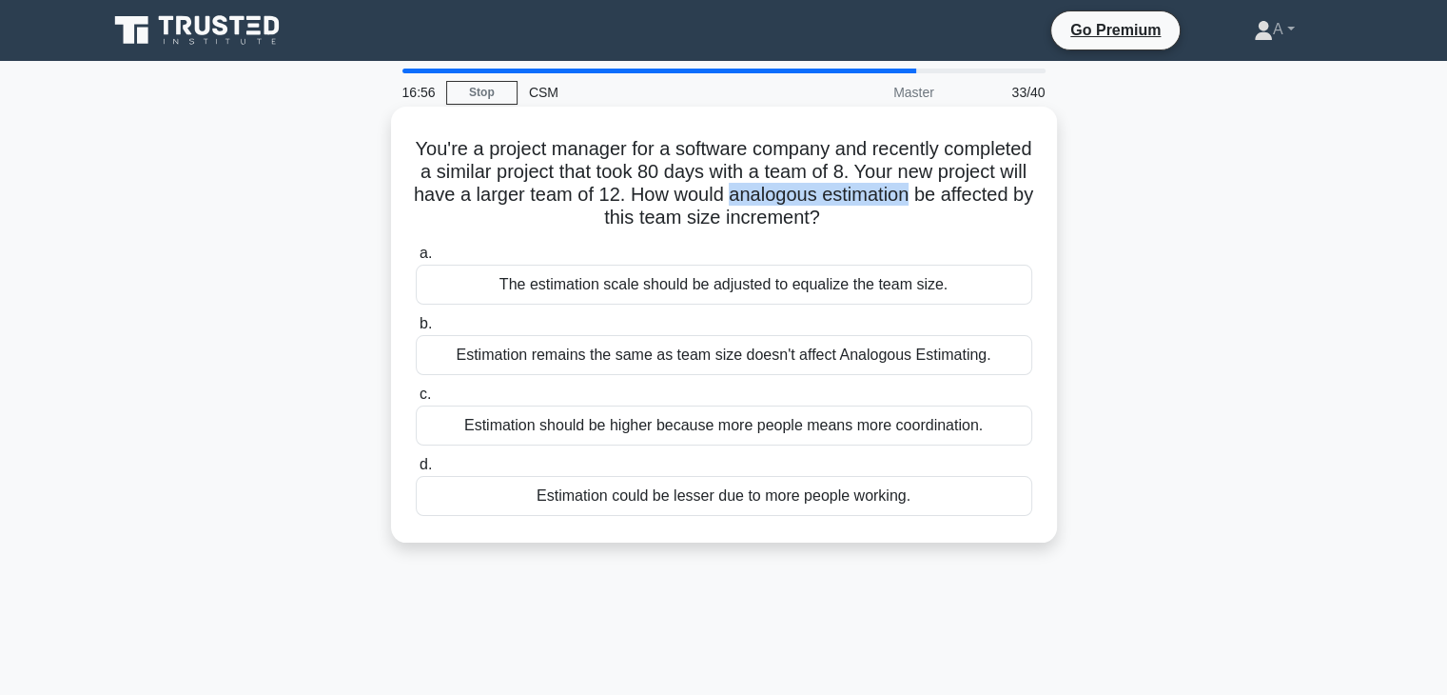
drag, startPoint x: 907, startPoint y: 203, endPoint x: 578, endPoint y: 218, distance: 328.6
click at [578, 218] on h5 "You're a project manager for a software company and recently completed a simila…" at bounding box center [724, 183] width 620 height 93
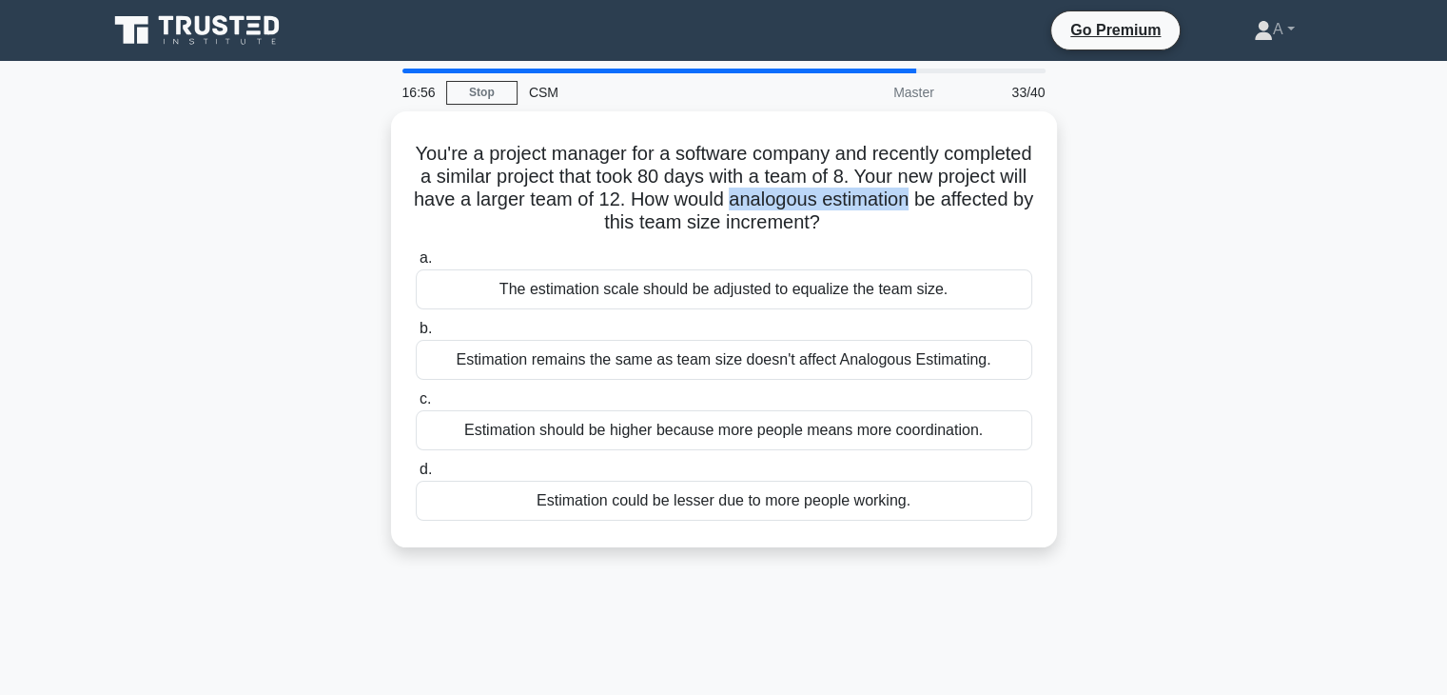
copy h5 "analogous estimation"
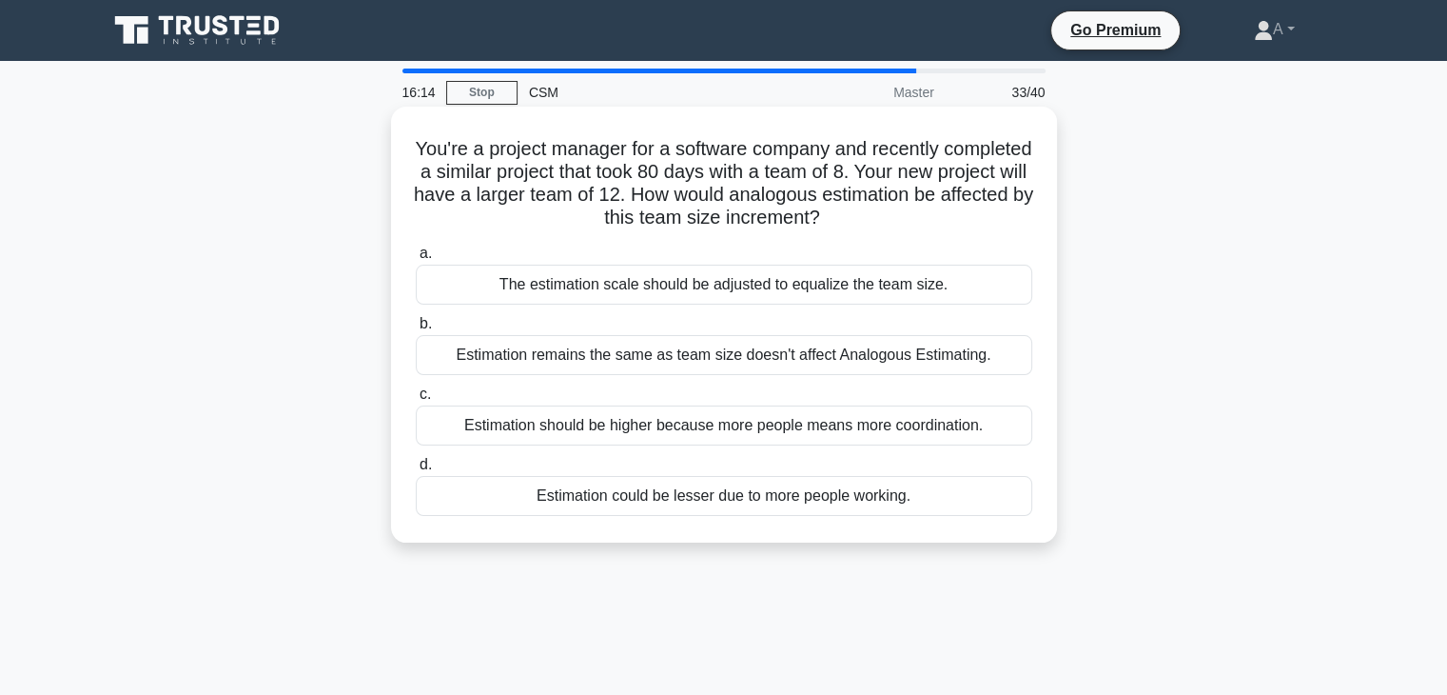
click at [611, 423] on div "Estimation should be higher because more people means more coordination." at bounding box center [724, 425] width 617 height 40
click at [416, 401] on input "c. Estimation should be higher because more people means more coordination." at bounding box center [416, 394] width 0 height 12
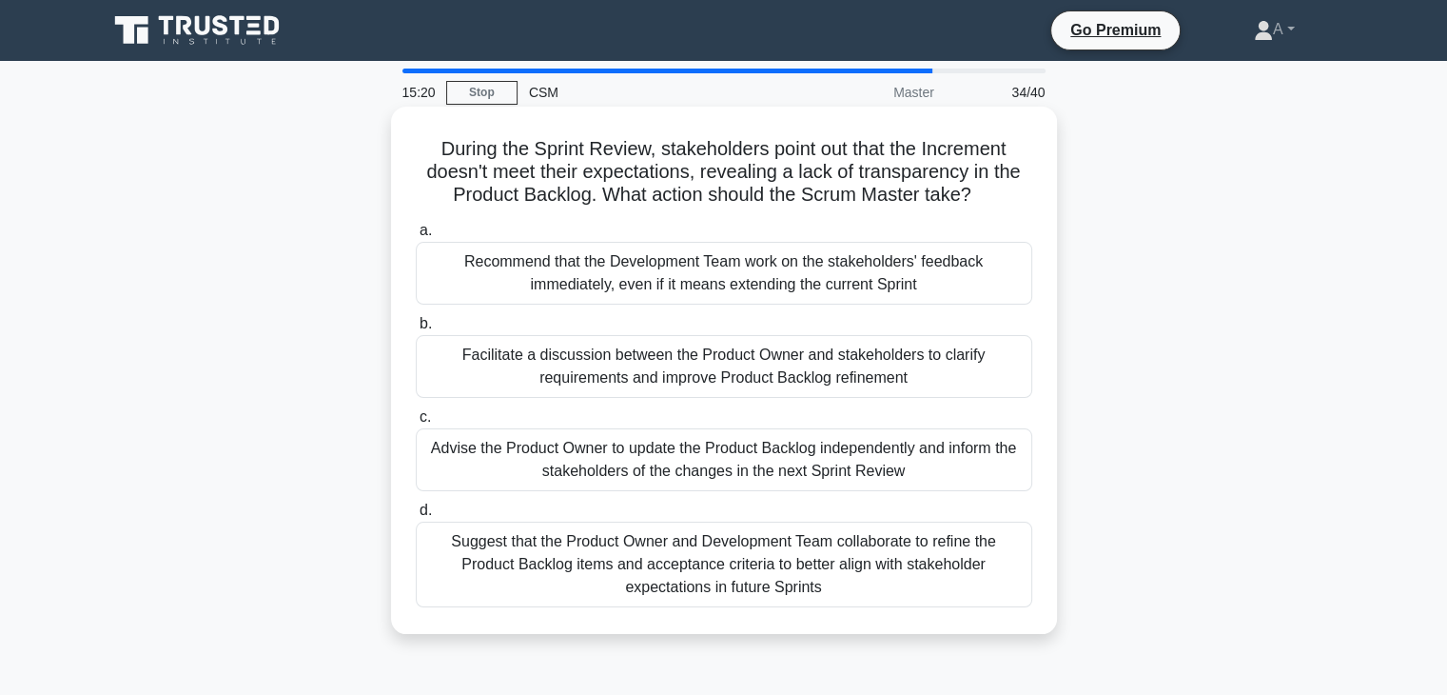
click at [653, 376] on div "Facilitate a discussion between the Product Owner and stakeholders to clarify r…" at bounding box center [724, 366] width 617 height 63
click at [416, 330] on input "b. Facilitate a discussion between the Product Owner and stakeholders to clarif…" at bounding box center [416, 324] width 0 height 12
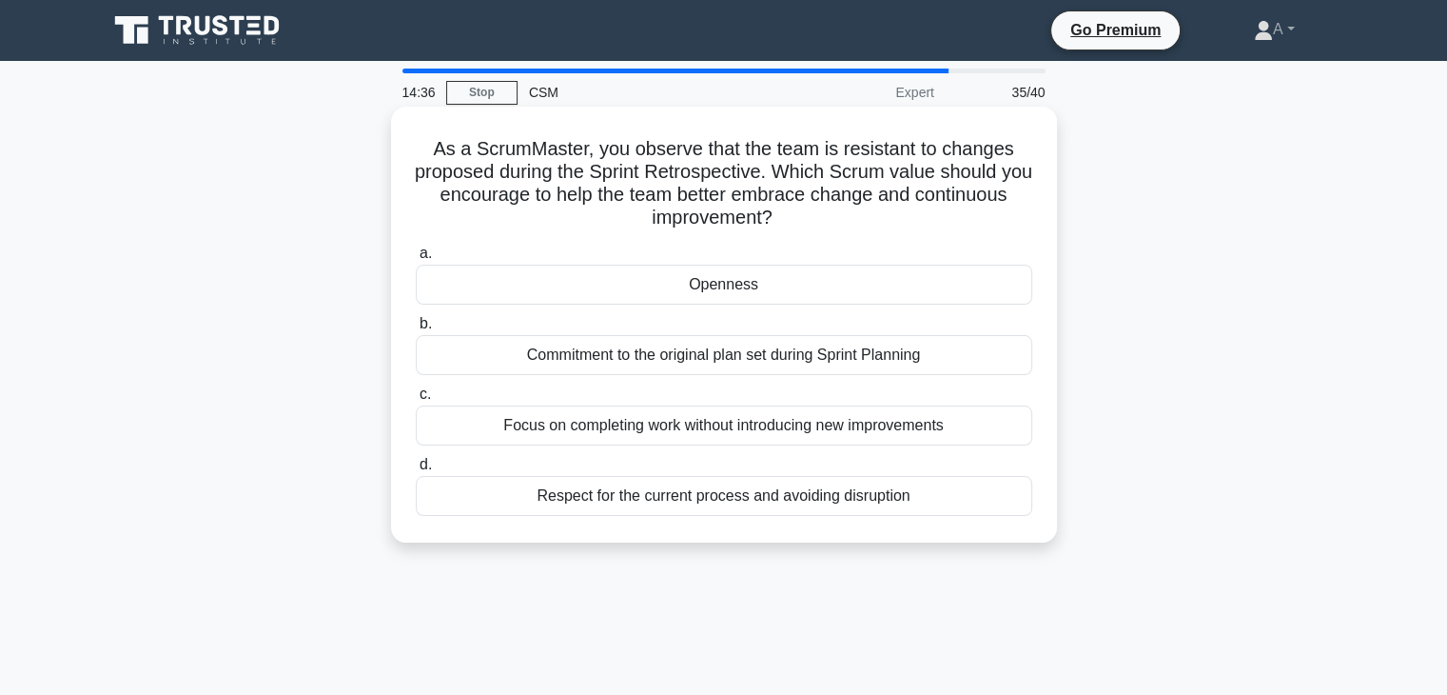
click at [729, 195] on h5 "As a ScrumMaster, you observe that the team is resistant to changes proposed du…" at bounding box center [724, 183] width 620 height 93
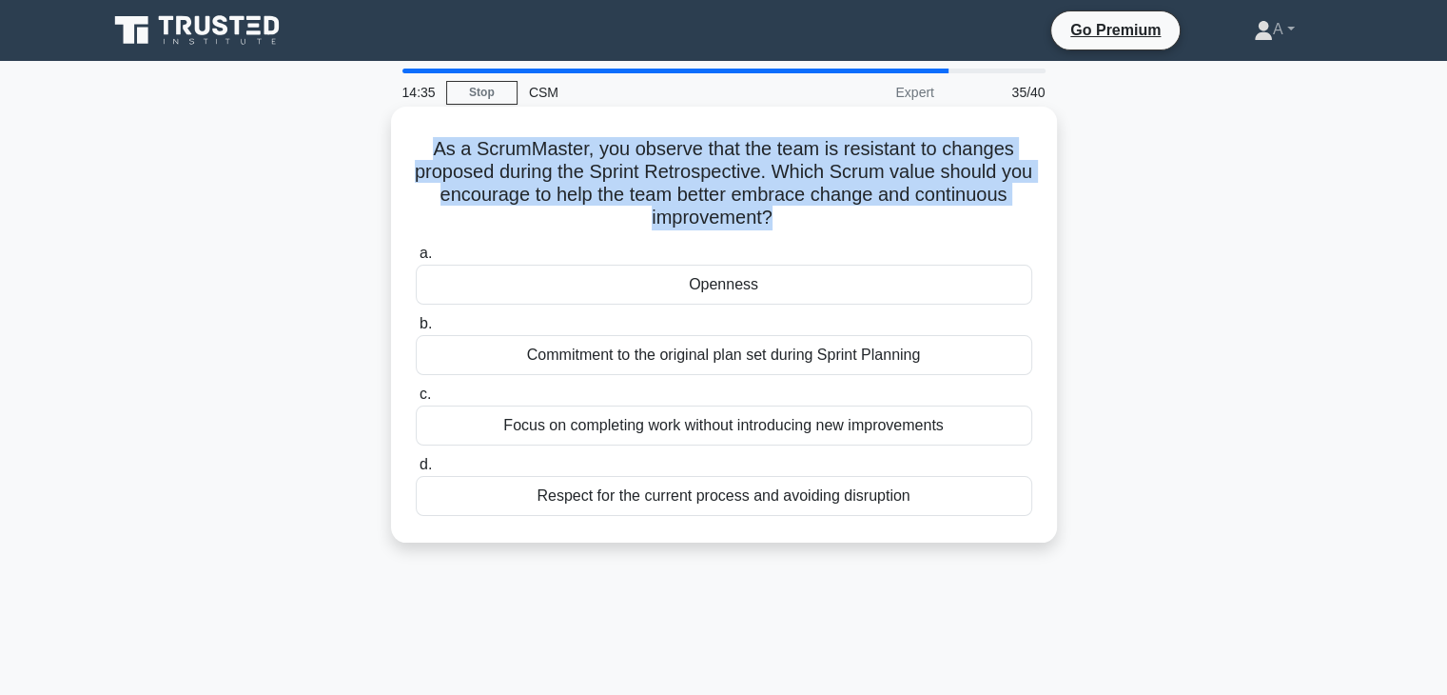
click at [729, 195] on h5 "As a ScrumMaster, you observe that the team is resistant to changes proposed du…" at bounding box center [724, 183] width 620 height 93
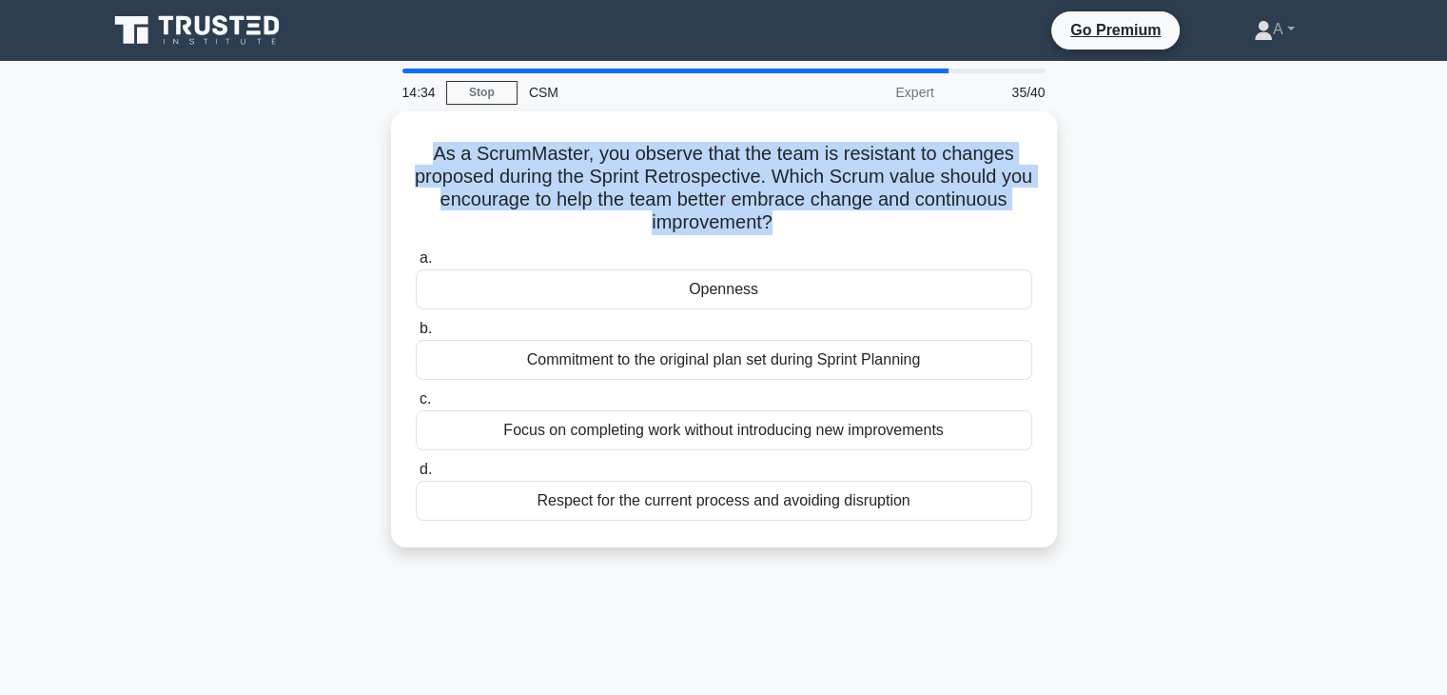
copy div "As a ScrumMaster, you observe that the team is resistant to changes proposed du…"
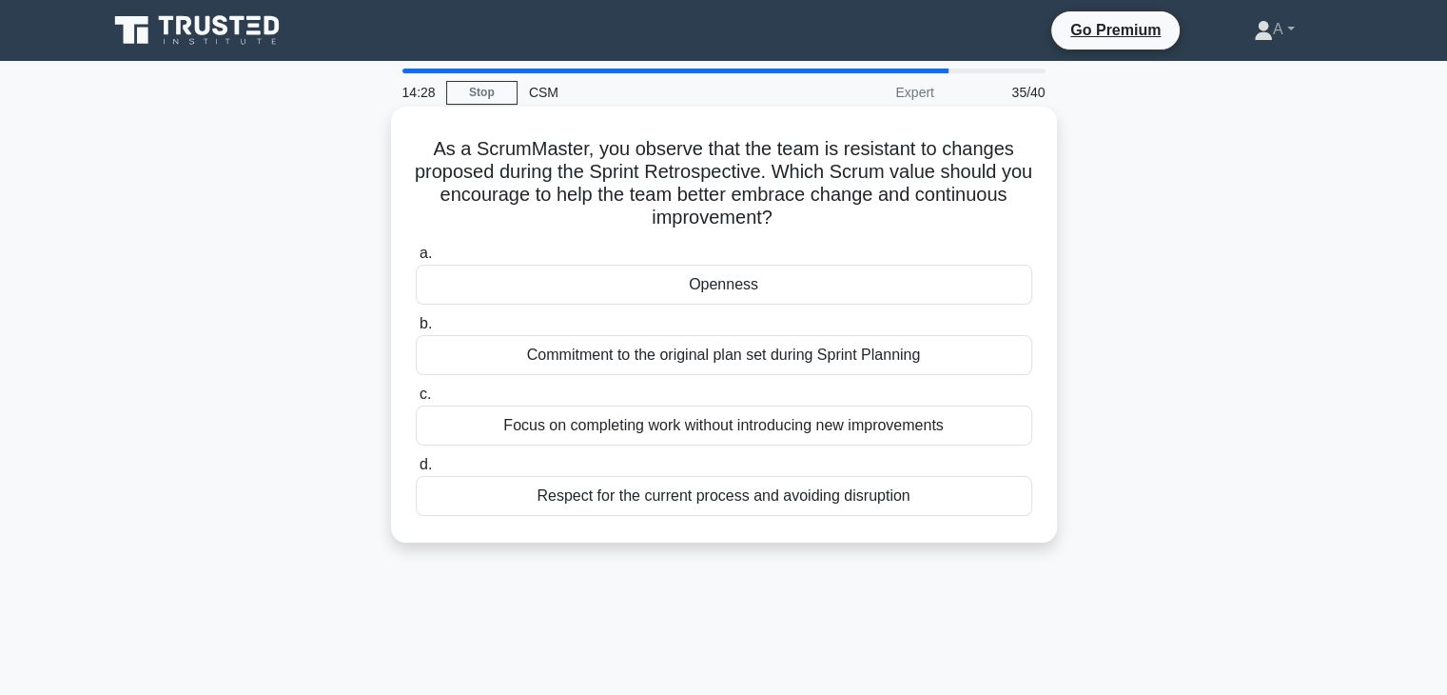
click at [710, 284] on div "Openness" at bounding box center [724, 285] width 617 height 40
click at [416, 260] on input "a. Openness" at bounding box center [416, 253] width 0 height 12
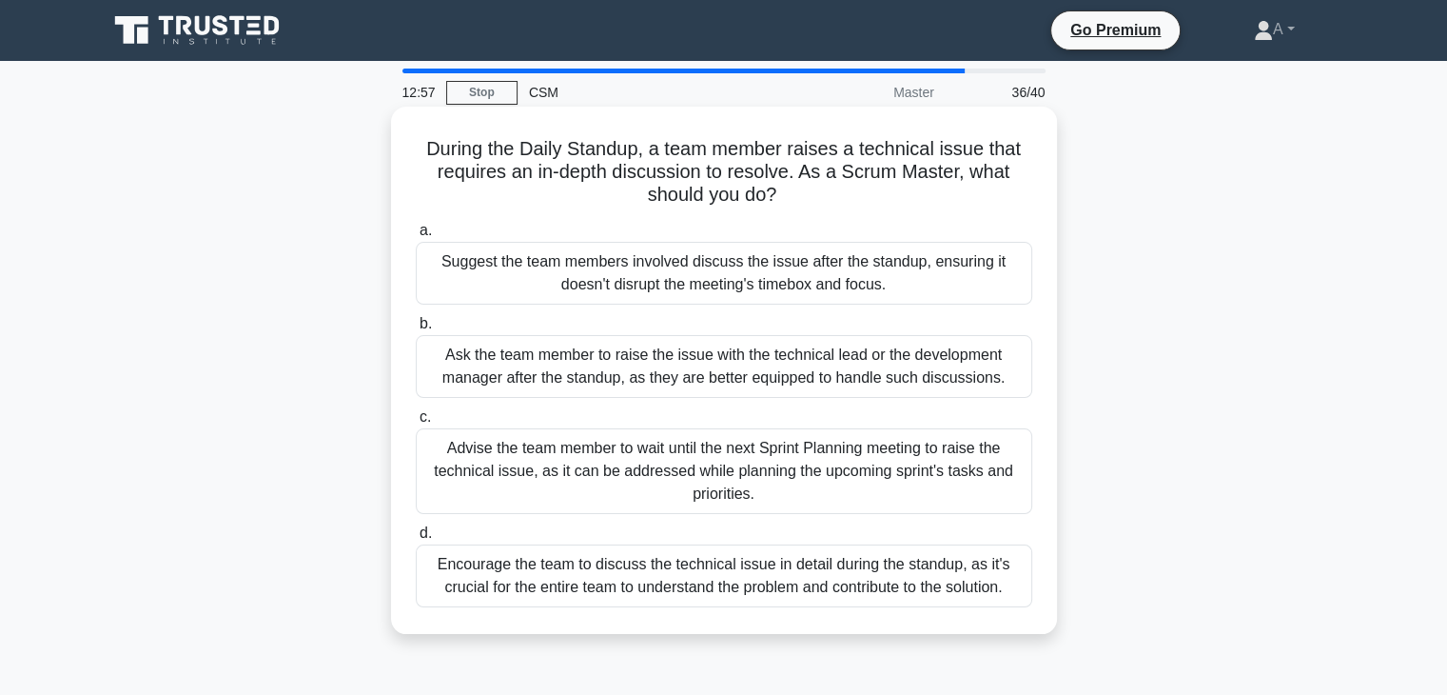
click at [708, 284] on div "Suggest the team members involved discuss the issue after the standup, ensuring…" at bounding box center [724, 273] width 617 height 63
click at [416, 237] on input "a. Suggest the team members involved discuss the issue after the standup, ensur…" at bounding box center [416, 231] width 0 height 12
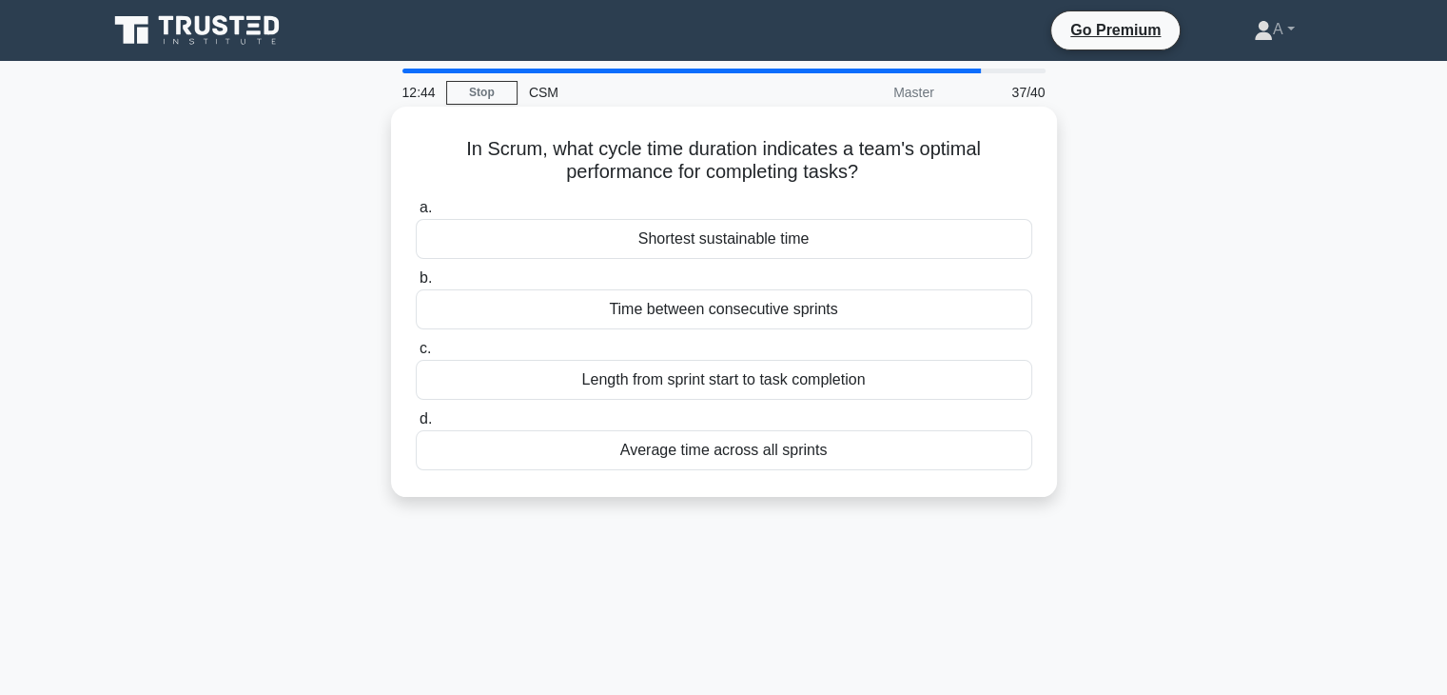
click at [721, 161] on h5 "In Scrum, what cycle time duration indicates a team's optimal performance for c…" at bounding box center [724, 161] width 620 height 48
click at [723, 161] on h5 "In Scrum, what cycle time duration indicates a team's optimal performance for c…" at bounding box center [724, 161] width 620 height 48
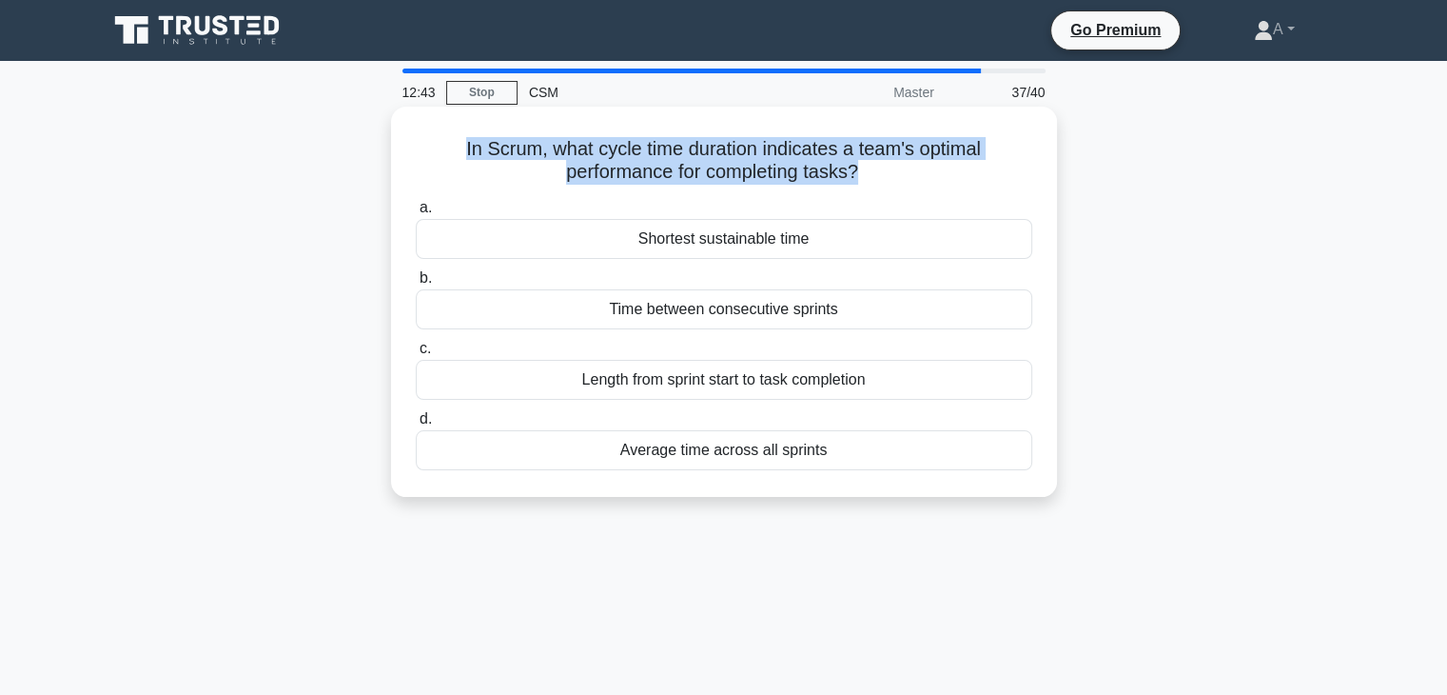
click at [723, 160] on h5 "In Scrum, what cycle time duration indicates a team's optimal performance for c…" at bounding box center [724, 161] width 620 height 48
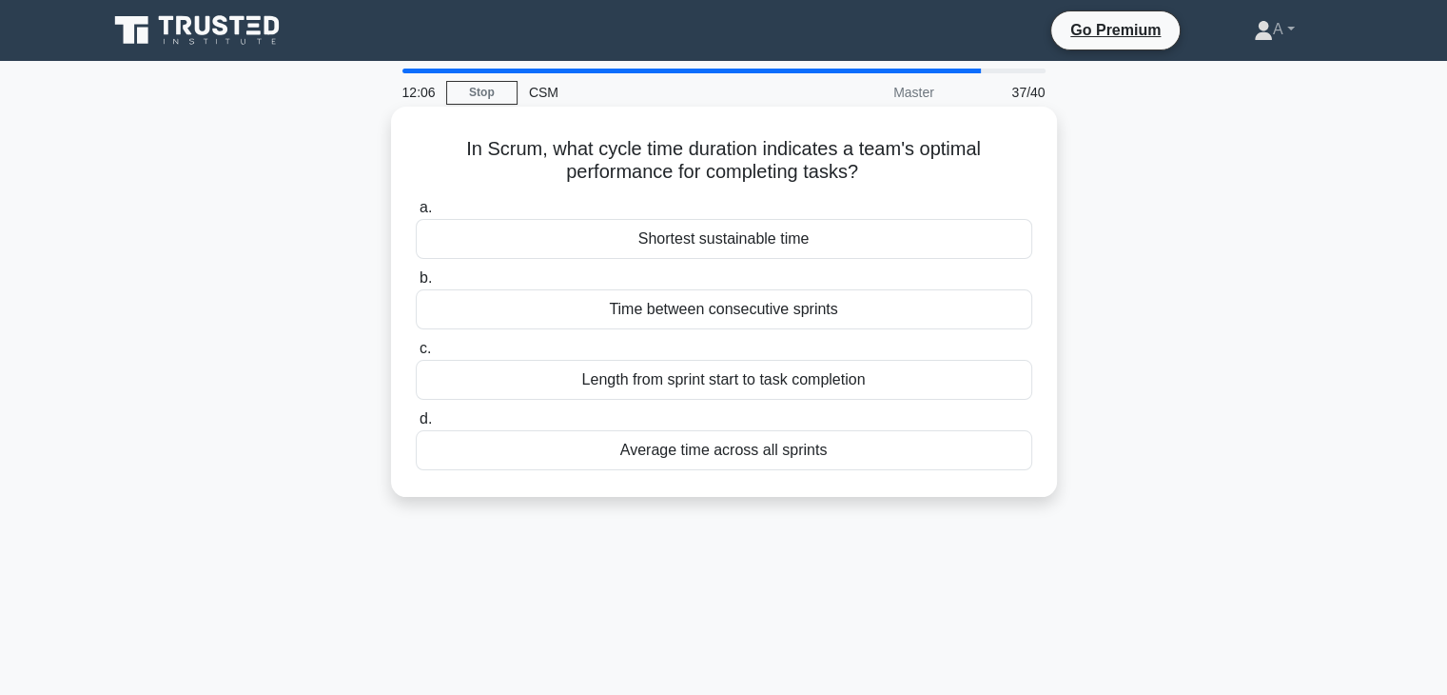
click at [696, 239] on div "Shortest sustainable time" at bounding box center [724, 239] width 617 height 40
click at [416, 214] on input "a. Shortest sustainable time" at bounding box center [416, 208] width 0 height 12
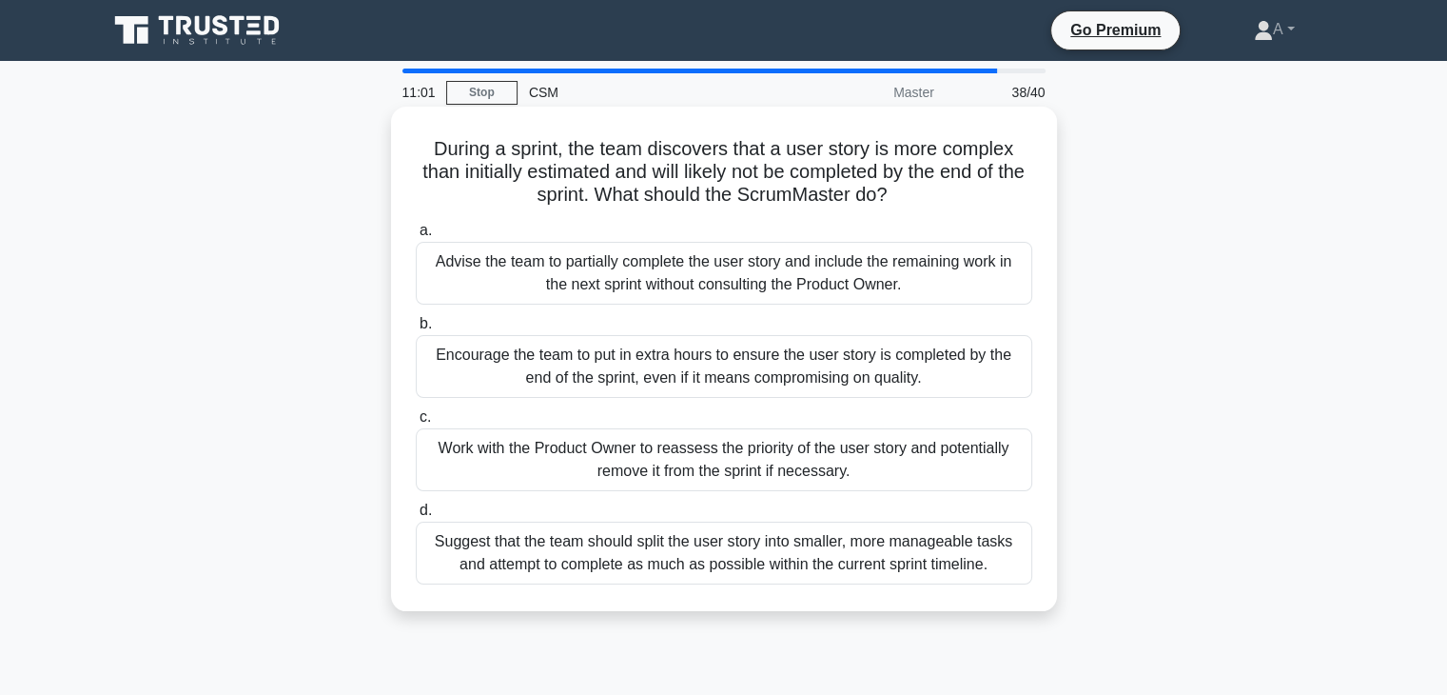
click at [671, 450] on div "Work with the Product Owner to reassess the priority of the user story and pote…" at bounding box center [724, 459] width 617 height 63
click at [416, 423] on input "c. Work with the Product Owner to reassess the priority of the user story and p…" at bounding box center [416, 417] width 0 height 12
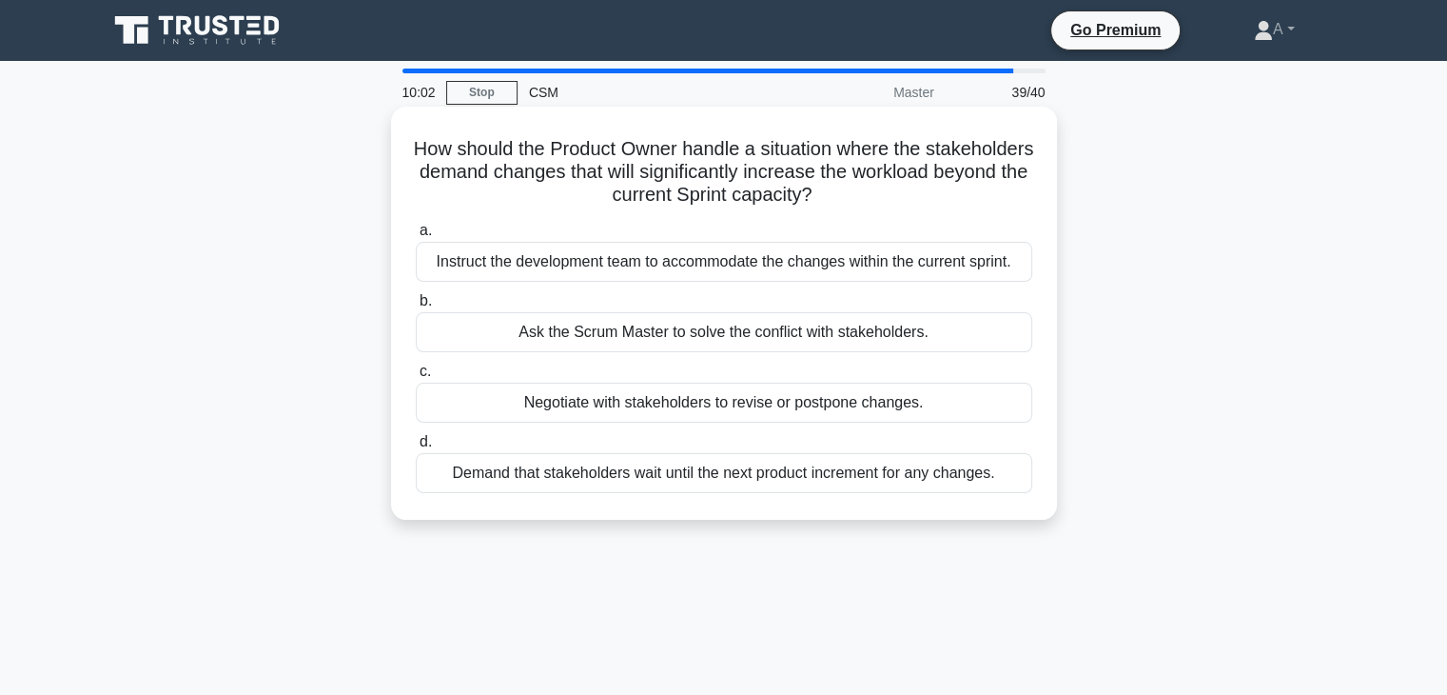
click at [624, 411] on div "Negotiate with stakeholders to revise or postpone changes." at bounding box center [724, 402] width 617 height 40
click at [416, 378] on input "c. Negotiate with stakeholders to revise or postpone changes." at bounding box center [416, 371] width 0 height 12
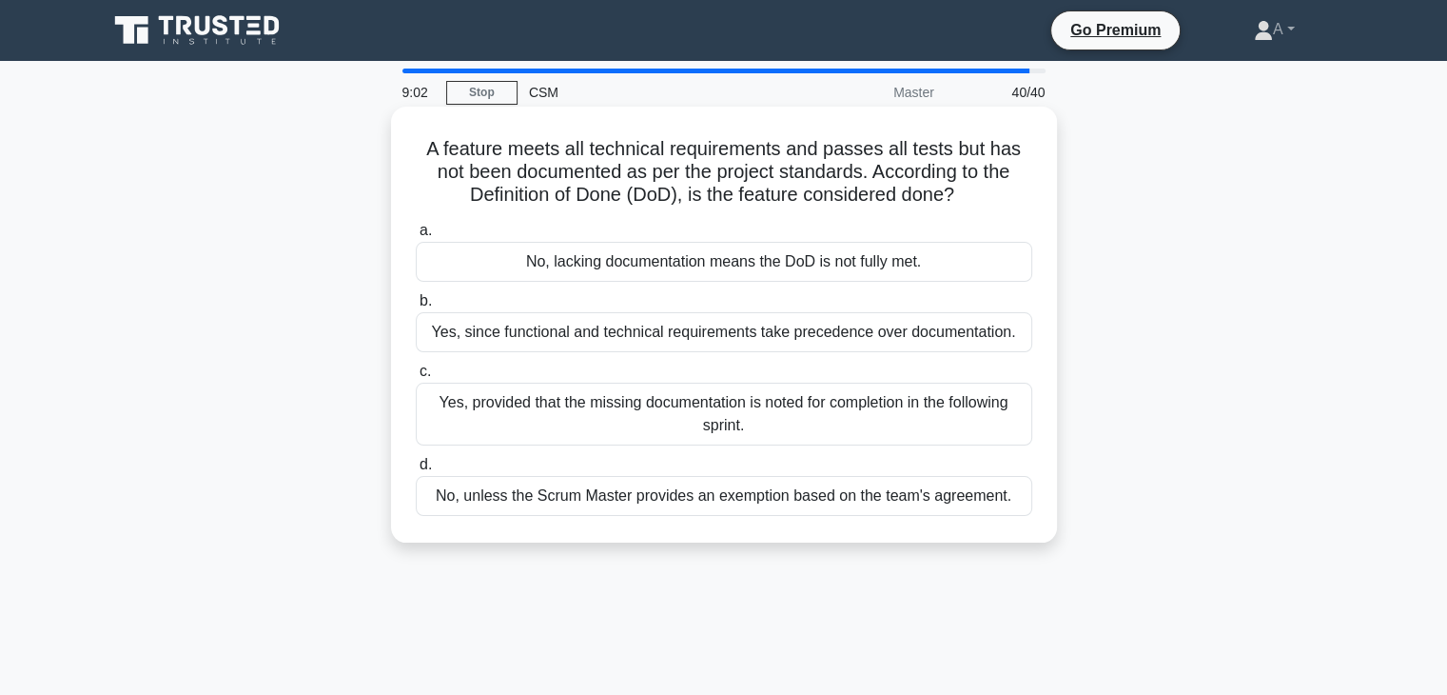
click at [677, 176] on h5 "A feature meets all technical requirements and passes all tests but has not bee…" at bounding box center [724, 172] width 620 height 70
click at [676, 176] on h5 "A feature meets all technical requirements and passes all tests but has not bee…" at bounding box center [724, 172] width 620 height 70
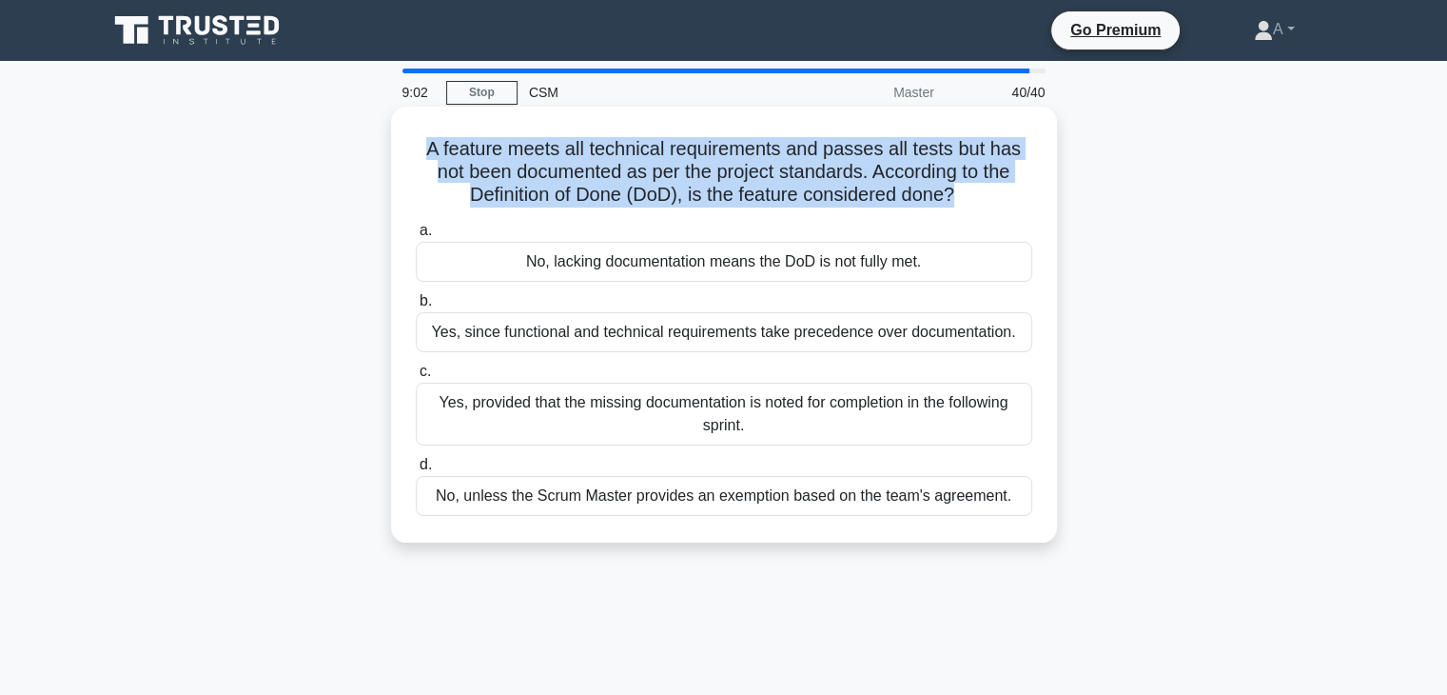
click at [676, 175] on h5 "A feature meets all technical requirements and passes all tests but has not bee…" at bounding box center [724, 172] width 620 height 70
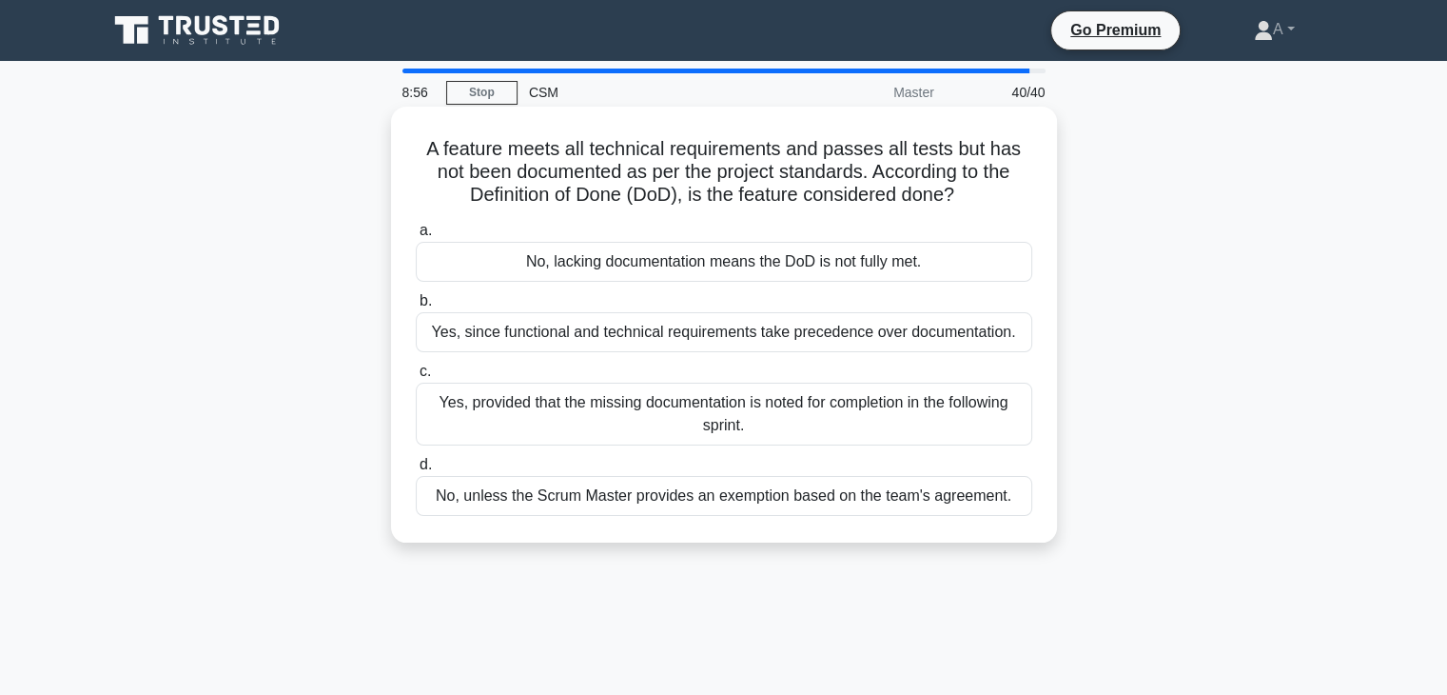
click at [548, 260] on div "No, lacking documentation means the DoD is not fully met." at bounding box center [724, 262] width 617 height 40
click at [416, 237] on input "a. No, lacking documentation means the DoD is not fully met." at bounding box center [416, 231] width 0 height 12
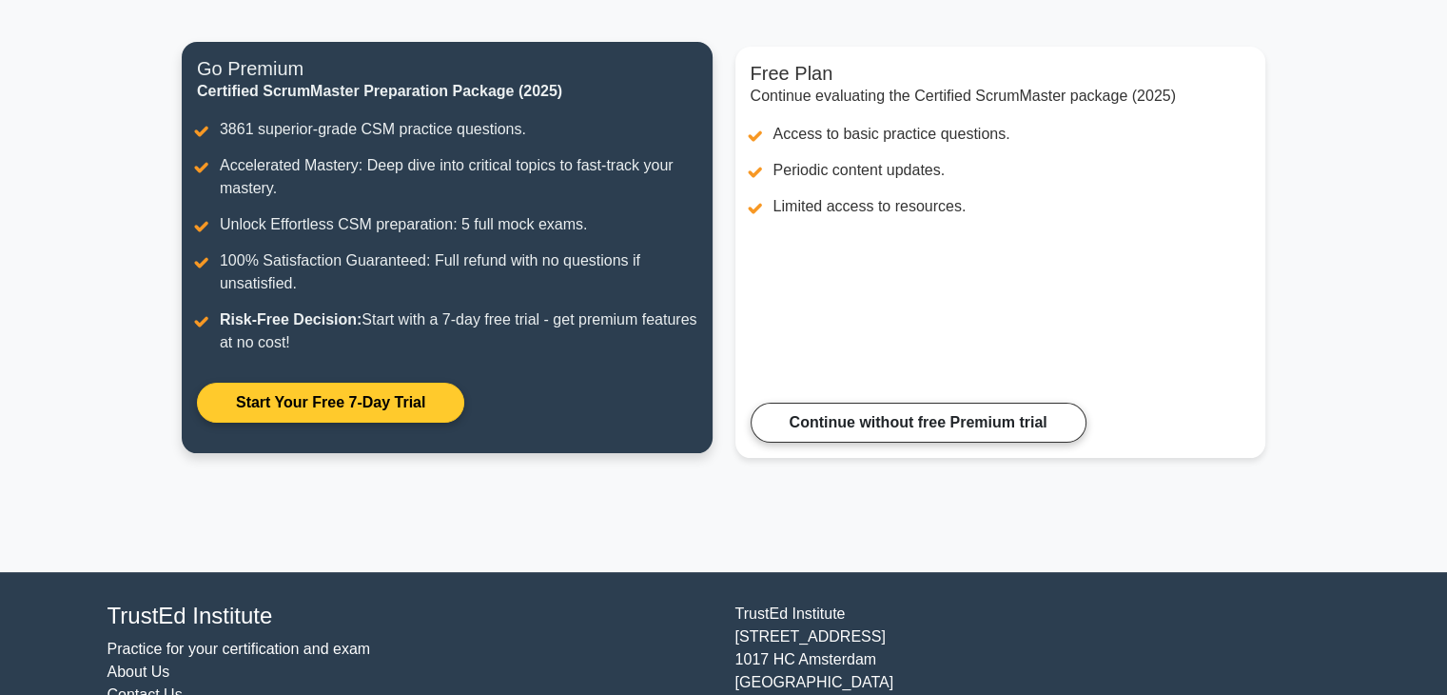
scroll to position [15, 0]
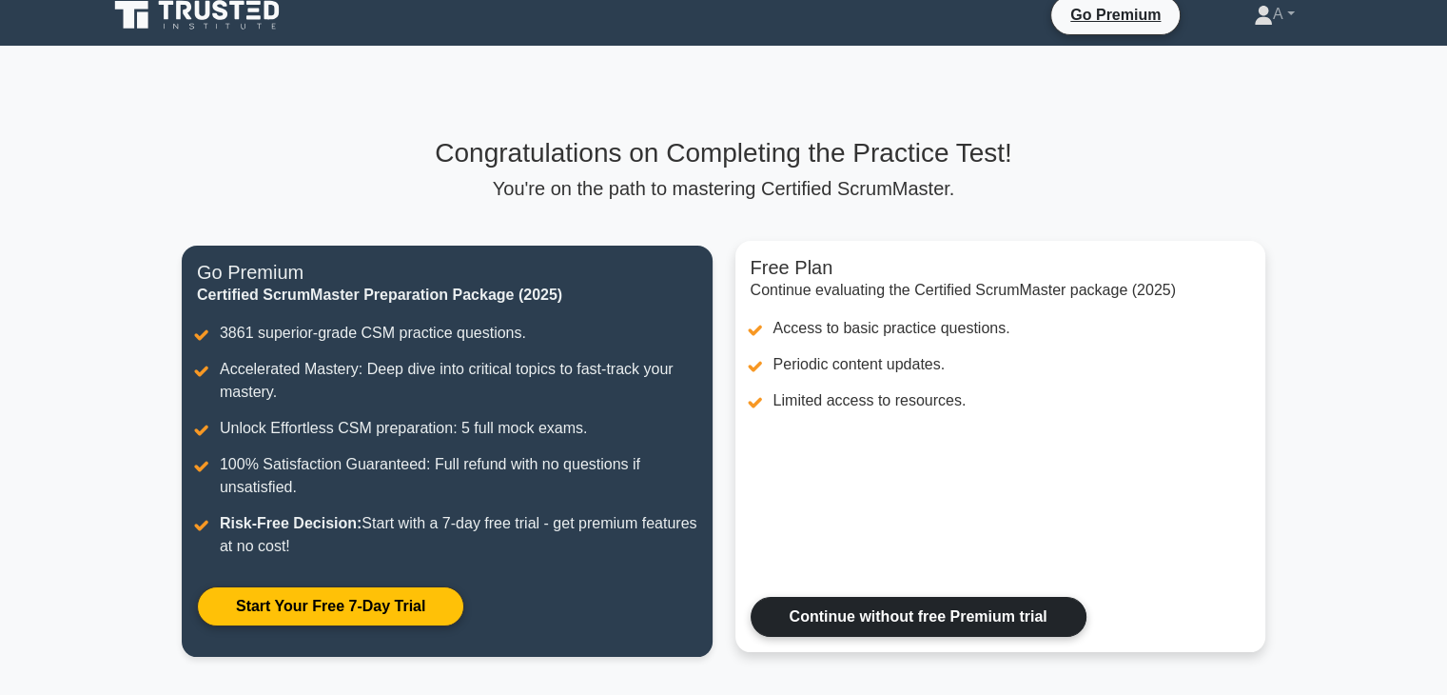
click at [852, 616] on link "Continue without free Premium trial" at bounding box center [919, 617] width 336 height 40
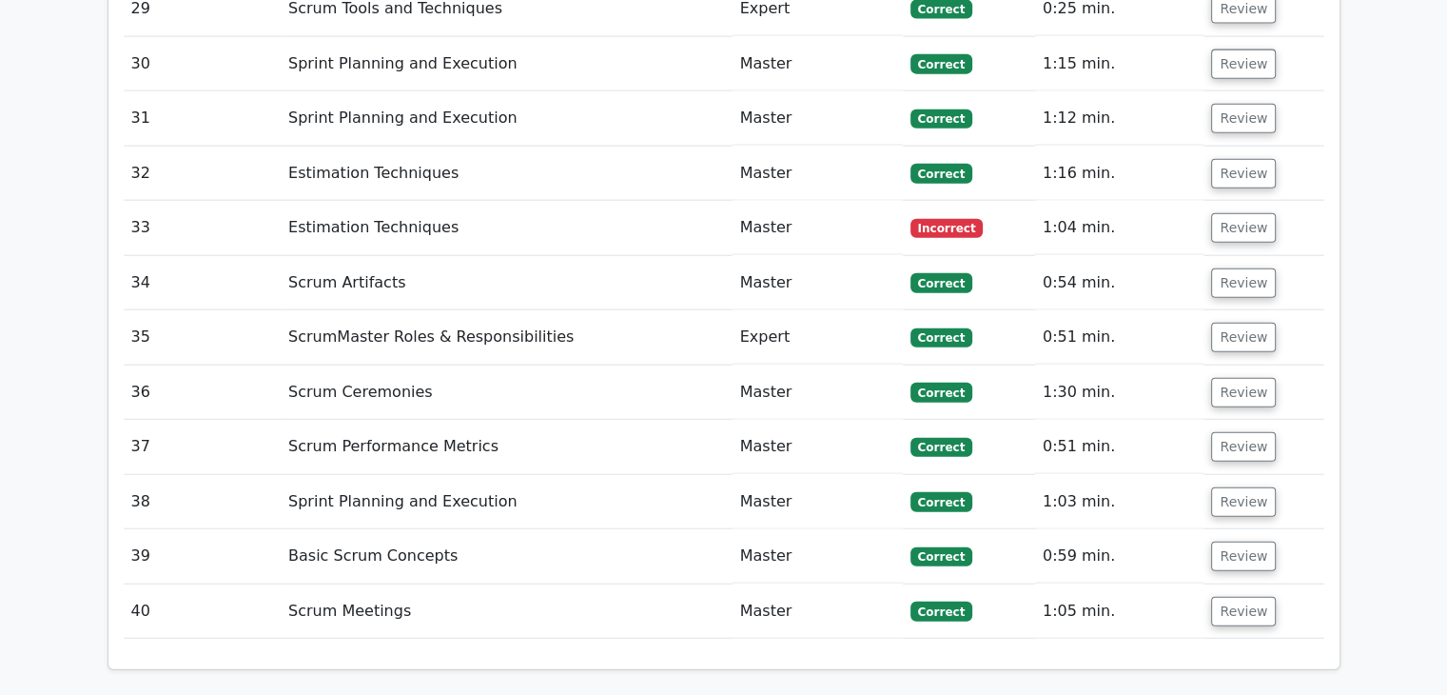
scroll to position [4377, 0]
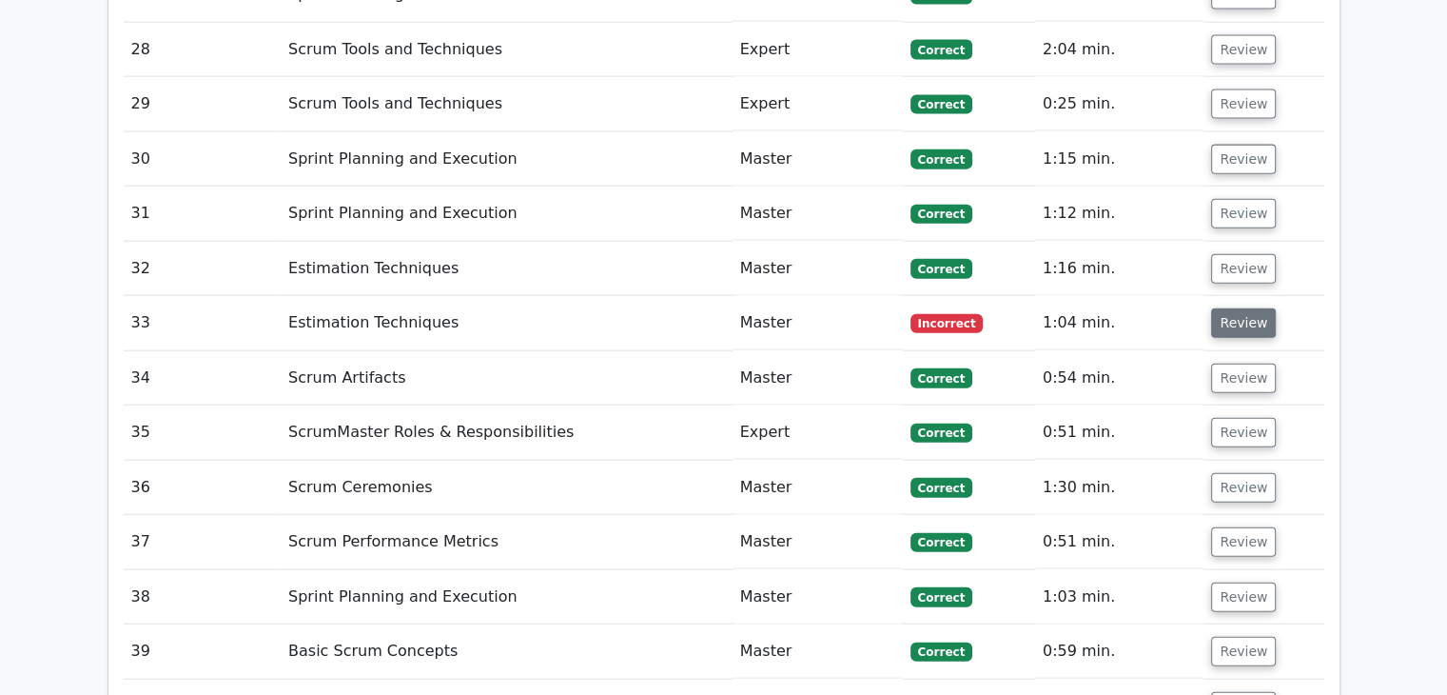
click at [1247, 308] on button "Review" at bounding box center [1243, 322] width 65 height 29
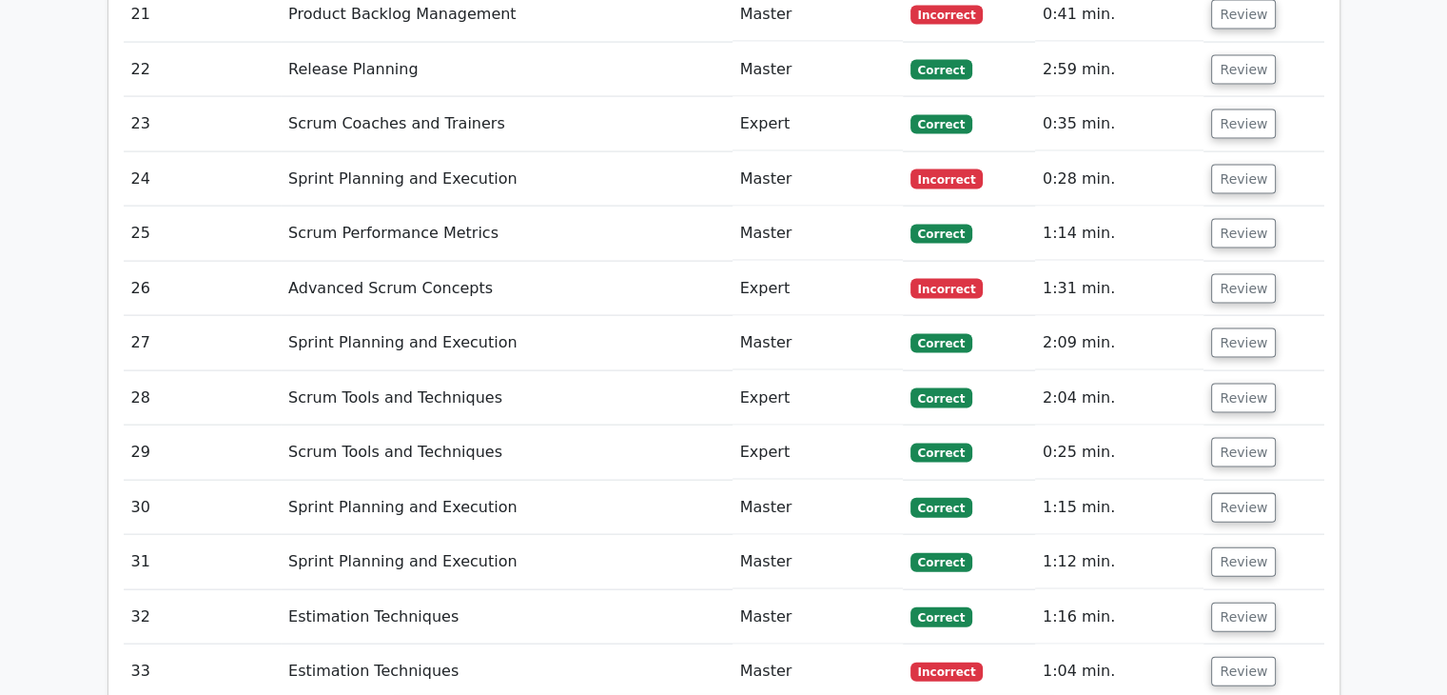
scroll to position [3996, 0]
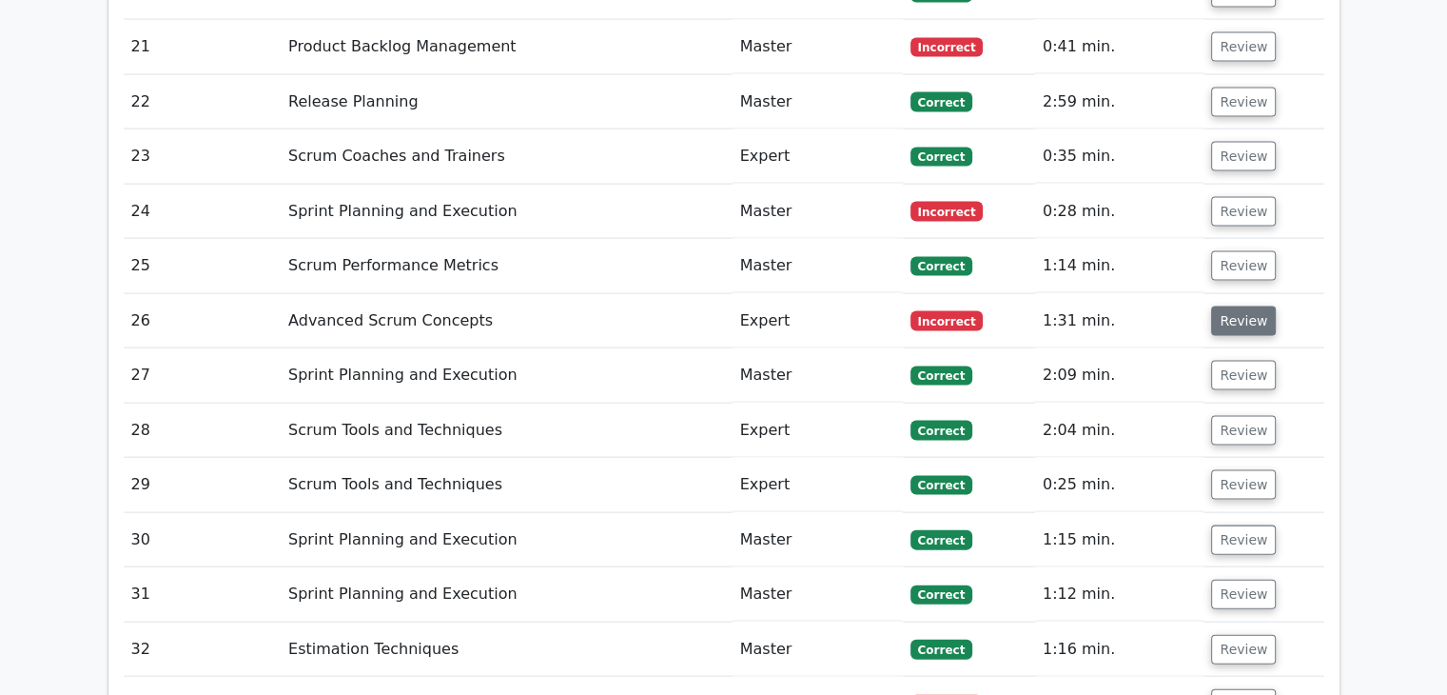
click at [1237, 306] on button "Review" at bounding box center [1243, 320] width 65 height 29
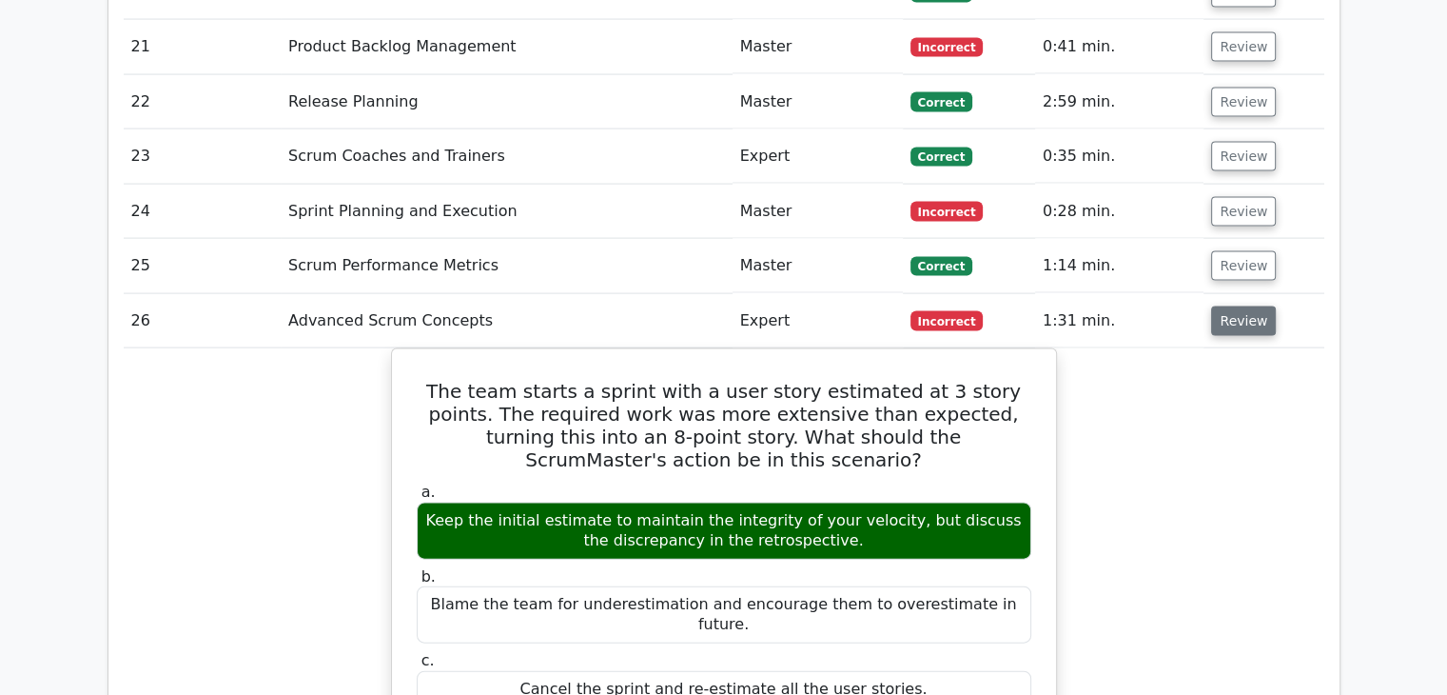
click at [1233, 306] on button "Review" at bounding box center [1243, 320] width 65 height 29
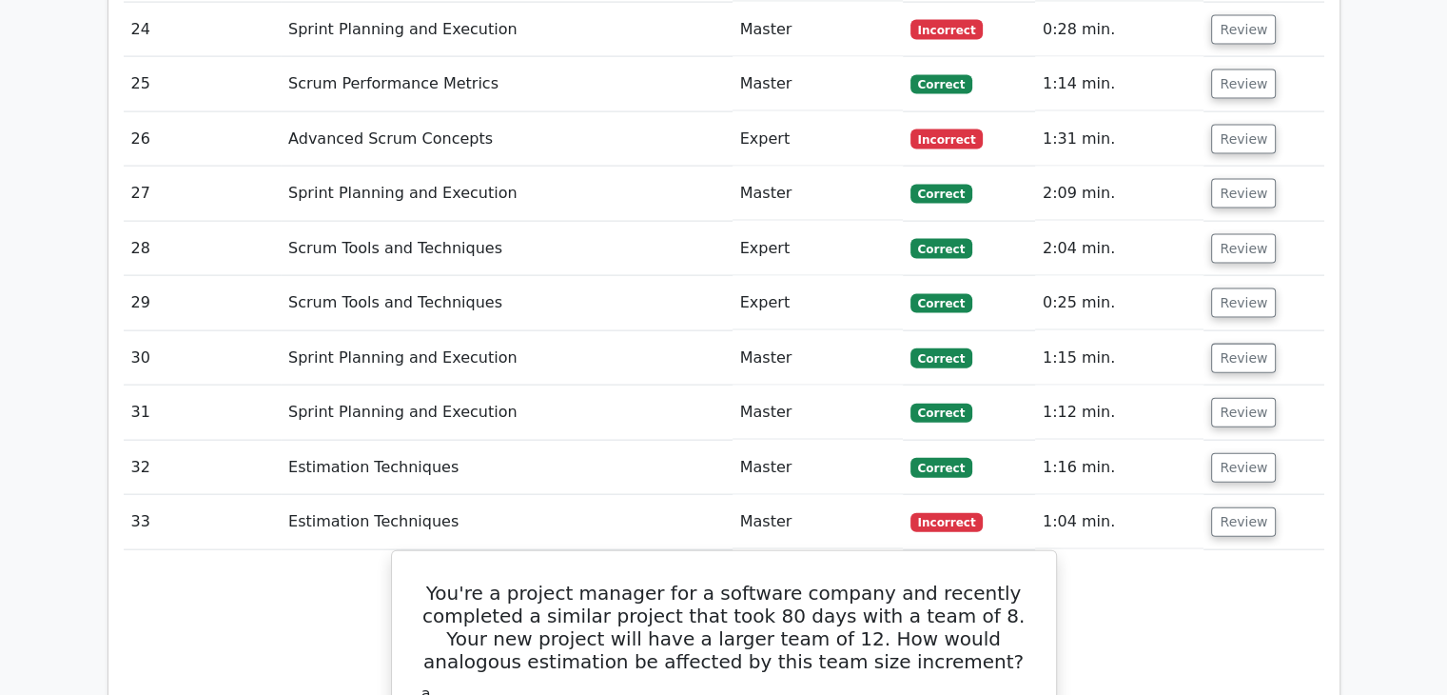
scroll to position [4186, 0]
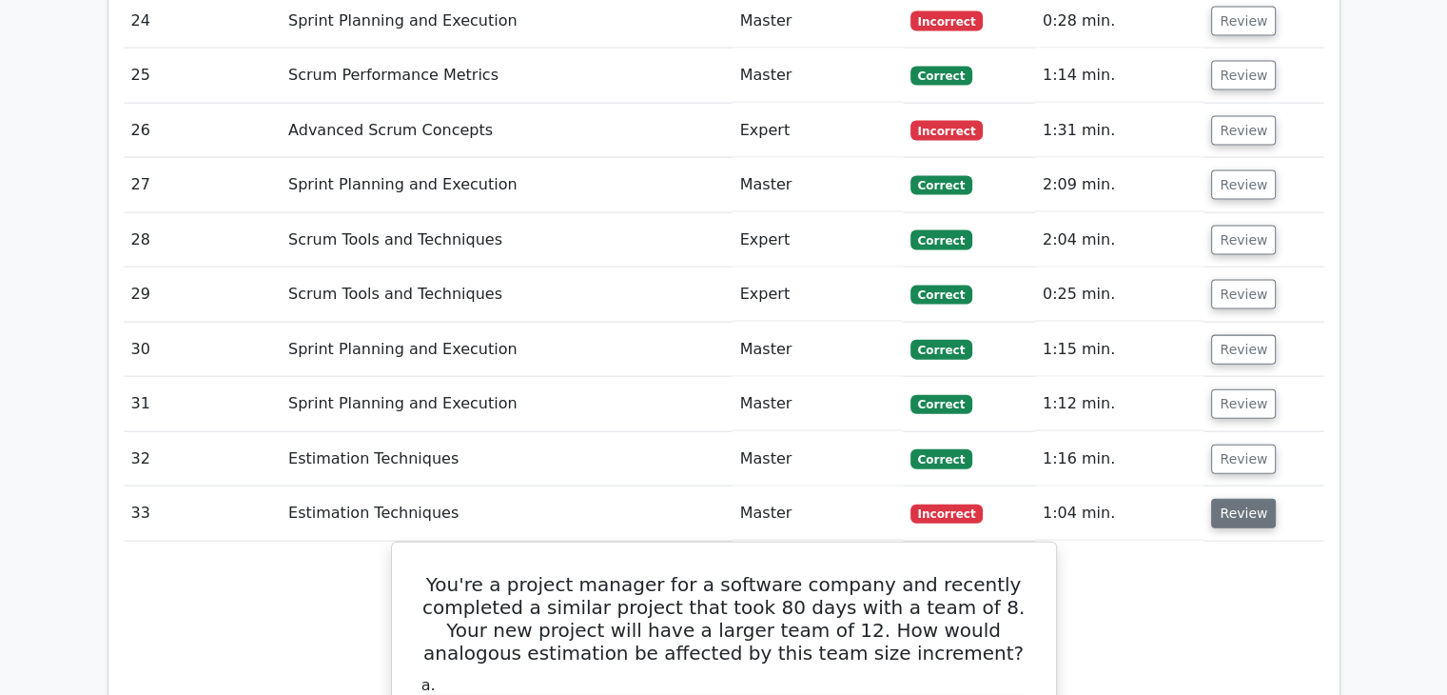
click at [1221, 499] on button "Review" at bounding box center [1243, 513] width 65 height 29
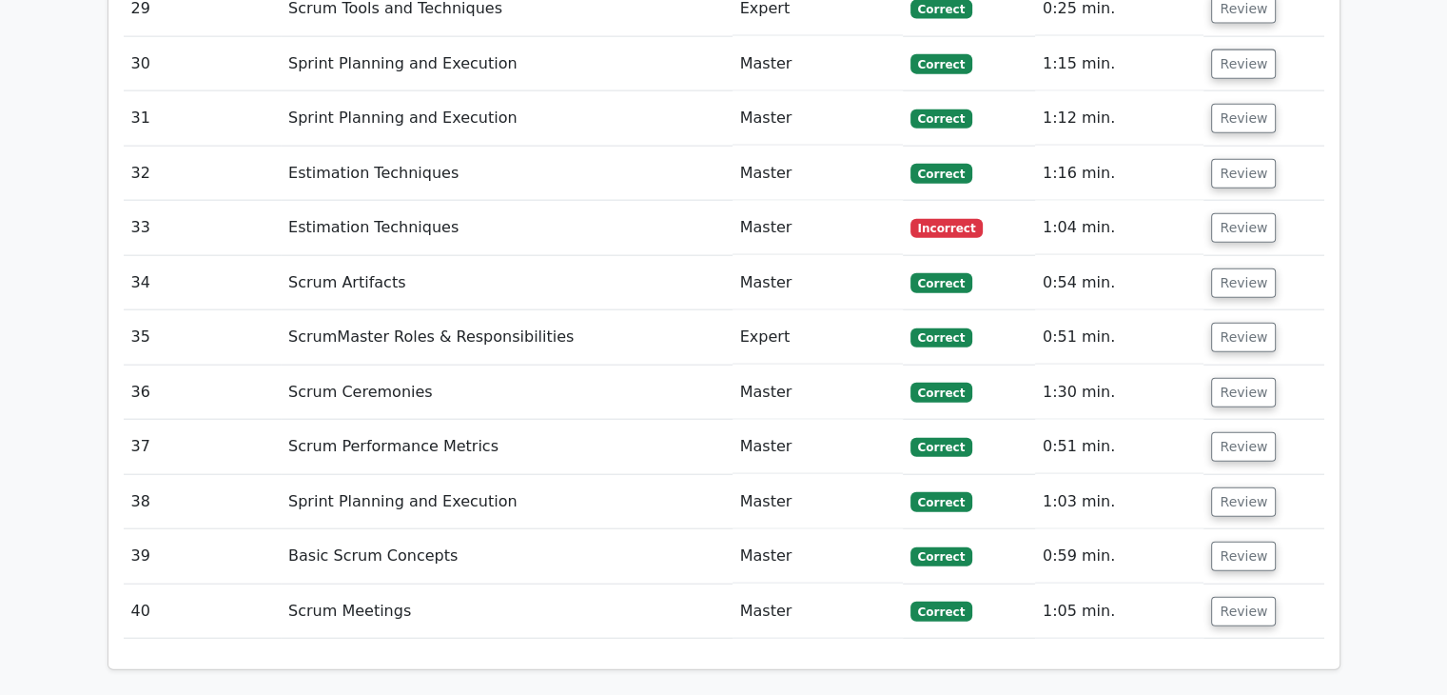
scroll to position [4377, 0]
